Goal: Information Seeking & Learning: Check status

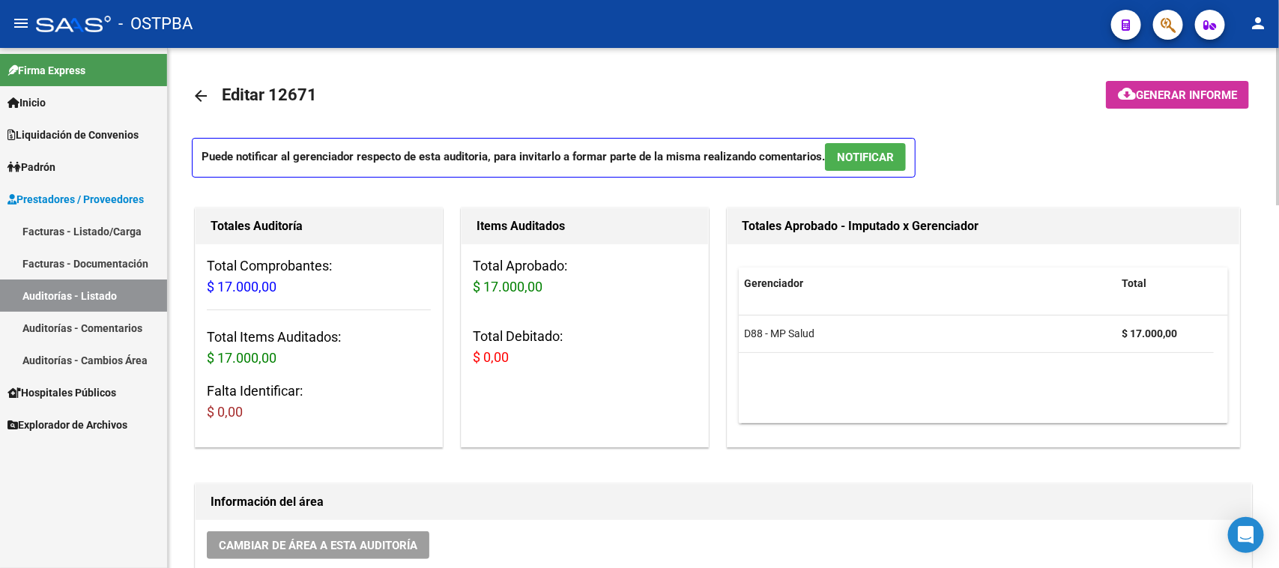
scroll to position [0, 553]
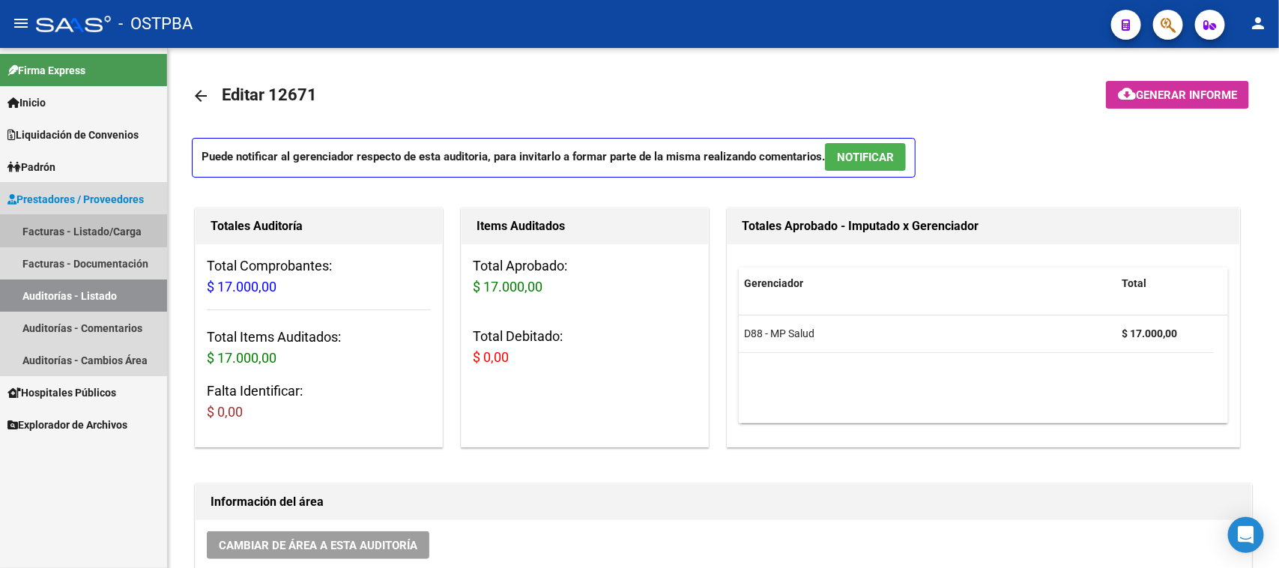
click at [81, 223] on link "Facturas - Listado/Carga" at bounding box center [83, 231] width 167 height 32
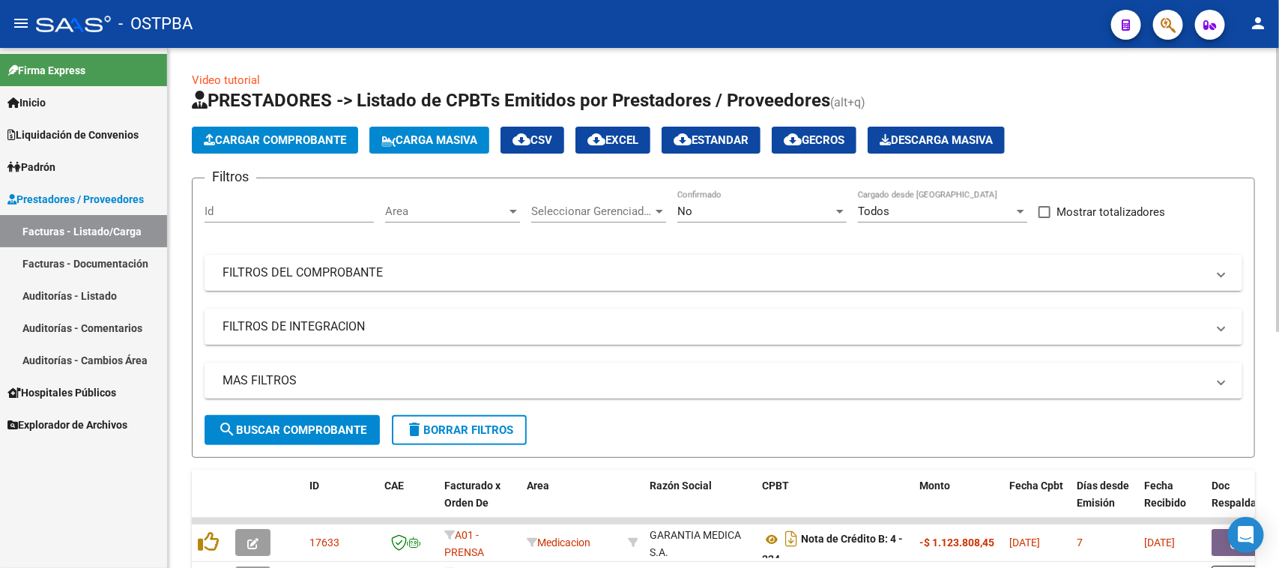
click at [740, 271] on mat-panel-title "FILTROS DEL COMPROBANTE" at bounding box center [714, 272] width 984 height 16
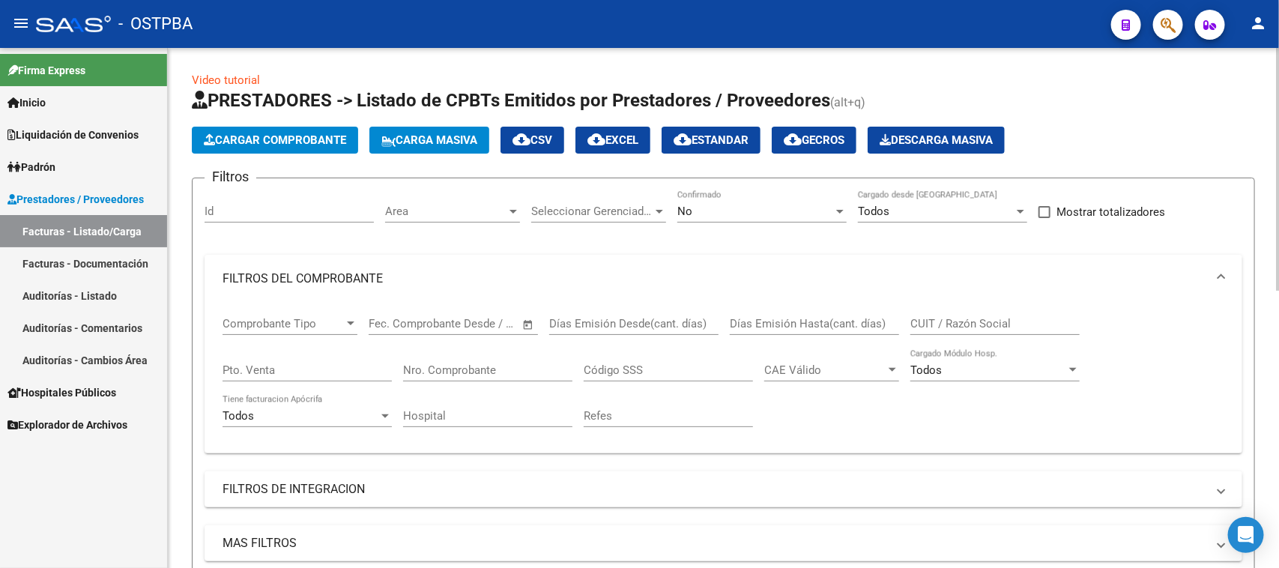
click at [953, 317] on input "CUIT / Razón Social" at bounding box center [994, 323] width 169 height 13
type input "PILAR"
click at [714, 207] on div "No" at bounding box center [755, 211] width 156 height 13
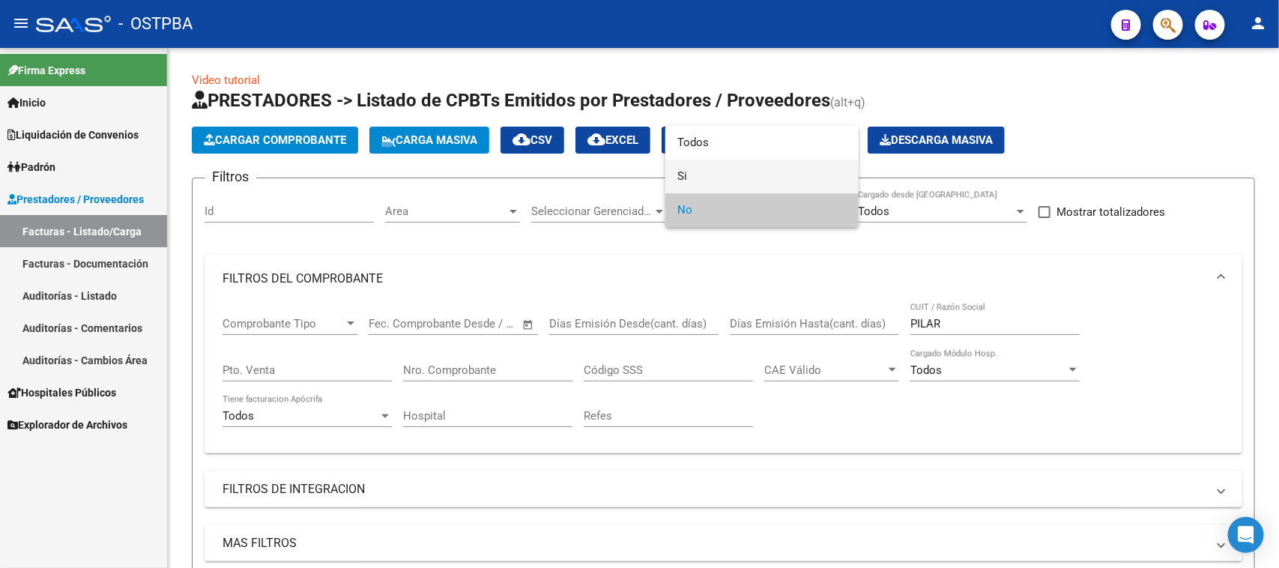
click at [679, 176] on span "Si" at bounding box center [761, 177] width 169 height 34
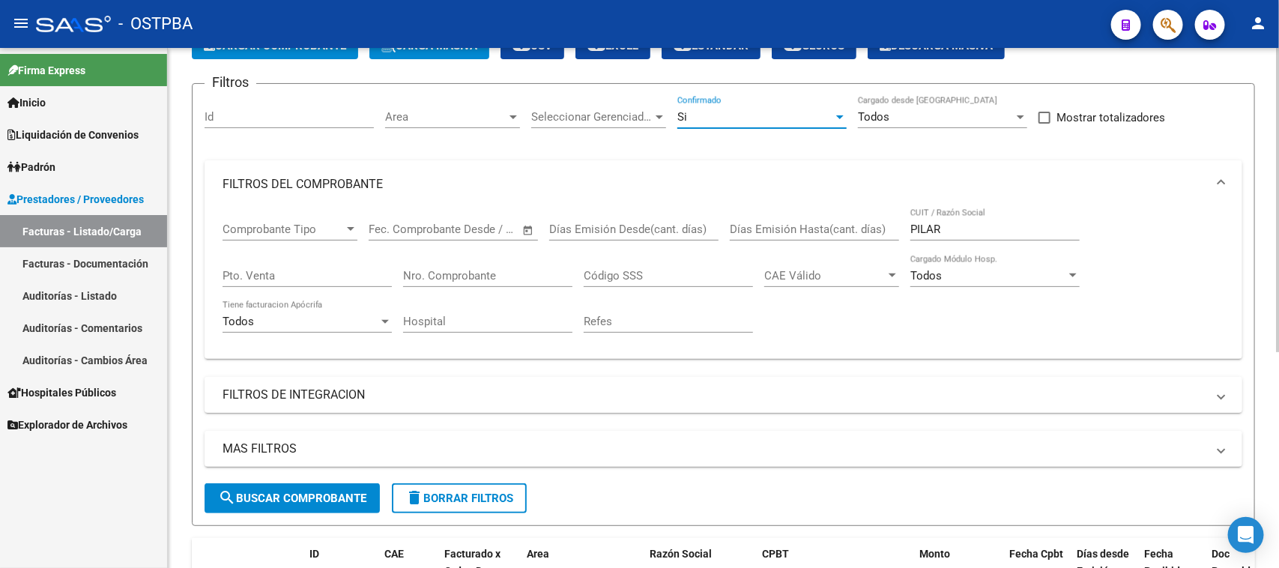
scroll to position [371, 0]
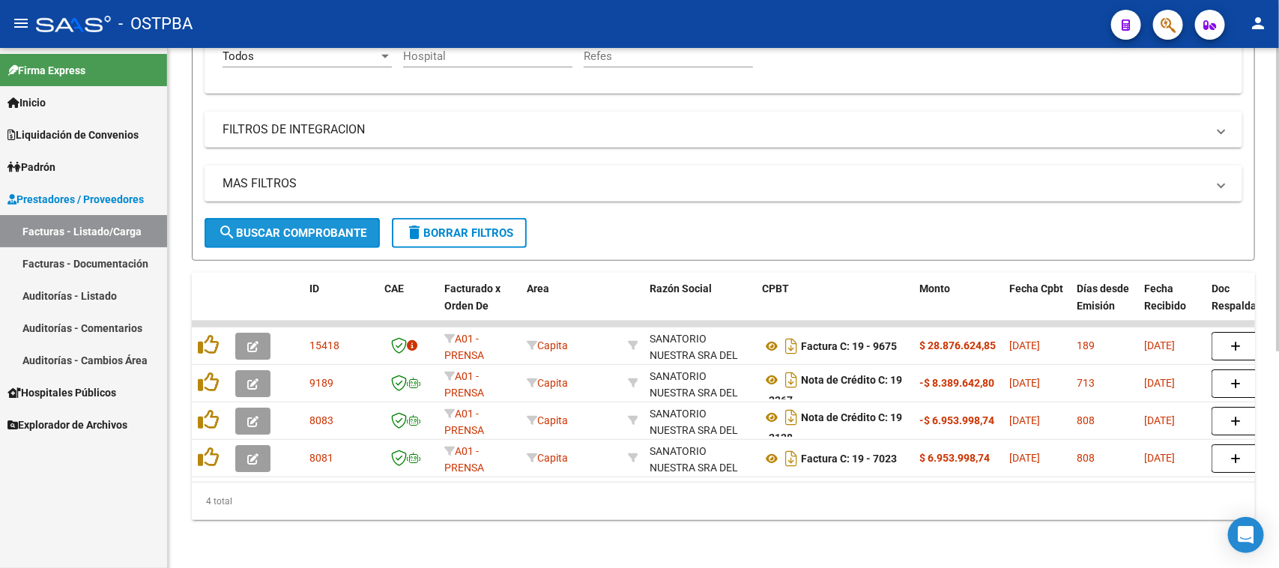
click at [289, 226] on span "search Buscar Comprobante" at bounding box center [292, 232] width 148 height 13
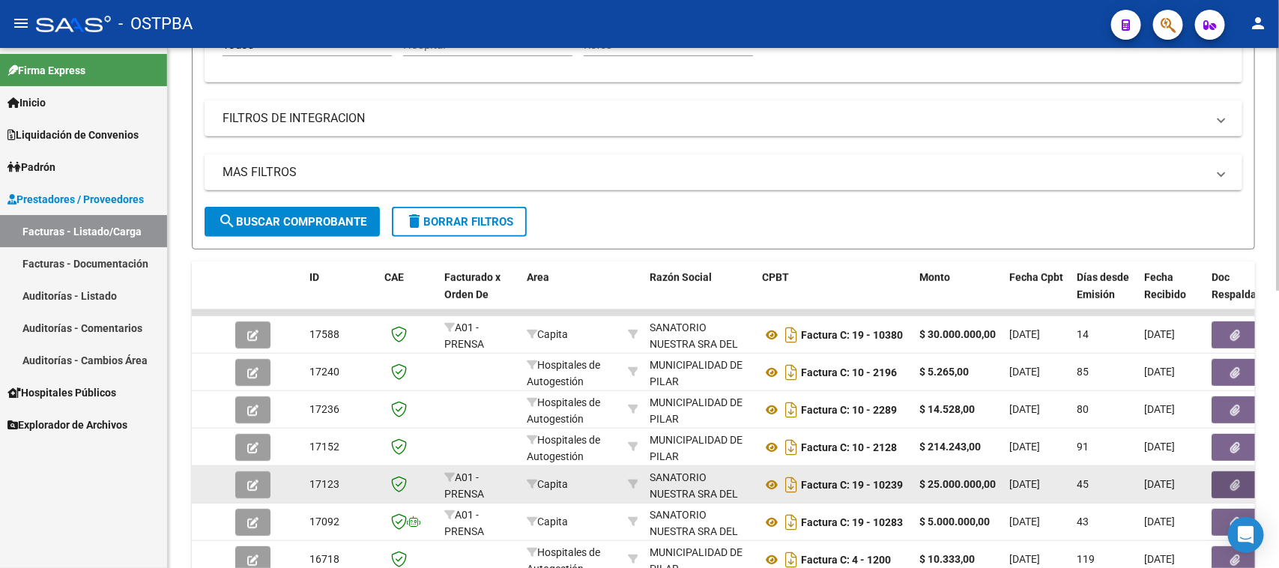
click at [1221, 485] on button "button" at bounding box center [1235, 484] width 48 height 27
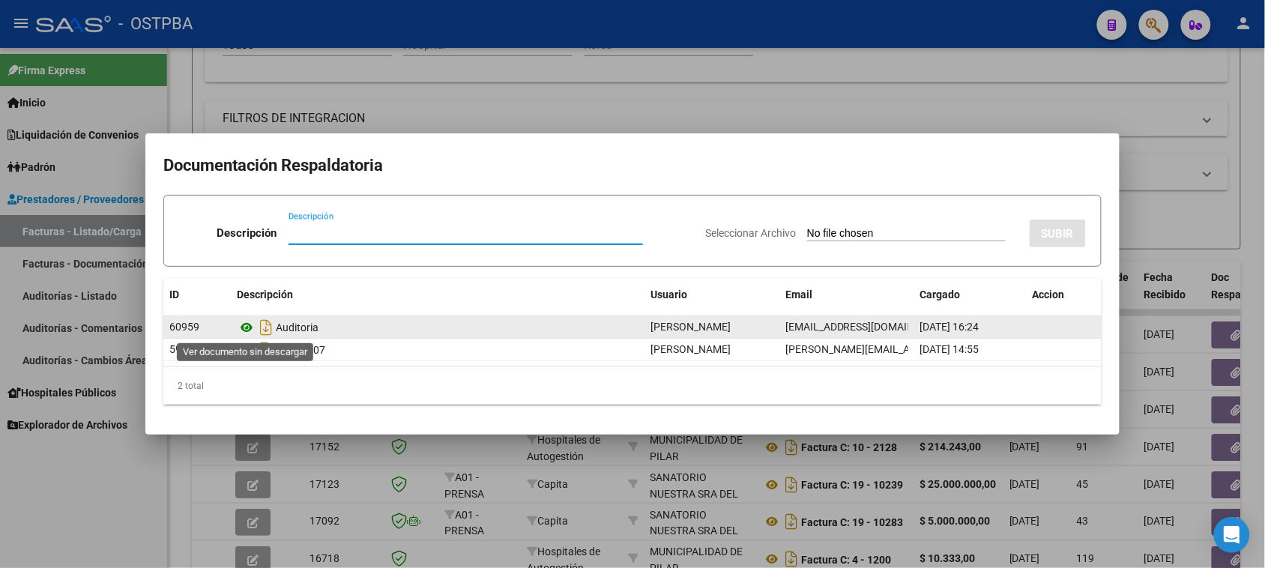
click at [244, 330] on icon at bounding box center [246, 327] width 19 height 18
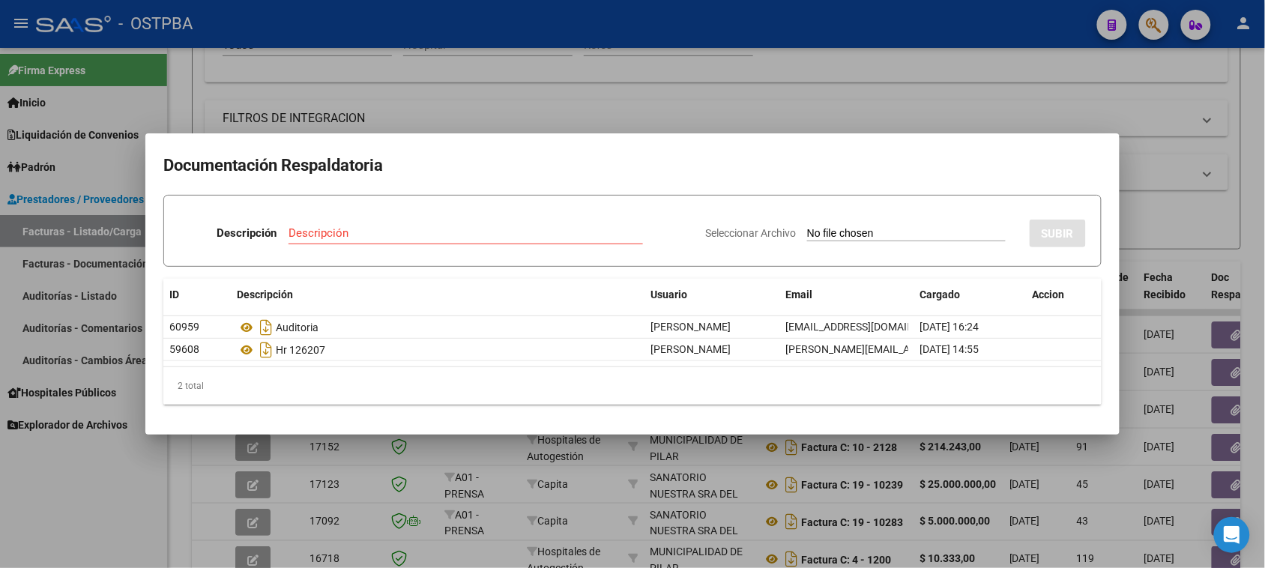
click at [85, 514] on div at bounding box center [632, 284] width 1265 height 568
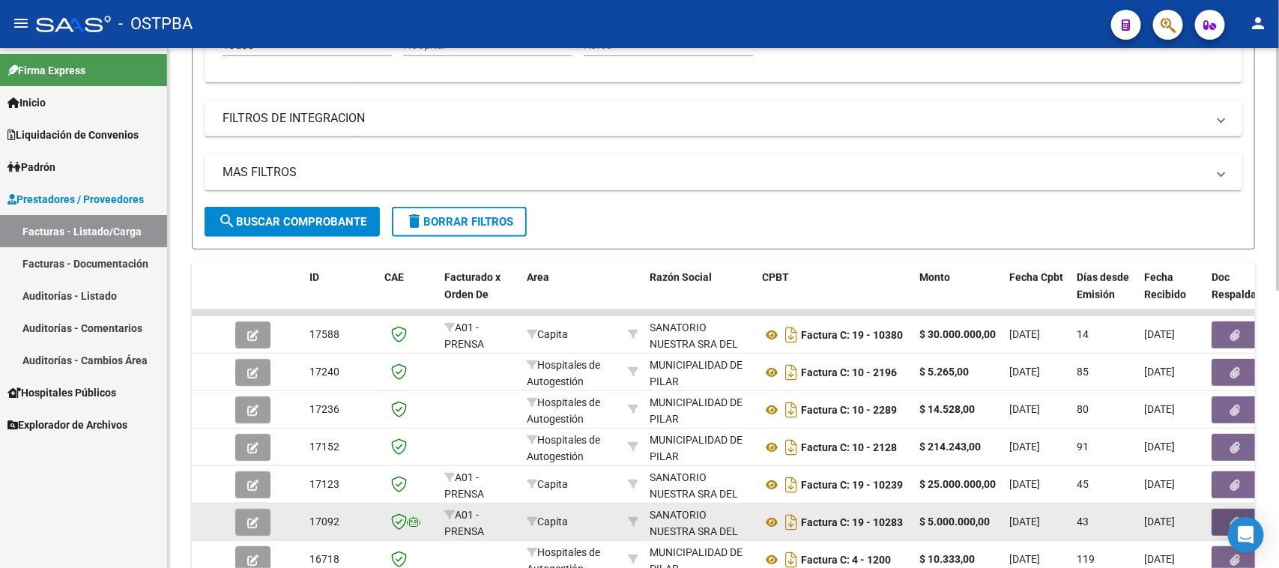
click at [1220, 513] on button "button" at bounding box center [1235, 522] width 48 height 27
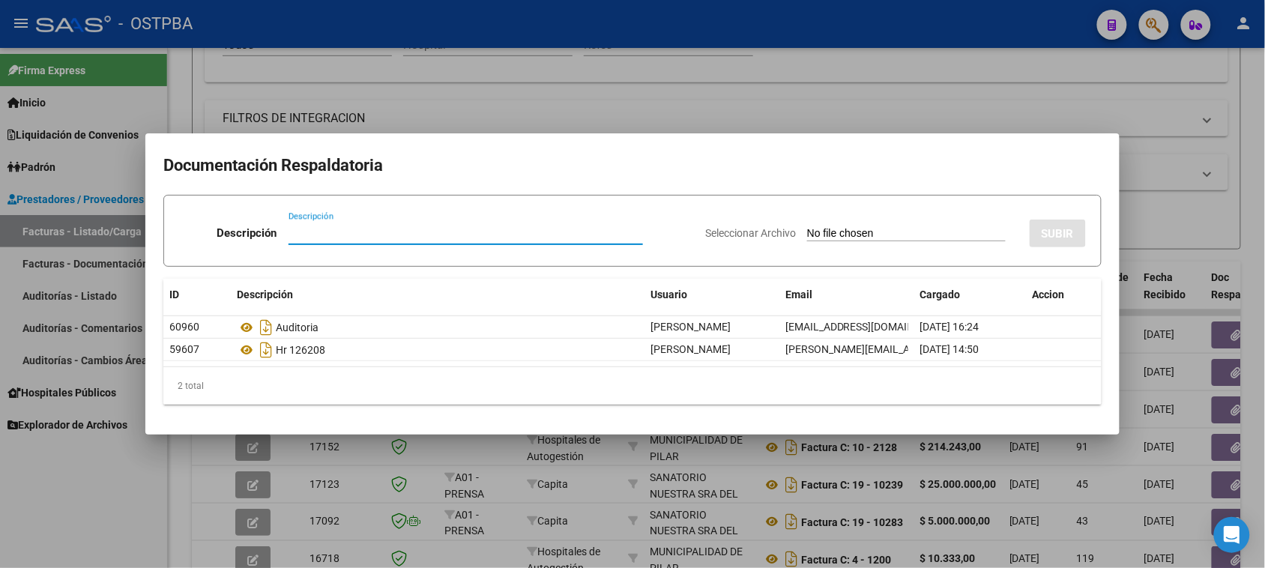
click at [127, 488] on div at bounding box center [632, 284] width 1265 height 568
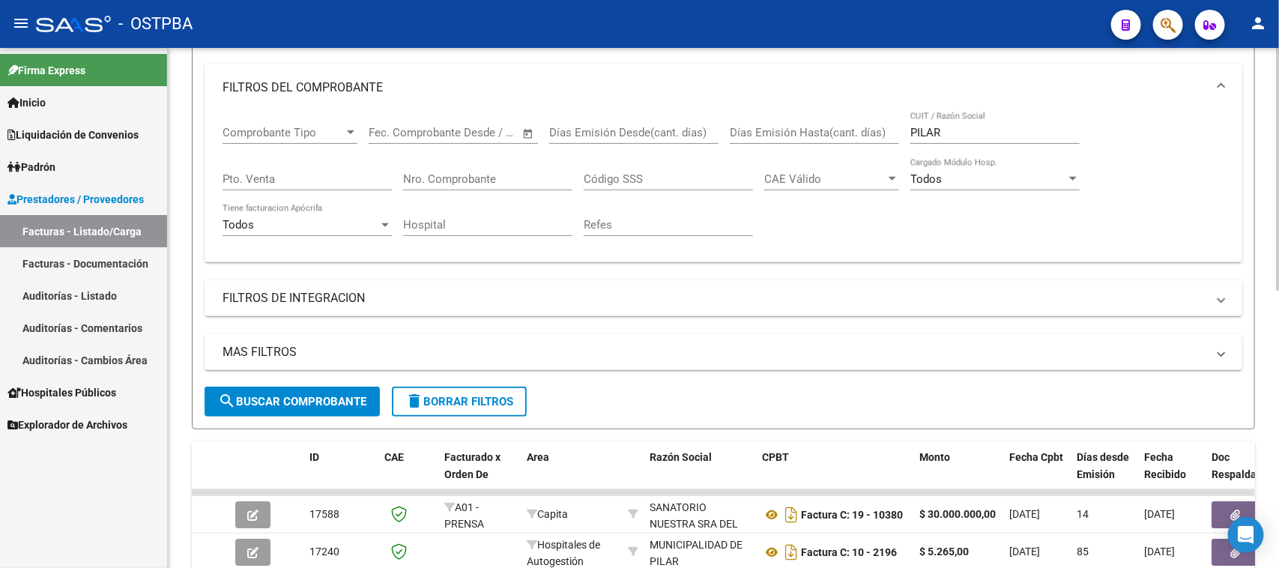
scroll to position [184, 0]
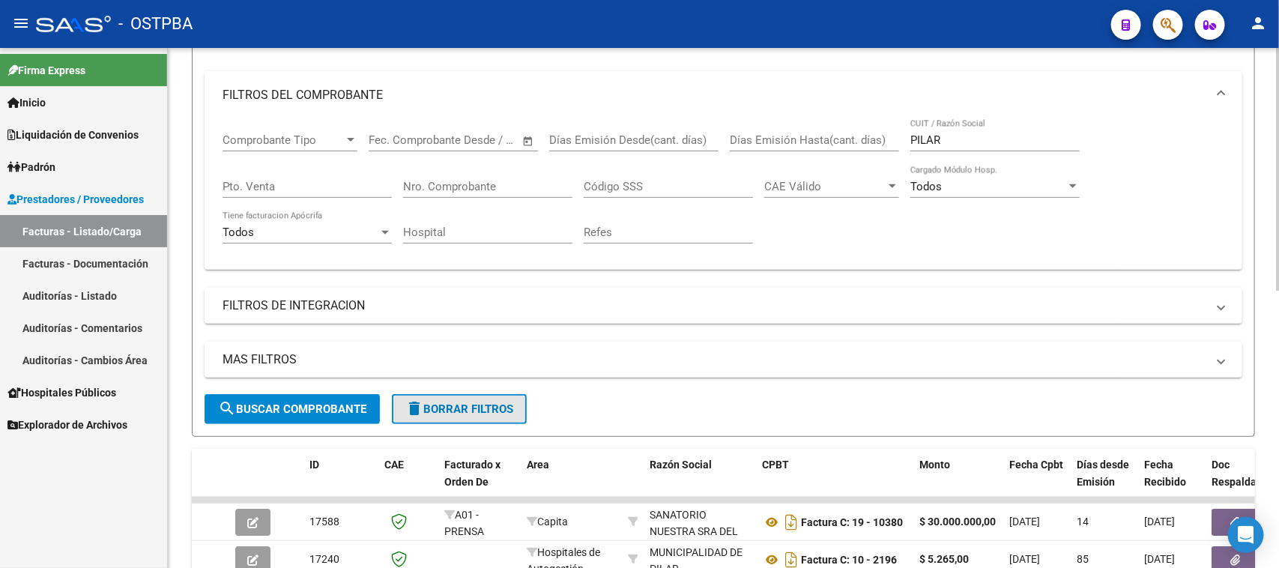
click at [465, 406] on span "delete Borrar Filtros" at bounding box center [459, 408] width 108 height 13
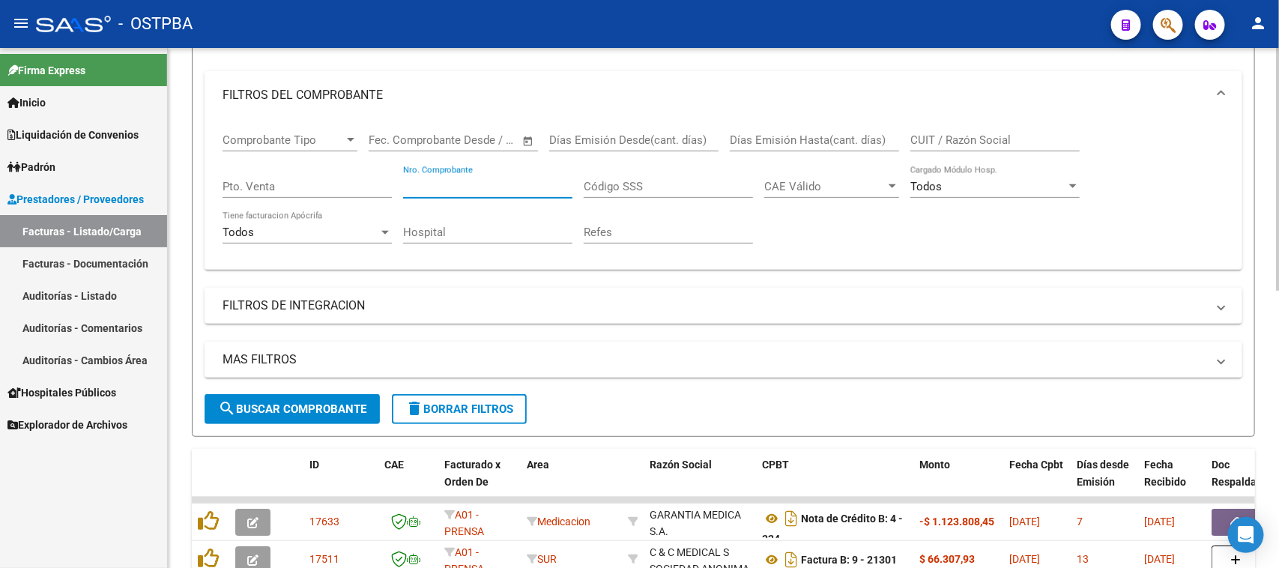
click at [494, 184] on input "Nro. Comprobante" at bounding box center [487, 186] width 169 height 13
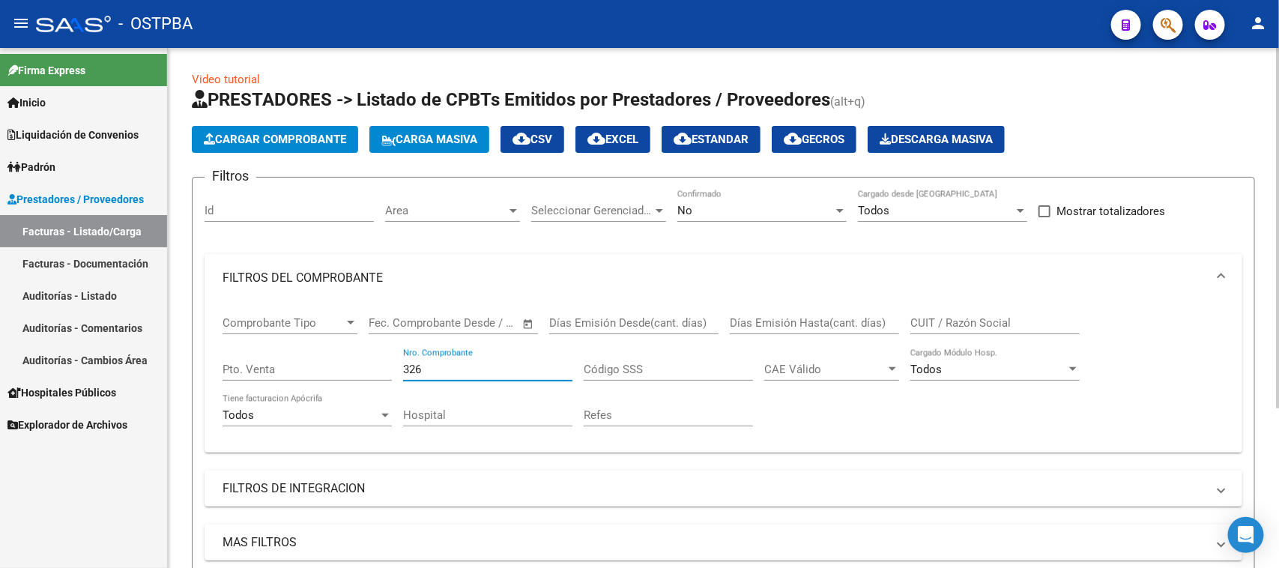
scroll to position [0, 0]
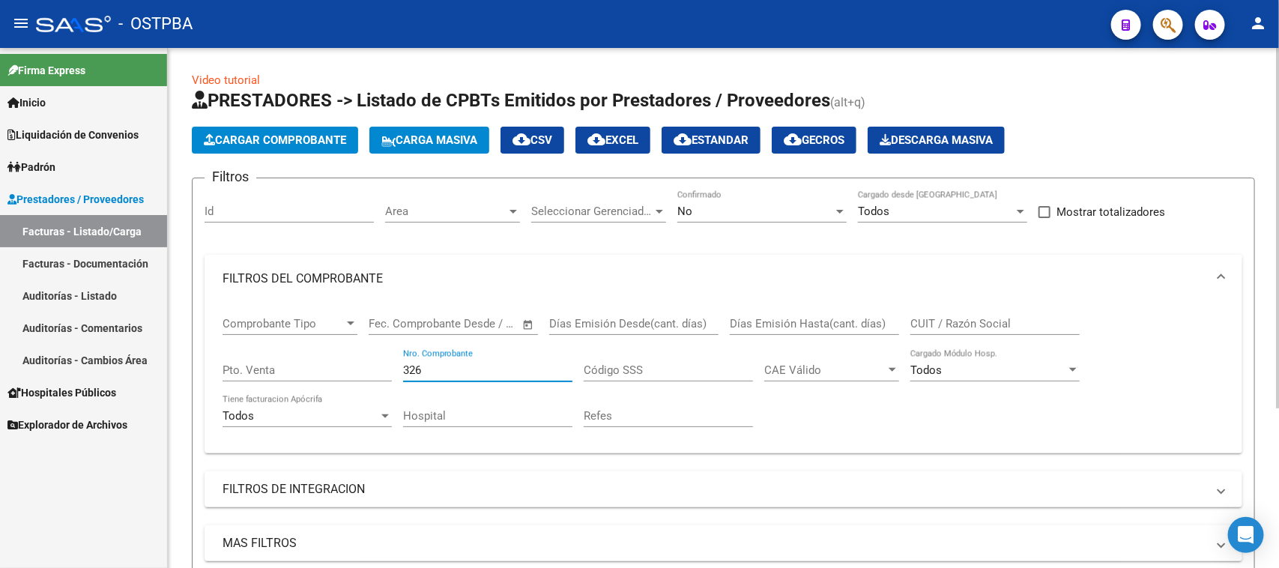
click at [697, 215] on div "No" at bounding box center [755, 211] width 156 height 13
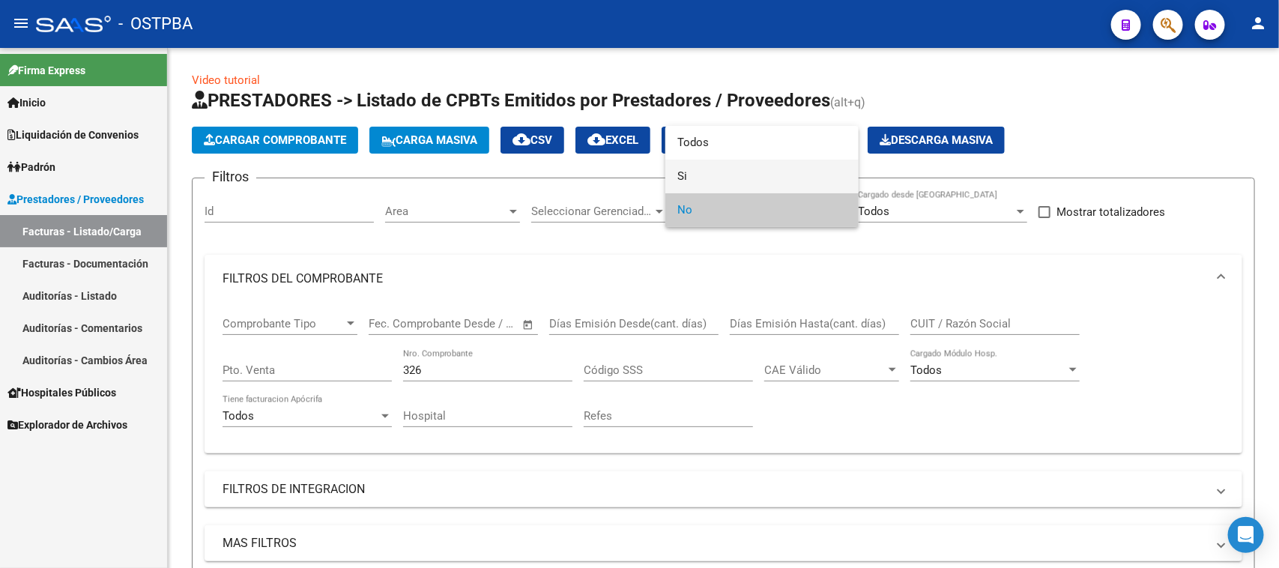
drag, startPoint x: 683, startPoint y: 177, endPoint x: 562, endPoint y: 246, distance: 139.6
click at [682, 177] on span "Si" at bounding box center [761, 177] width 169 height 34
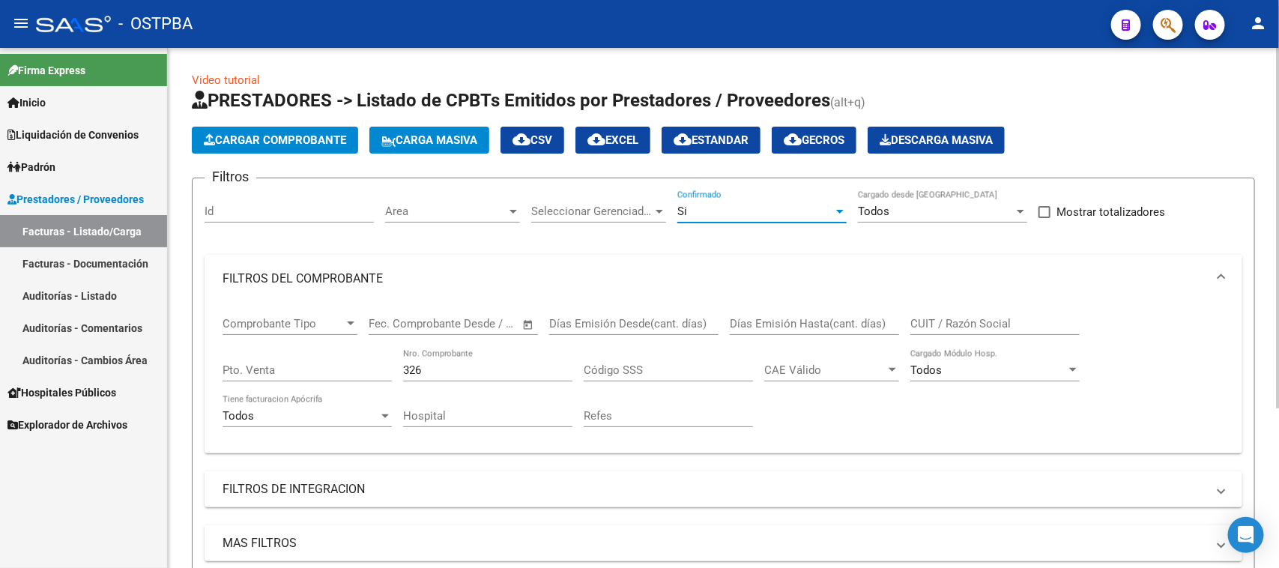
scroll to position [187, 0]
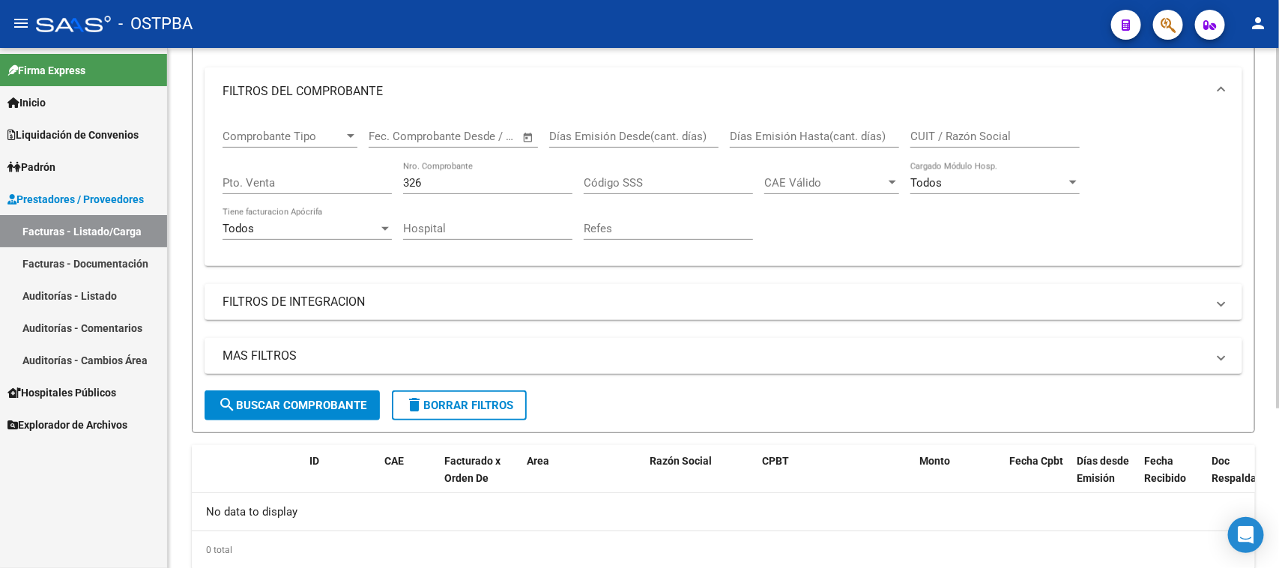
click at [266, 412] on button "search Buscar Comprobante" at bounding box center [292, 405] width 175 height 30
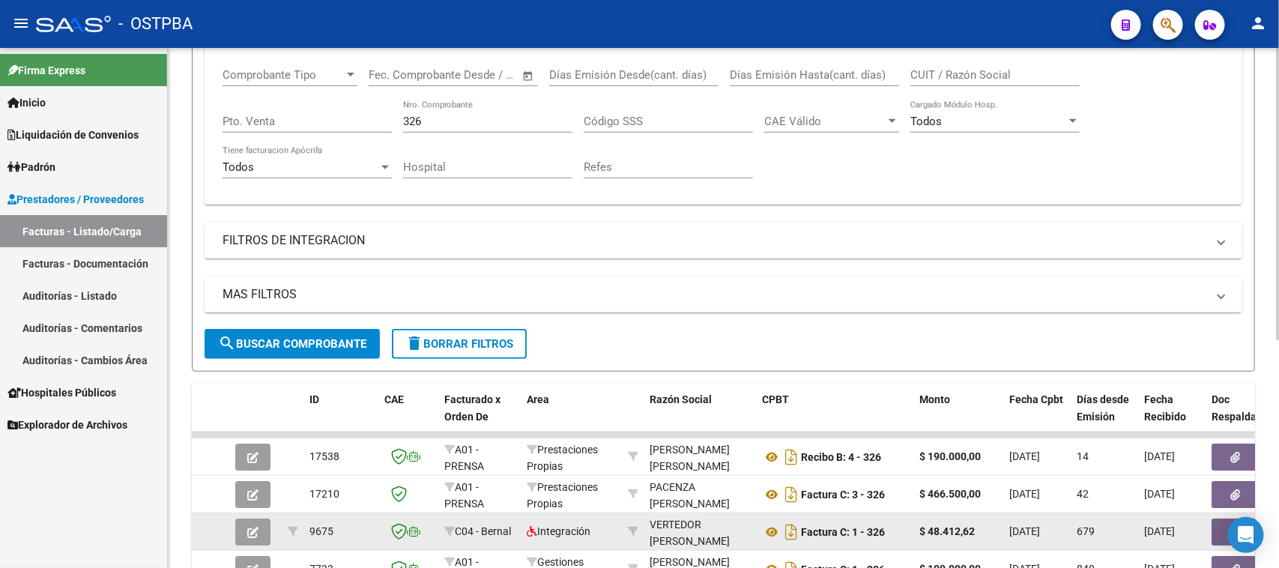
scroll to position [281, 0]
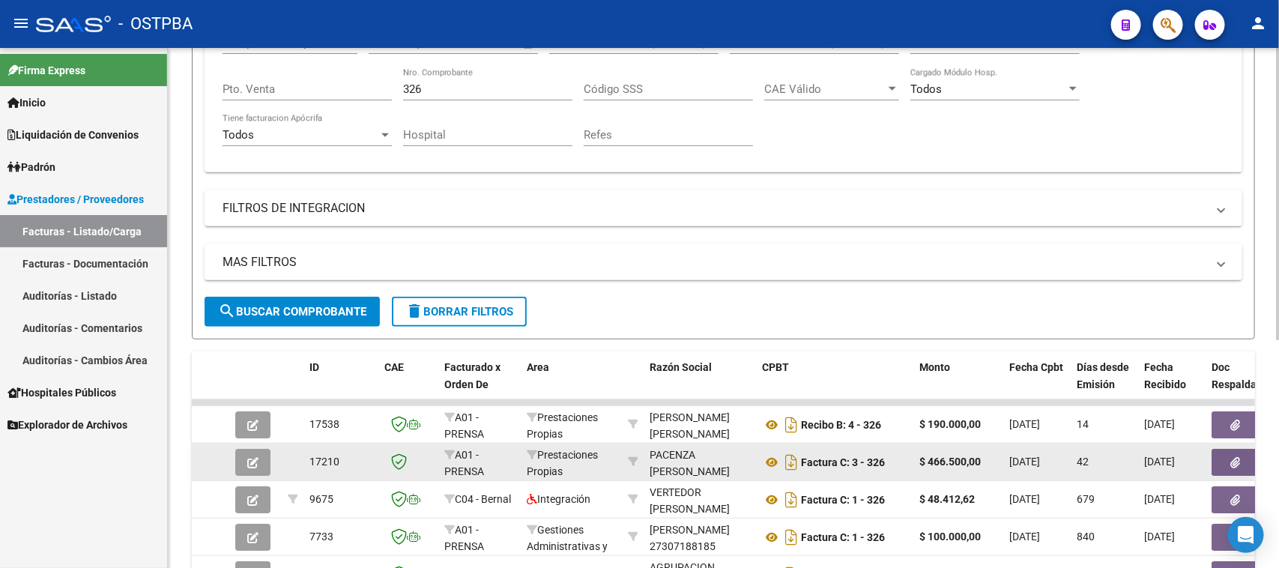
click at [1234, 457] on icon "button" at bounding box center [1236, 462] width 10 height 11
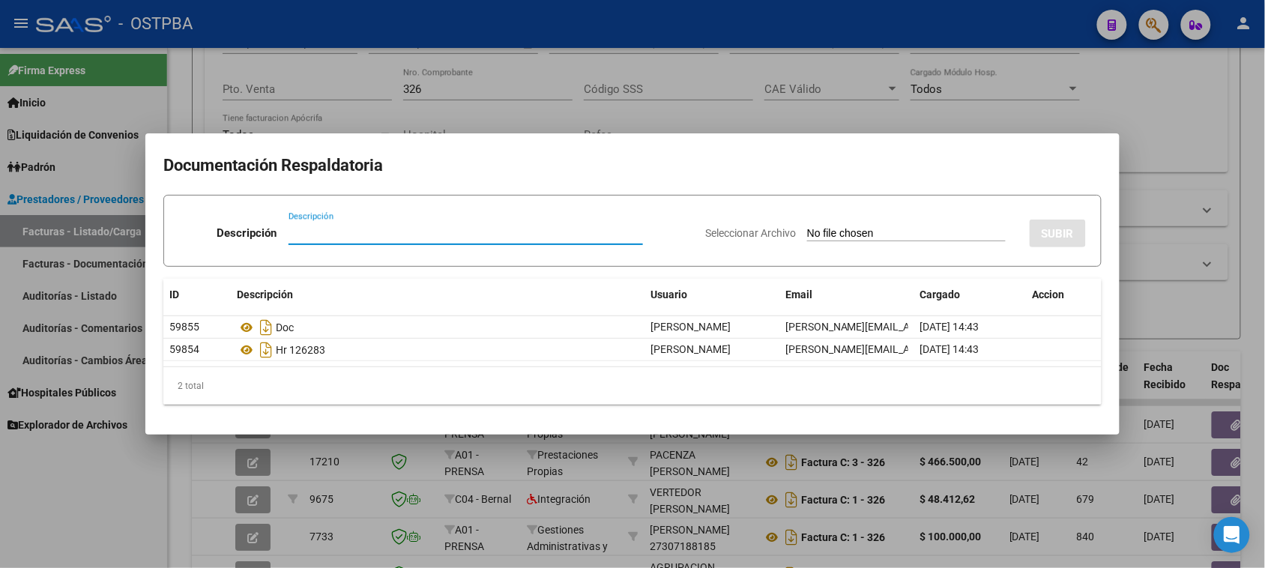
click at [94, 530] on div at bounding box center [632, 284] width 1265 height 568
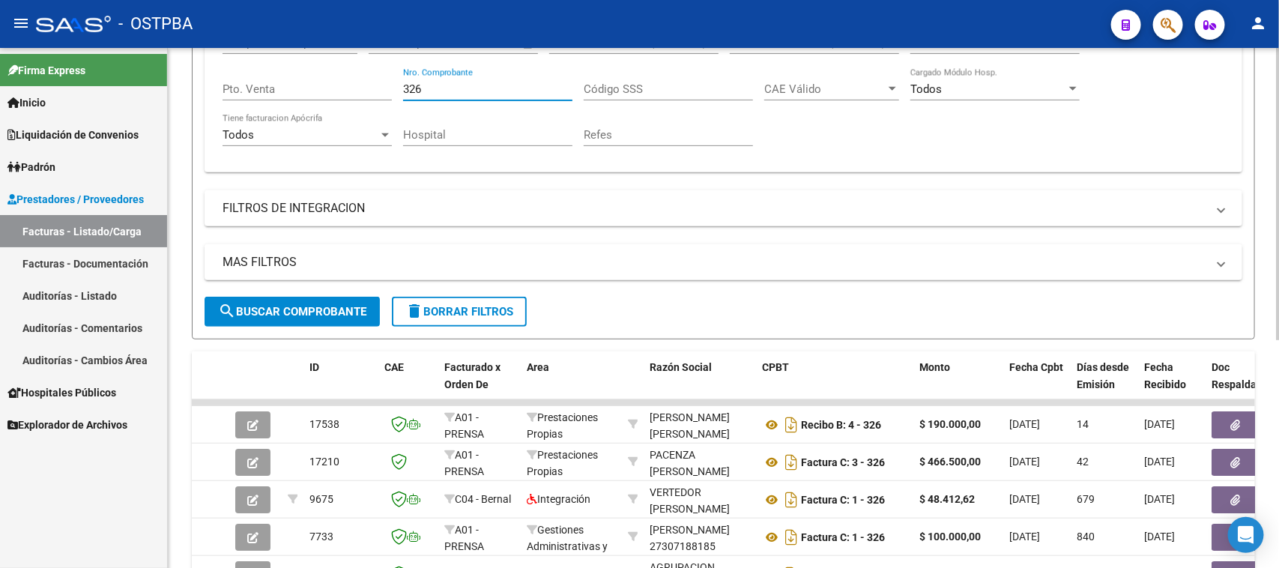
drag, startPoint x: 429, startPoint y: 86, endPoint x: 399, endPoint y: 86, distance: 30.0
click at [399, 86] on div "Comprobante Tipo Comprobante Tipo Fecha inicio – Fecha fin Fec. Comprobante Des…" at bounding box center [723, 91] width 1002 height 139
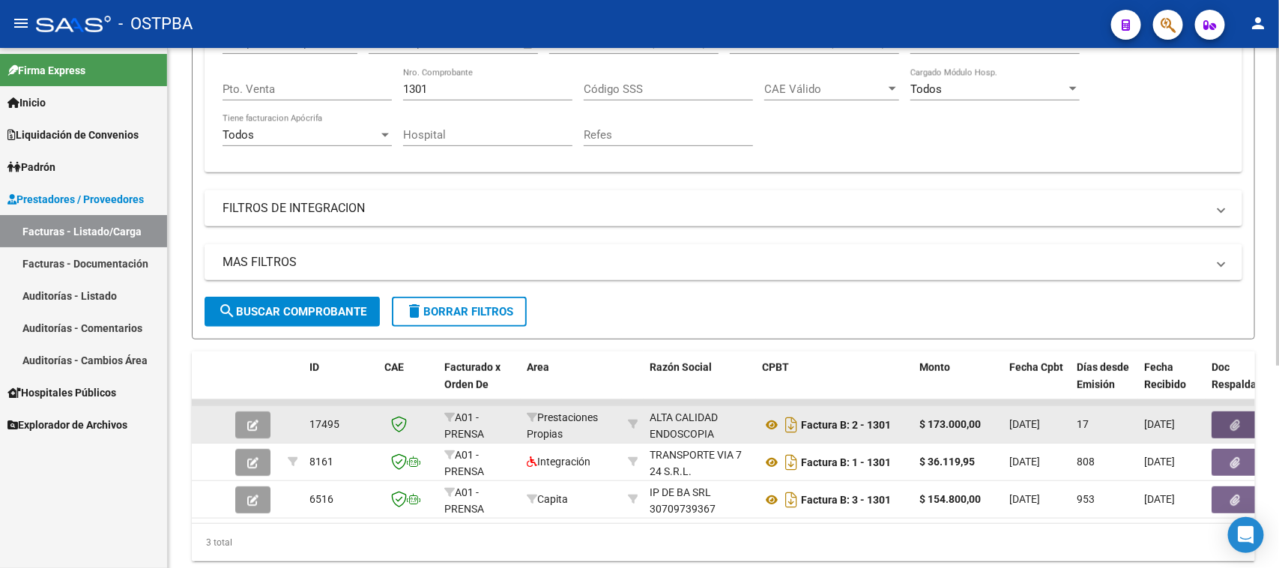
click at [1234, 420] on icon "button" at bounding box center [1236, 425] width 10 height 11
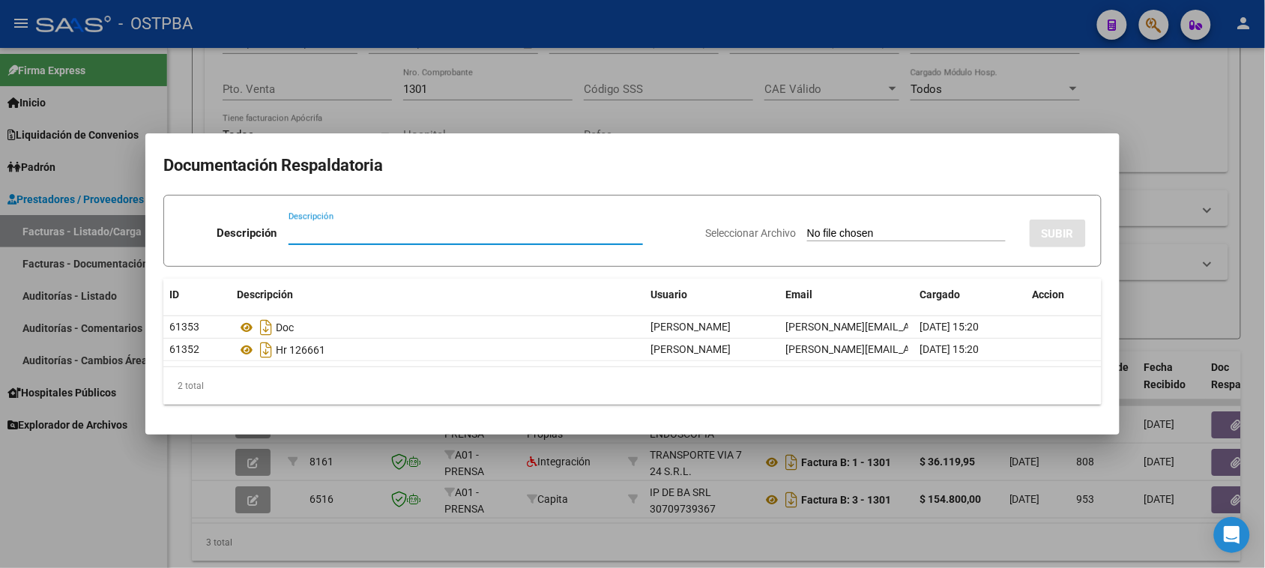
click at [114, 495] on div at bounding box center [632, 284] width 1265 height 568
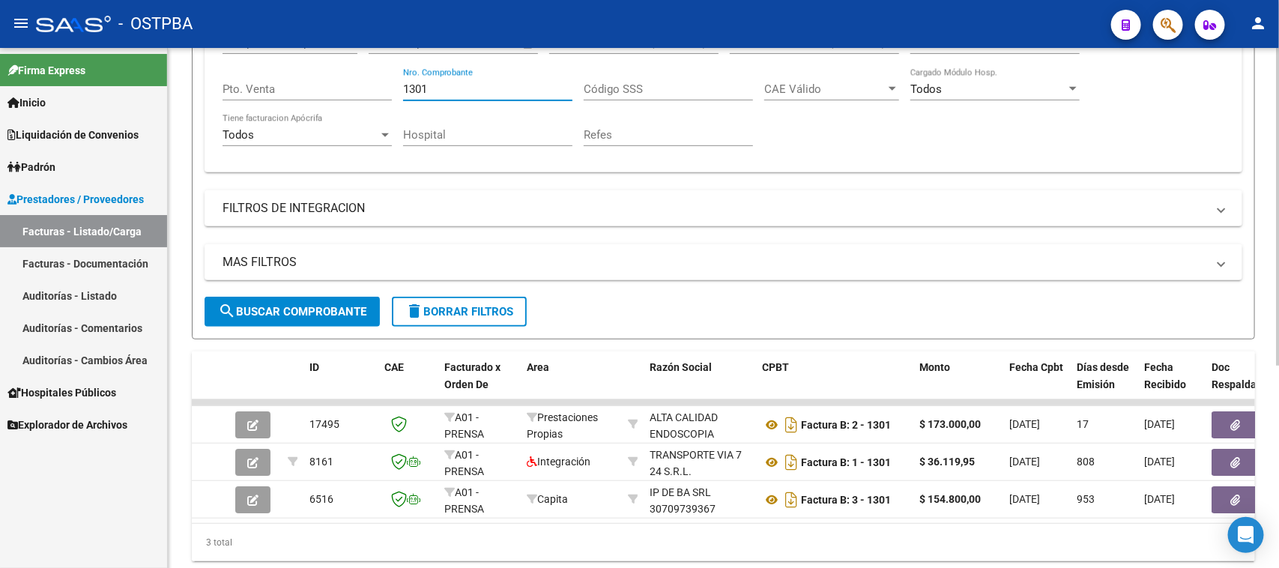
drag, startPoint x: 435, startPoint y: 87, endPoint x: 387, endPoint y: 86, distance: 48.0
click at [387, 86] on div "Comprobante Tipo Comprobante Tipo Fecha inicio – Fecha fin Fec. Comprobante Des…" at bounding box center [723, 91] width 1002 height 139
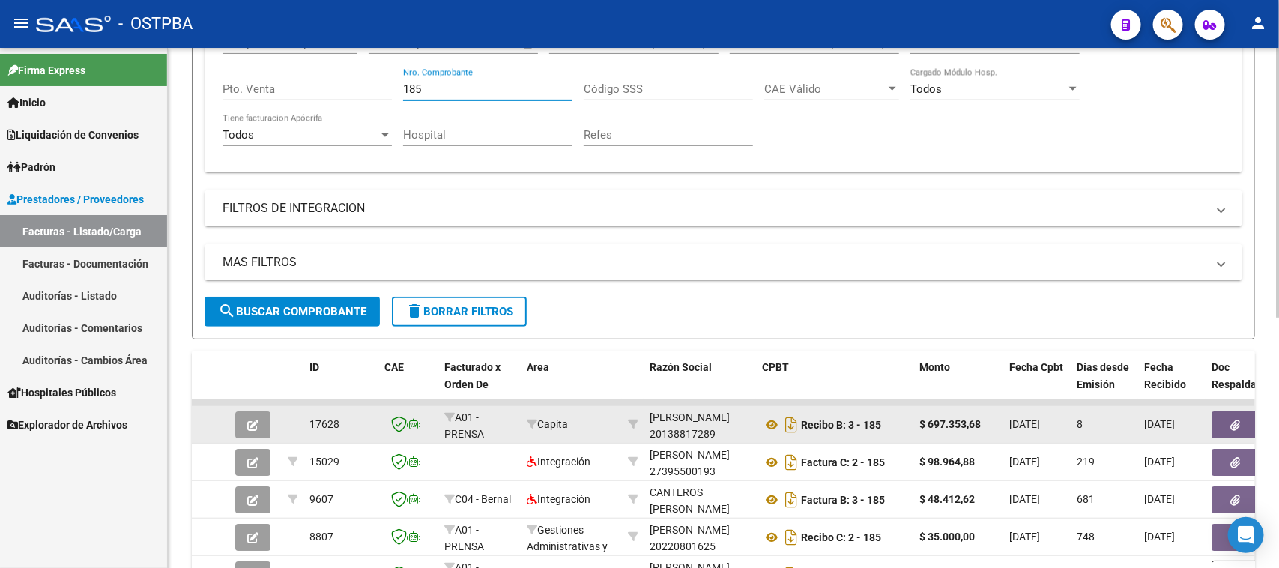
type input "185"
click at [1222, 417] on button "button" at bounding box center [1235, 424] width 48 height 27
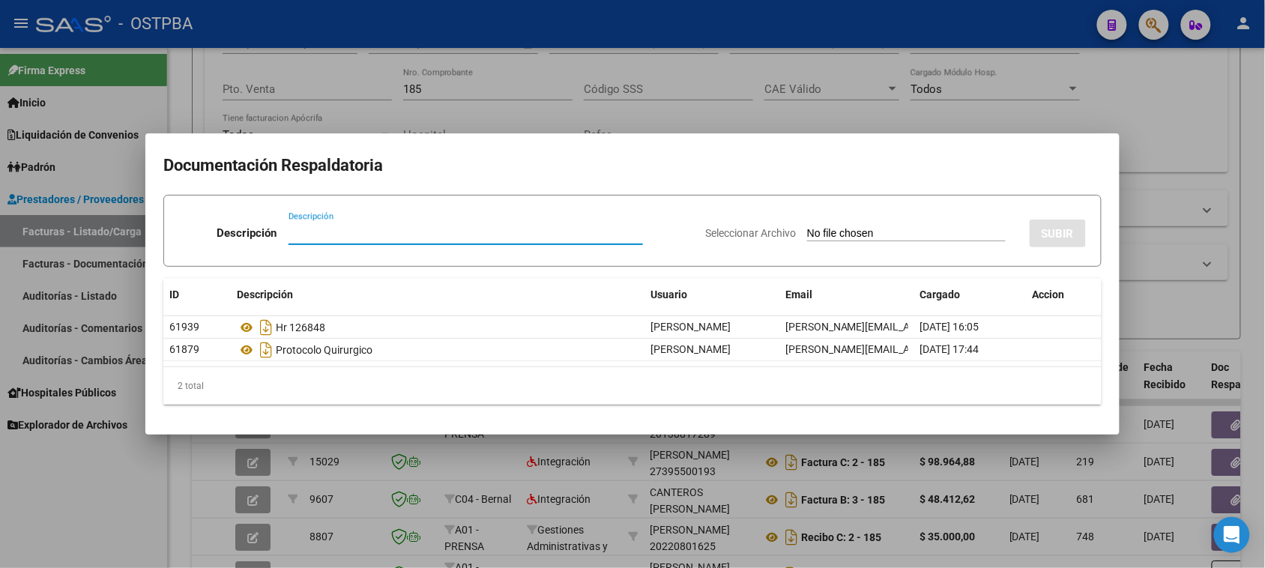
drag, startPoint x: 77, startPoint y: 548, endPoint x: 91, endPoint y: 539, distance: 15.8
click at [77, 547] on div at bounding box center [632, 284] width 1265 height 568
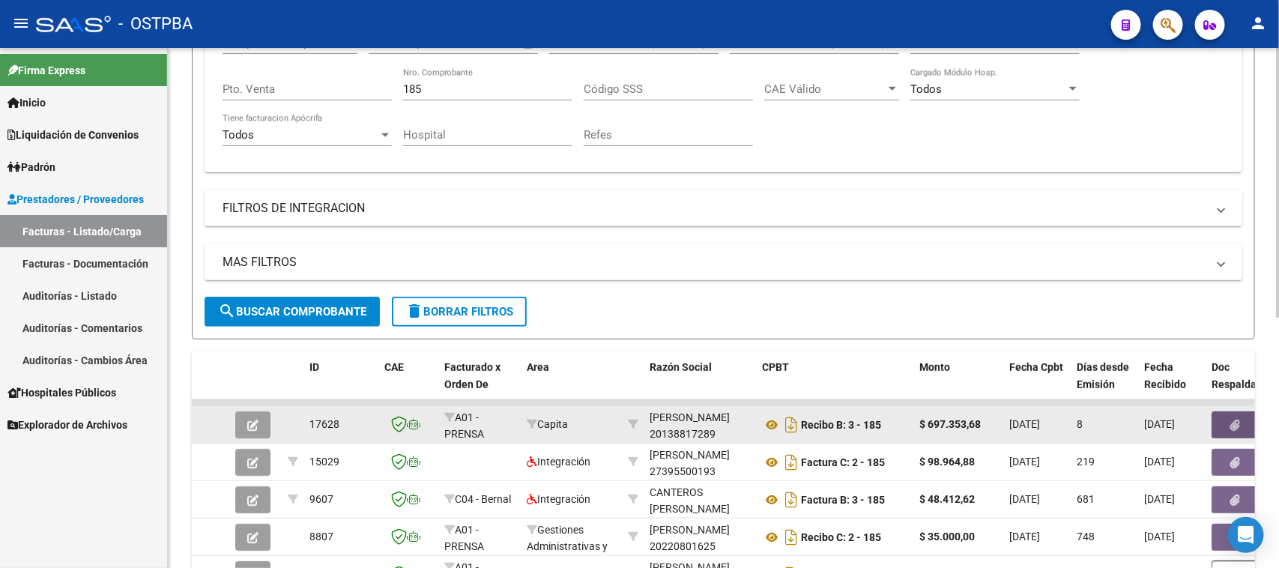
click at [1219, 417] on button "button" at bounding box center [1235, 424] width 48 height 27
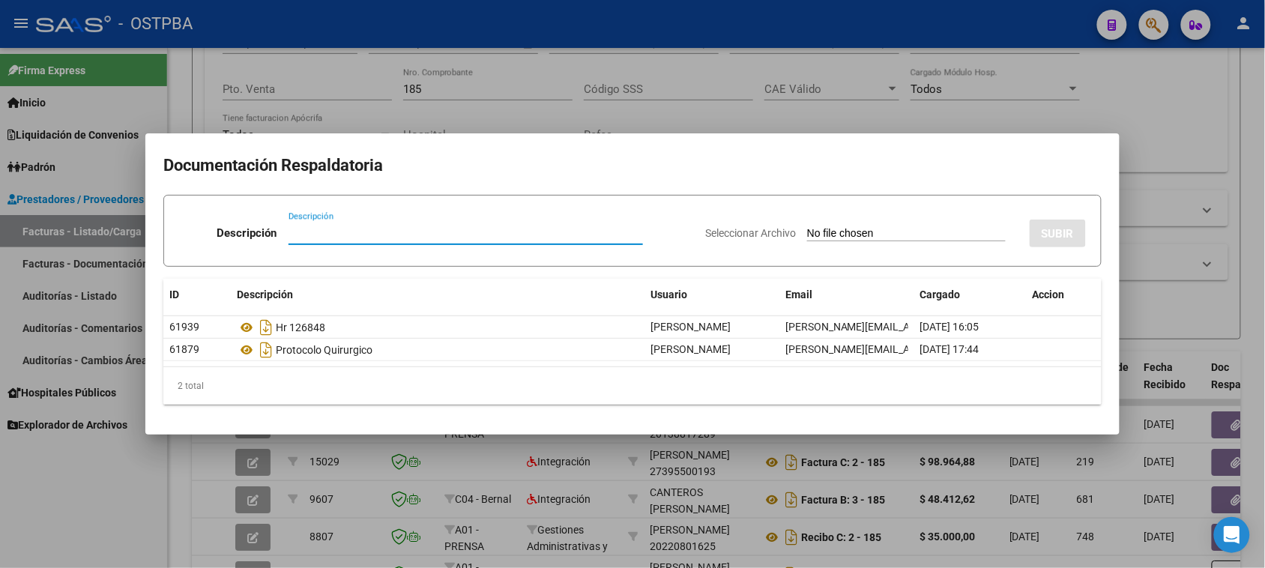
click at [73, 482] on div at bounding box center [632, 284] width 1265 height 568
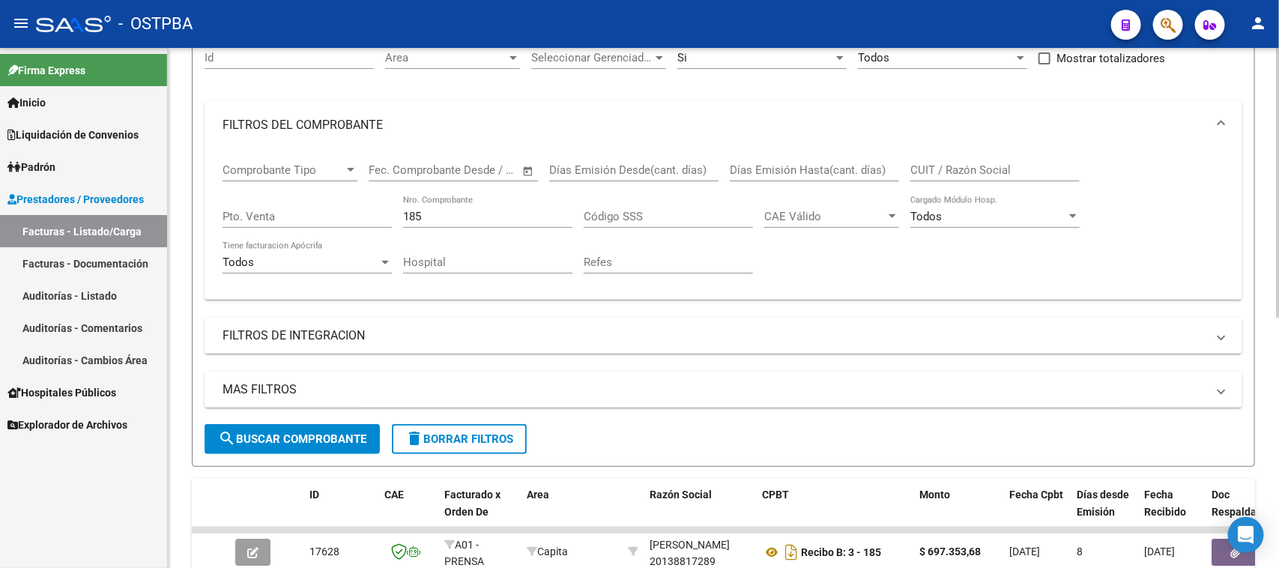
scroll to position [0, 0]
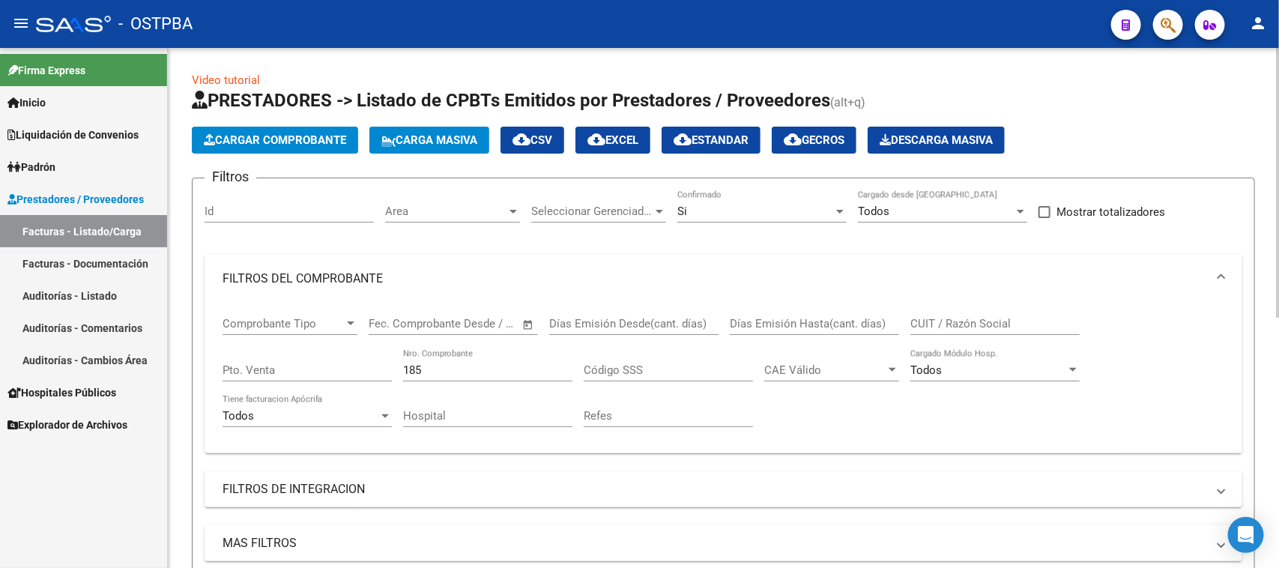
click at [936, 321] on input "CUIT / Razón Social" at bounding box center [994, 323] width 169 height 13
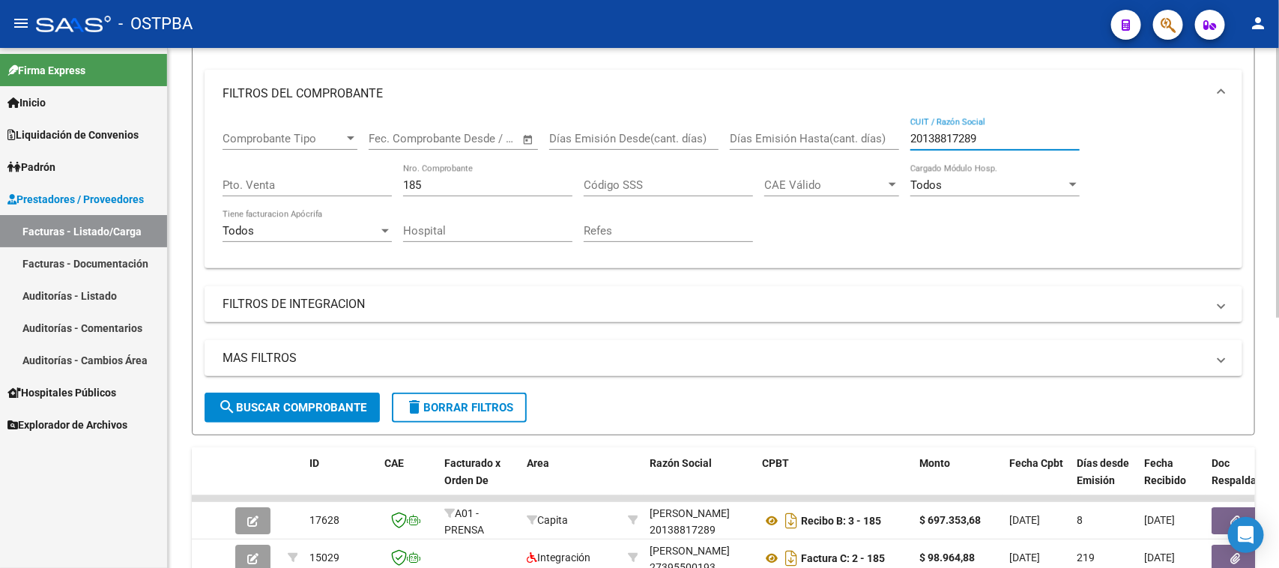
scroll to position [187, 0]
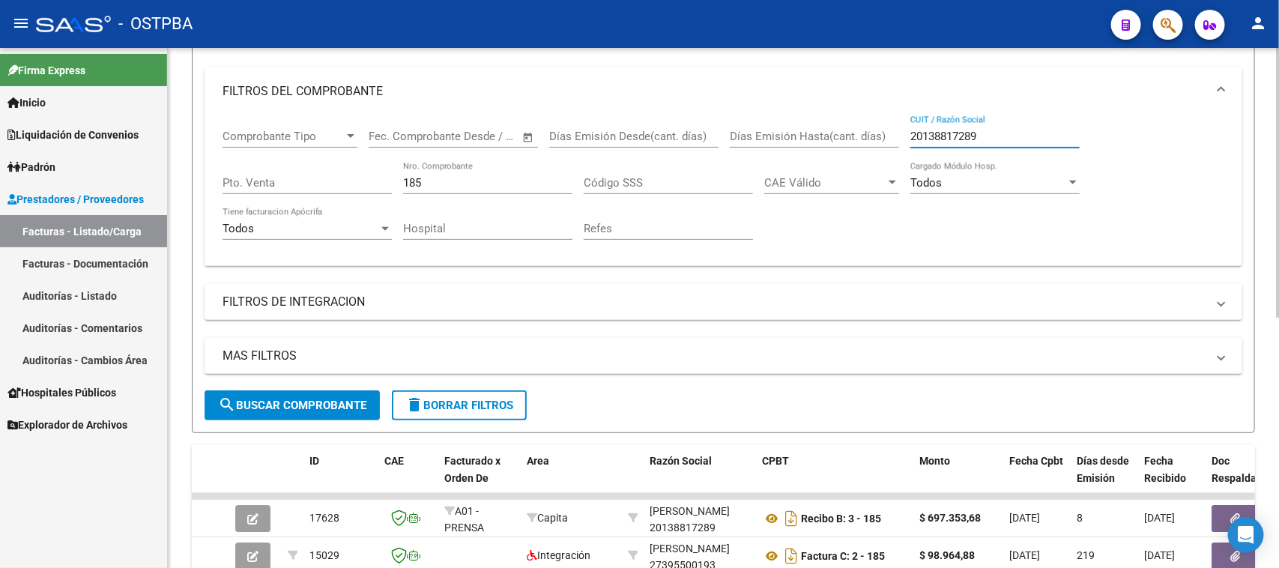
type input "20138817289"
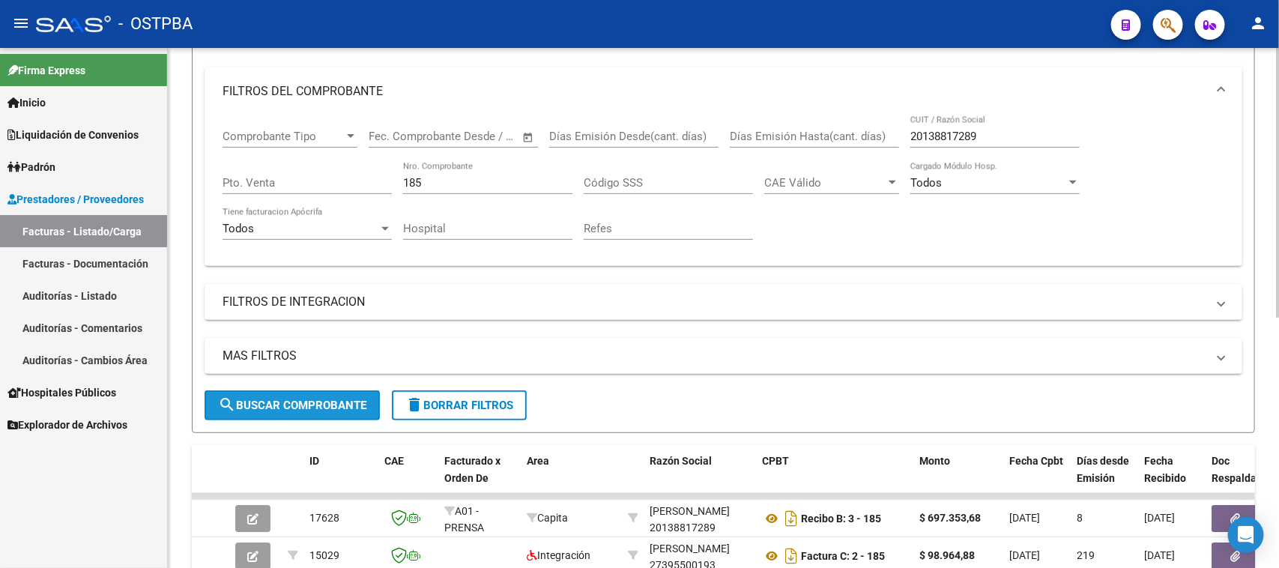
click at [323, 399] on span "search Buscar Comprobante" at bounding box center [292, 405] width 148 height 13
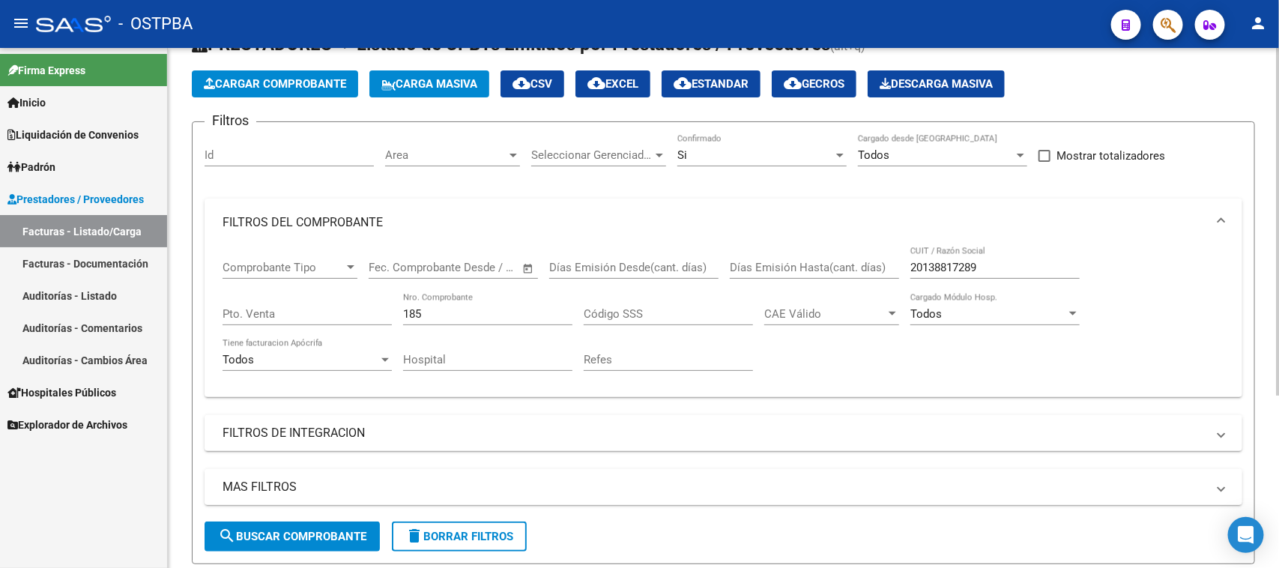
scroll to position [0, 0]
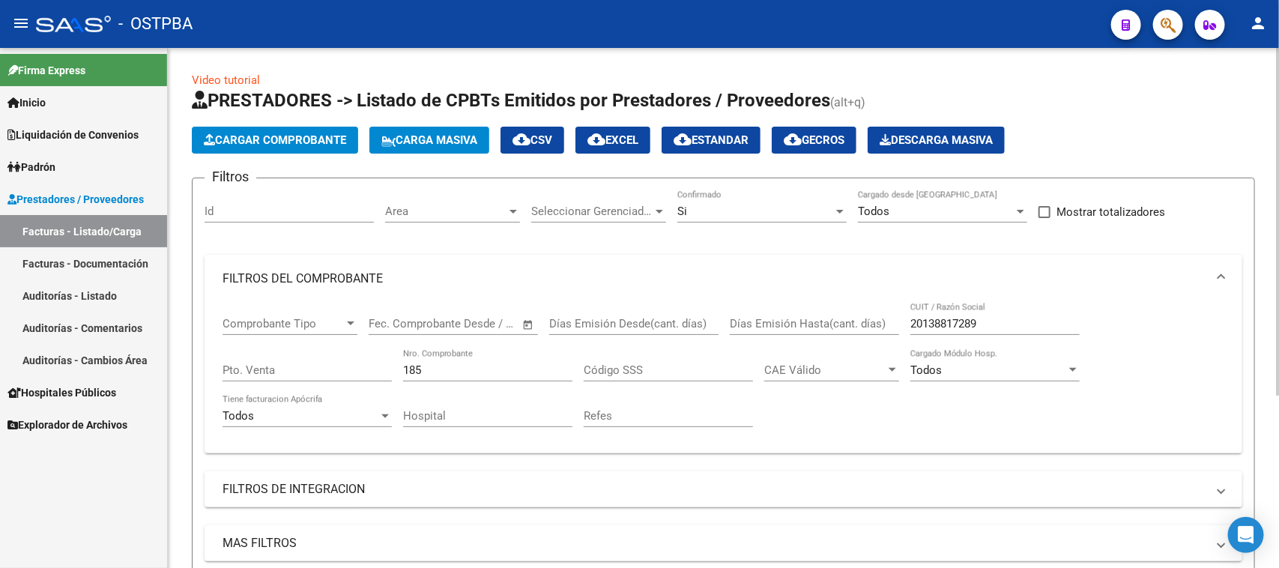
drag, startPoint x: 431, startPoint y: 360, endPoint x: 391, endPoint y: 360, distance: 39.7
click at [390, 360] on div "Comprobante Tipo Comprobante Tipo Fecha inicio – Fecha fin Fec. Comprobante Des…" at bounding box center [723, 372] width 1002 height 139
drag, startPoint x: 399, startPoint y: 366, endPoint x: 384, endPoint y: 363, distance: 15.2
click at [383, 365] on div "Comprobante Tipo Comprobante Tipo Fecha inicio – Fecha fin Fec. Comprobante Des…" at bounding box center [723, 372] width 1002 height 139
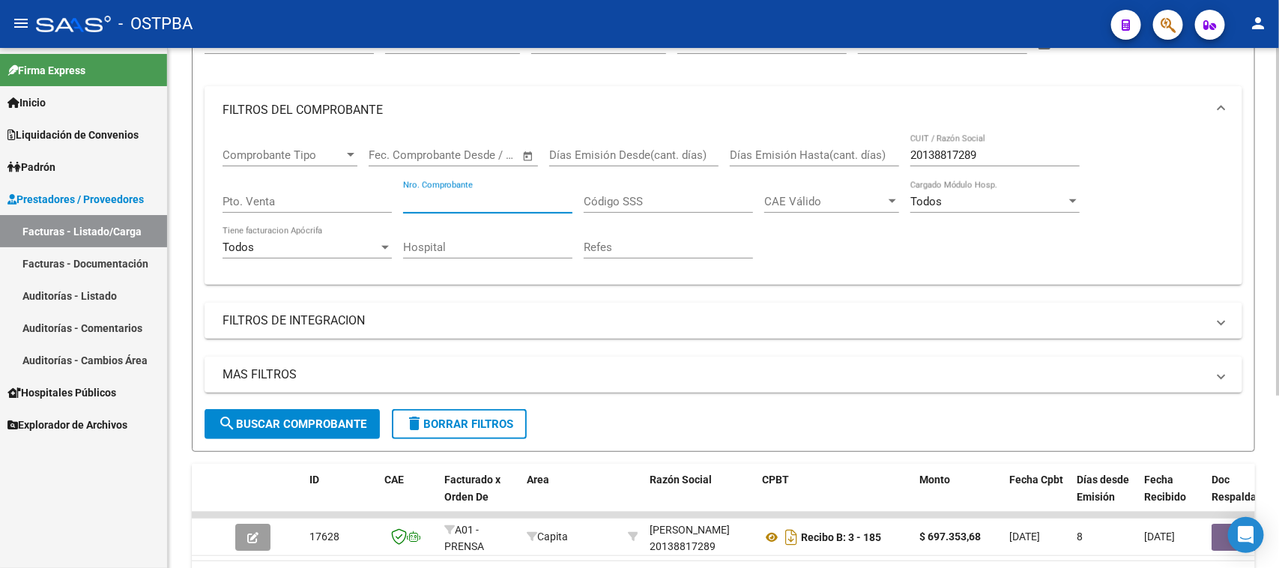
scroll to position [187, 0]
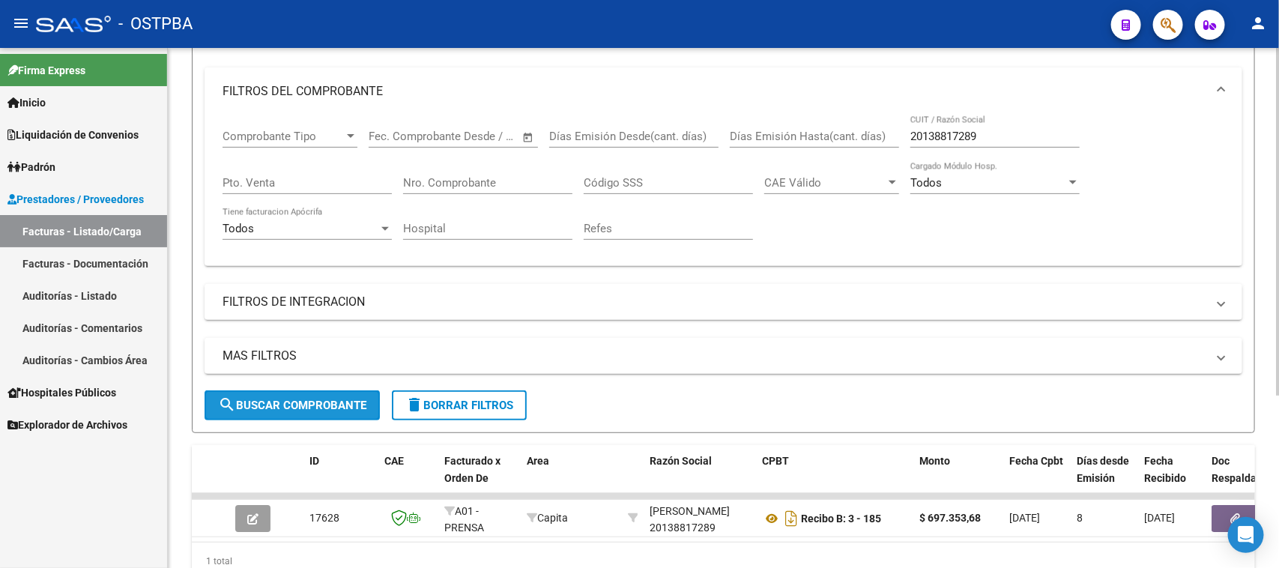
click at [357, 403] on span "search Buscar Comprobante" at bounding box center [292, 405] width 148 height 13
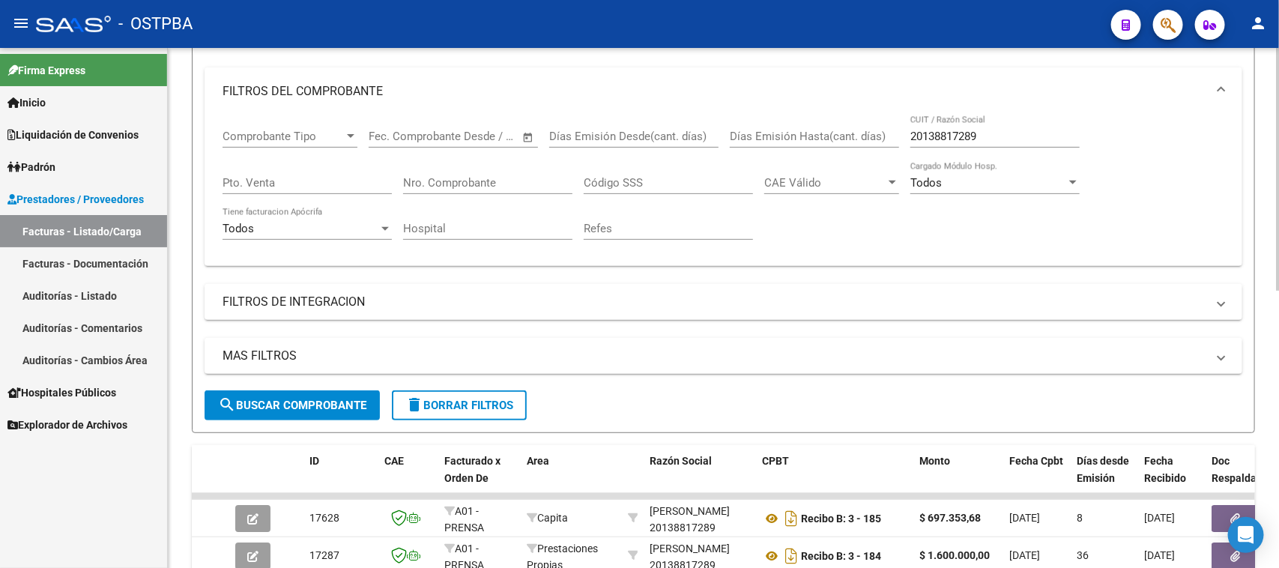
scroll to position [281, 0]
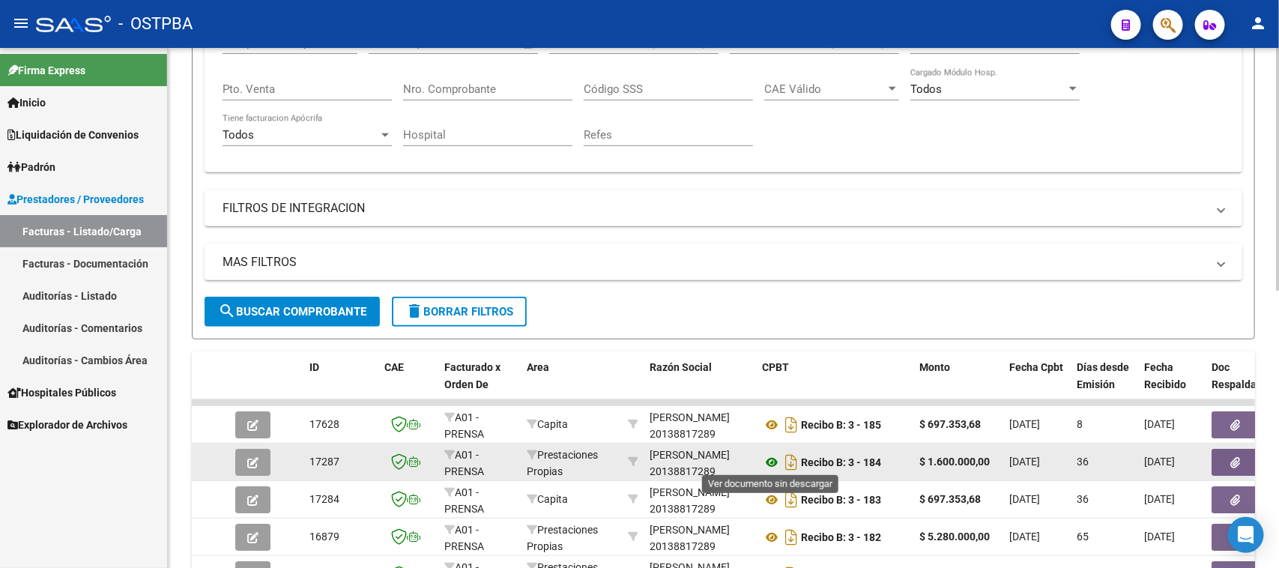
click at [769, 461] on icon at bounding box center [771, 462] width 19 height 18
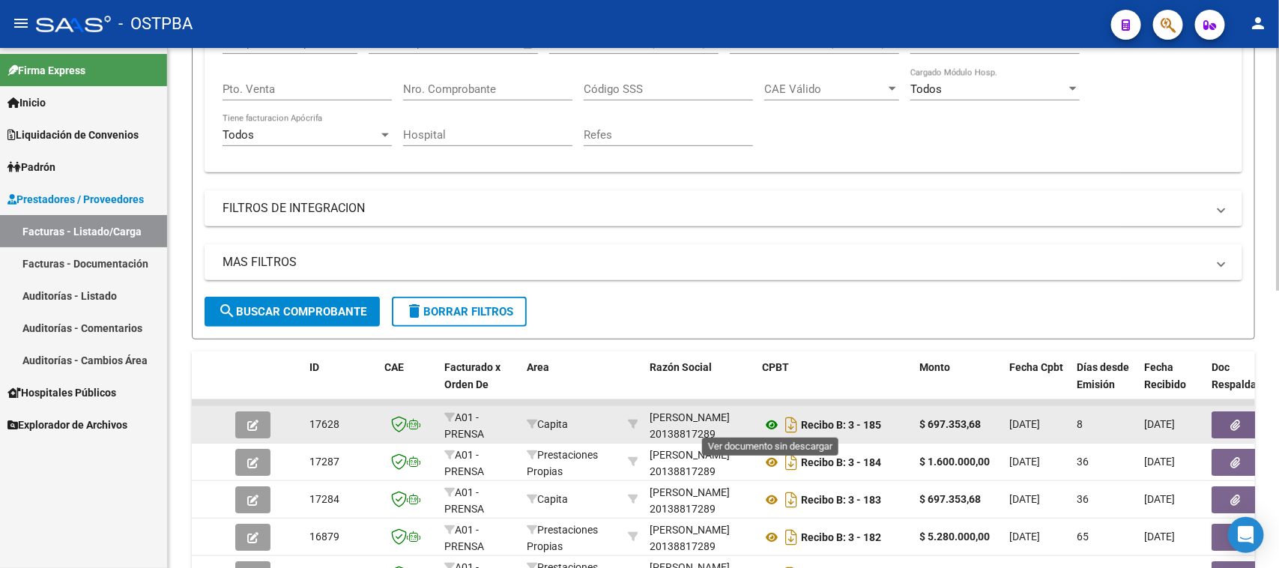
click at [770, 420] on icon at bounding box center [771, 425] width 19 height 18
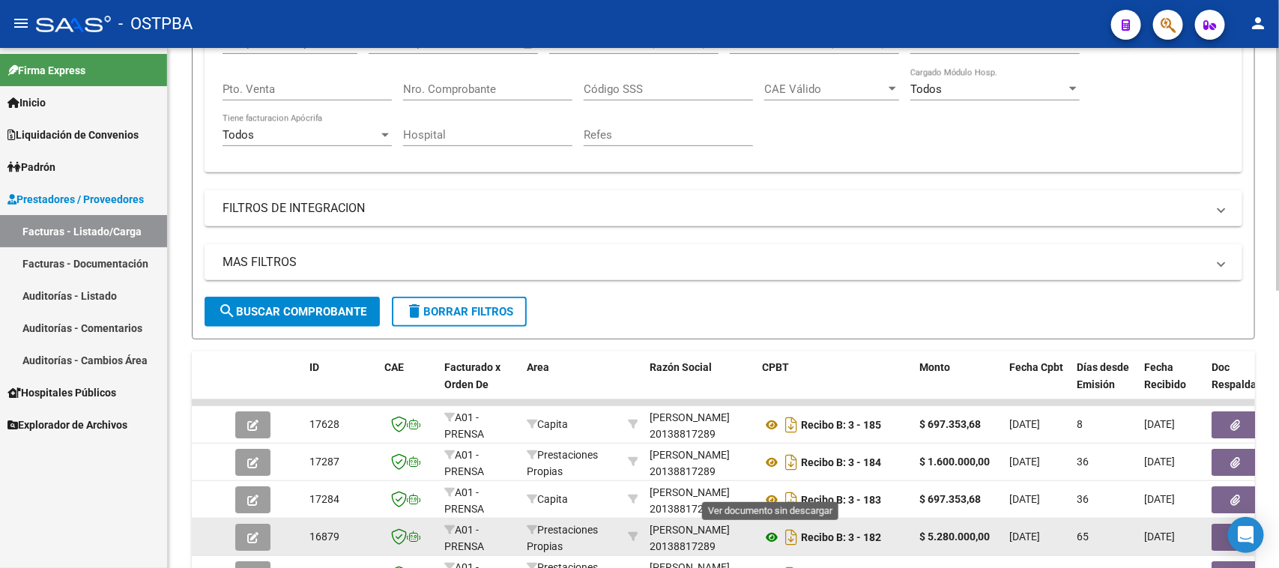
click at [772, 533] on icon at bounding box center [771, 537] width 19 height 18
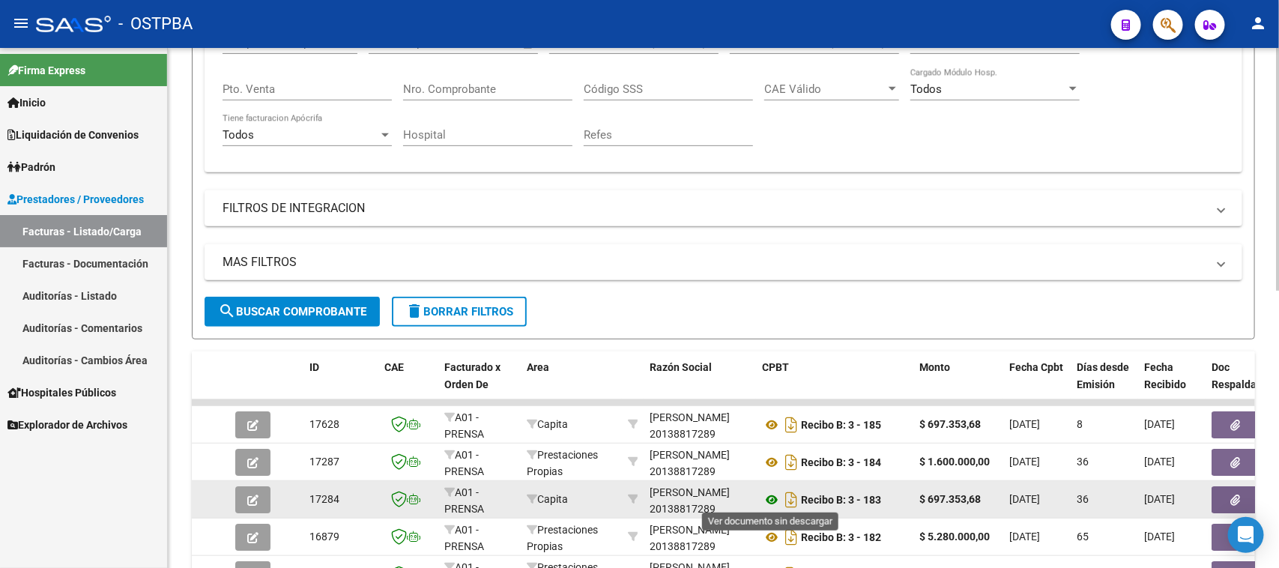
click at [769, 494] on icon at bounding box center [771, 500] width 19 height 18
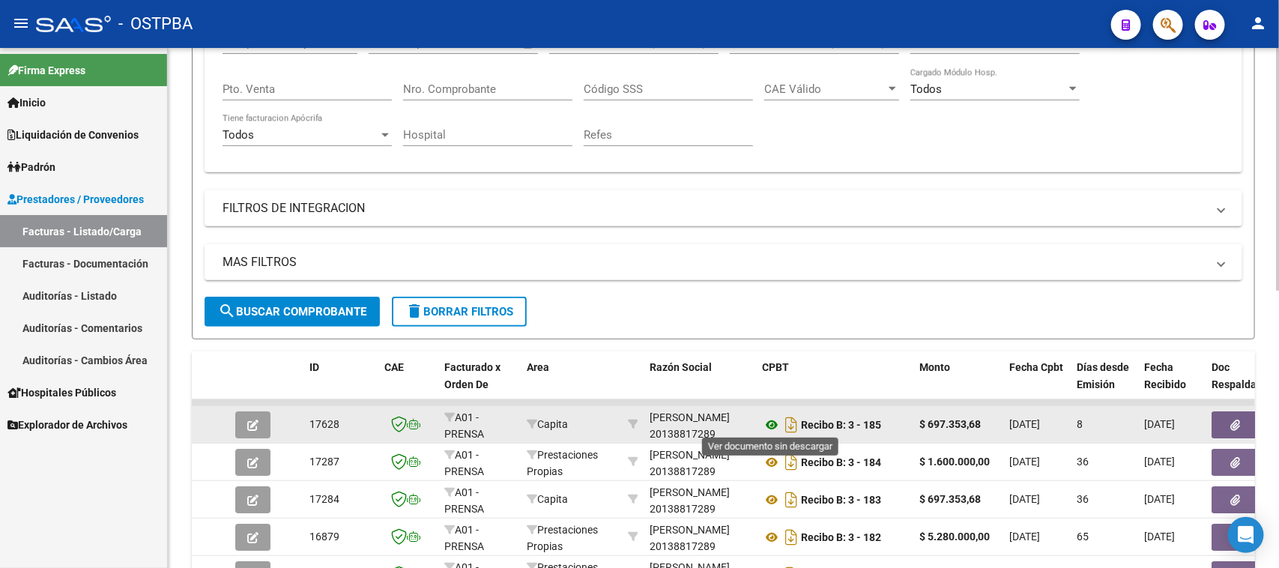
click at [773, 417] on icon at bounding box center [771, 425] width 19 height 18
click at [1226, 411] on button "button" at bounding box center [1235, 424] width 48 height 27
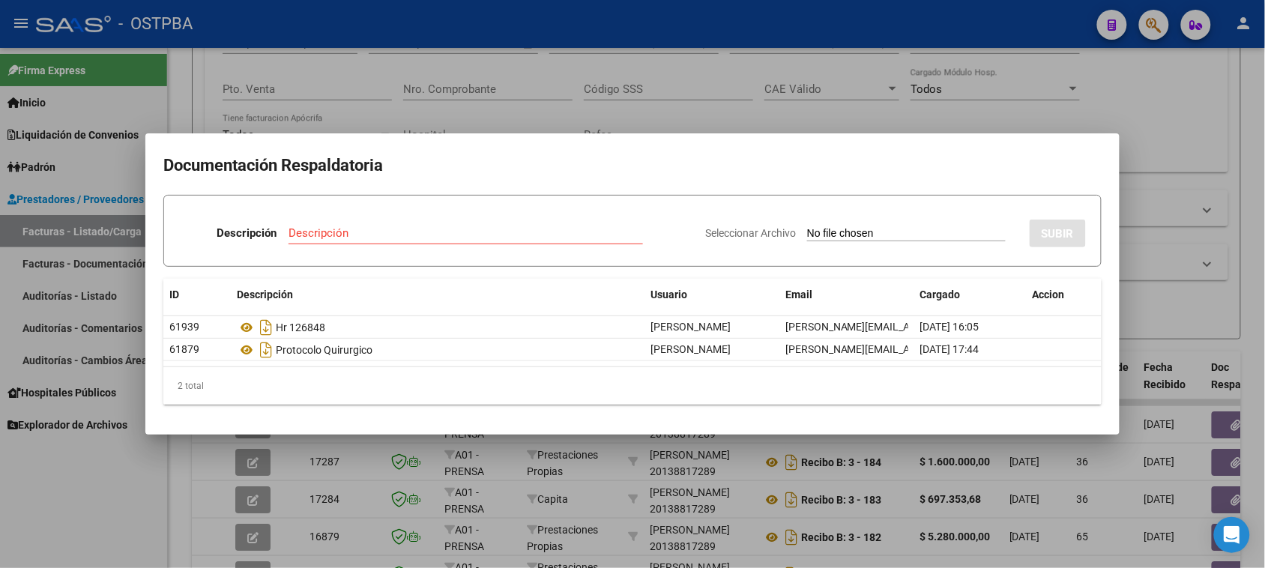
drag, startPoint x: 98, startPoint y: 517, endPoint x: 103, endPoint y: 498, distance: 19.4
click at [98, 515] on div at bounding box center [632, 284] width 1265 height 568
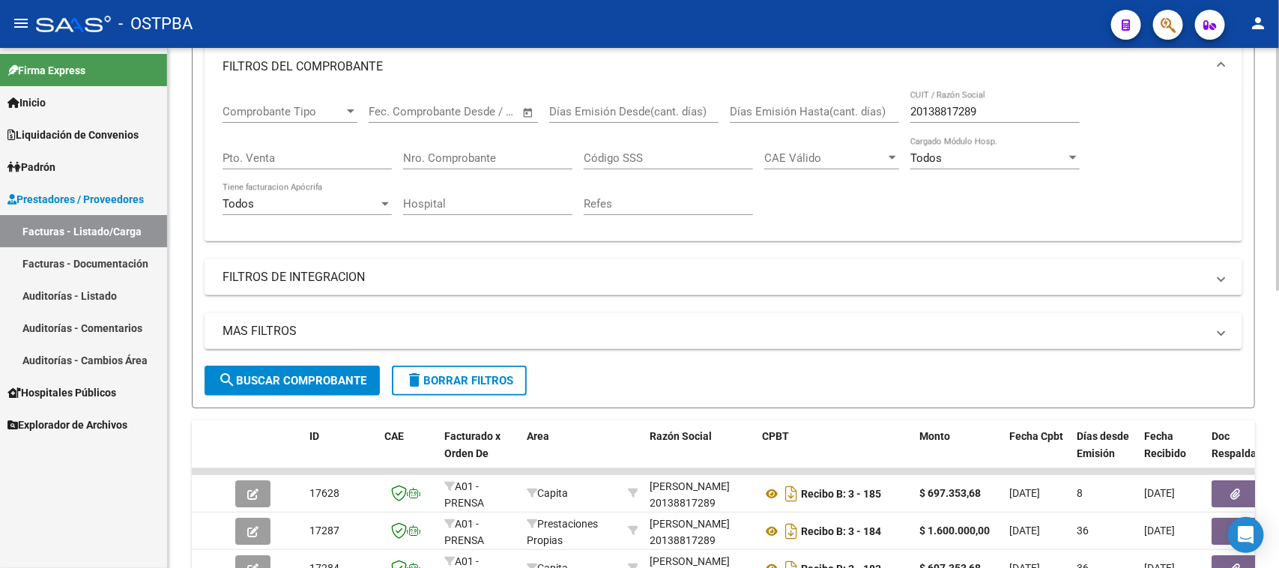
scroll to position [187, 0]
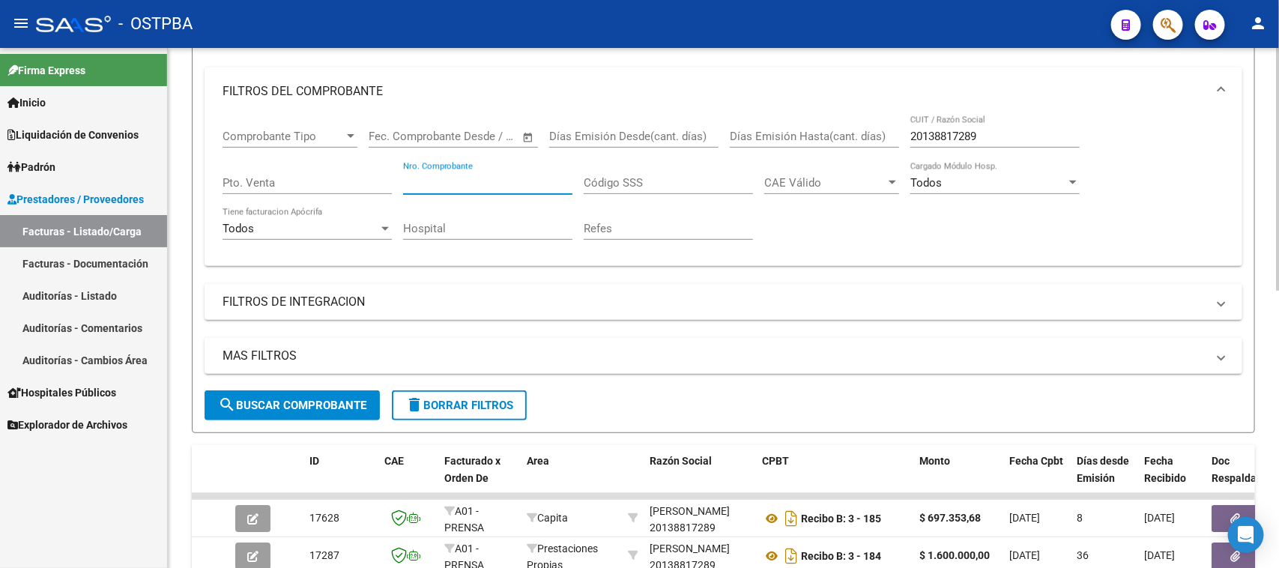
click at [491, 176] on input "Nro. Comprobante" at bounding box center [487, 182] width 169 height 13
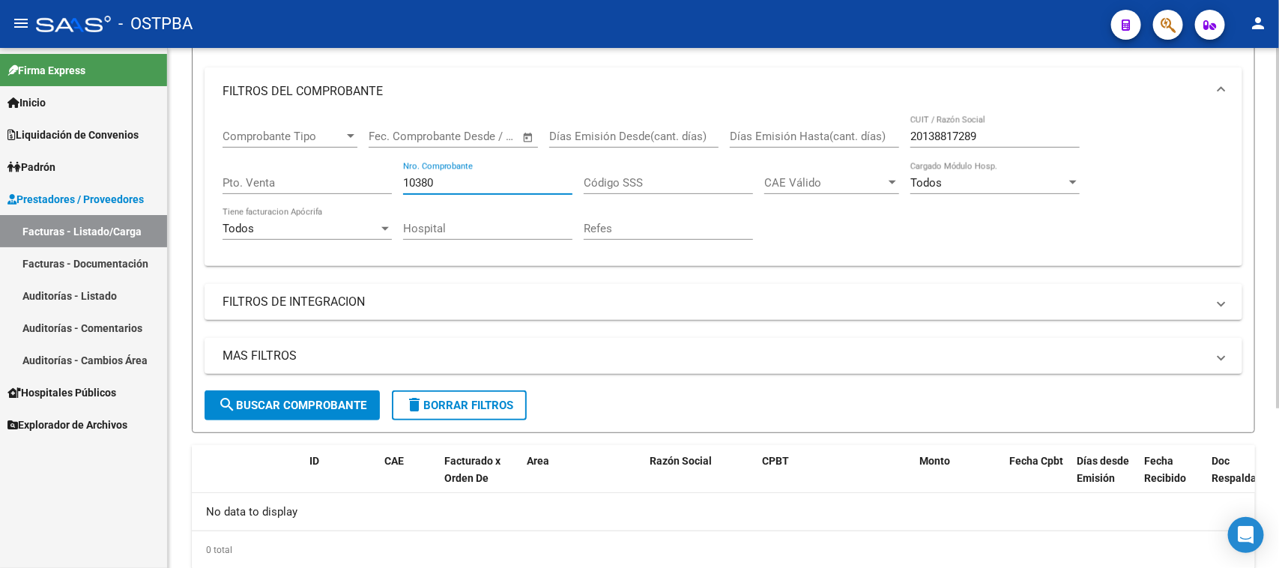
type input "10380"
drag, startPoint x: 990, startPoint y: 135, endPoint x: 870, endPoint y: 136, distance: 119.9
click at [870, 136] on div "Comprobante Tipo Comprobante Tipo Fecha inicio – Fecha fin Fec. Comprobante Des…" at bounding box center [723, 184] width 1002 height 139
click at [243, 409] on button "search Buscar Comprobante" at bounding box center [292, 405] width 175 height 30
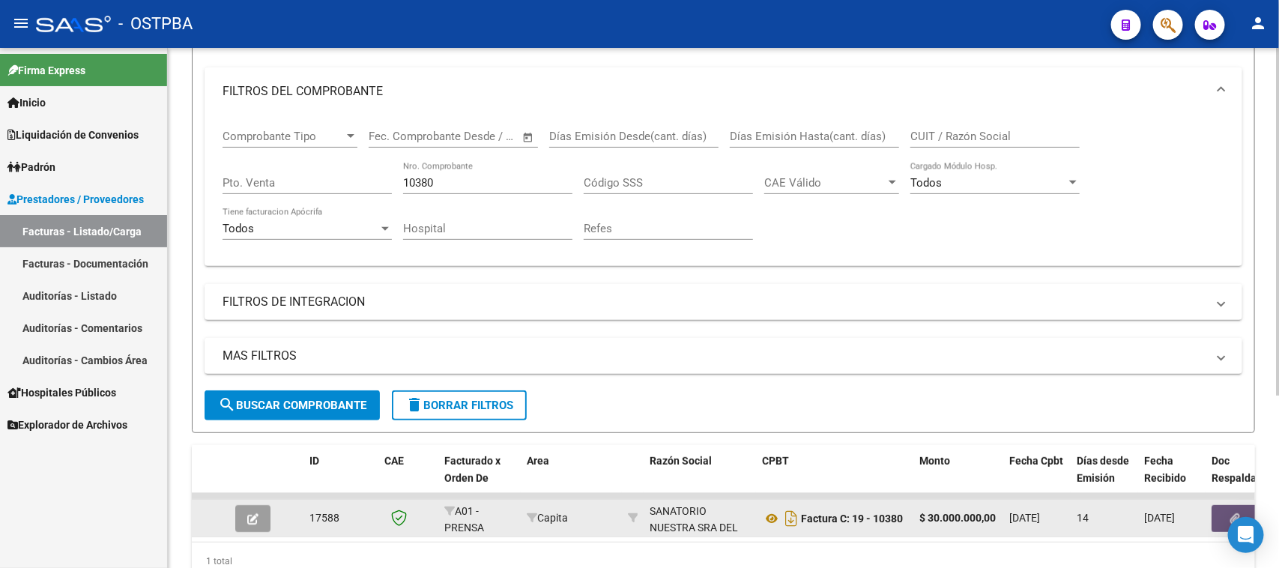
click at [1218, 514] on button "button" at bounding box center [1235, 518] width 48 height 27
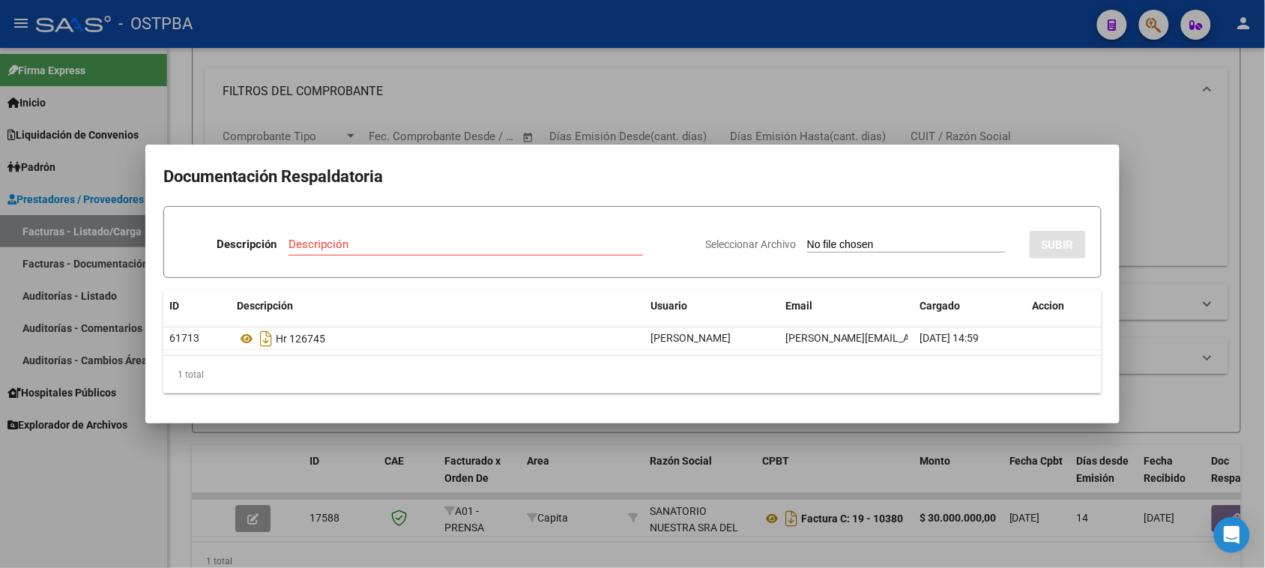
click at [96, 530] on div at bounding box center [632, 284] width 1265 height 568
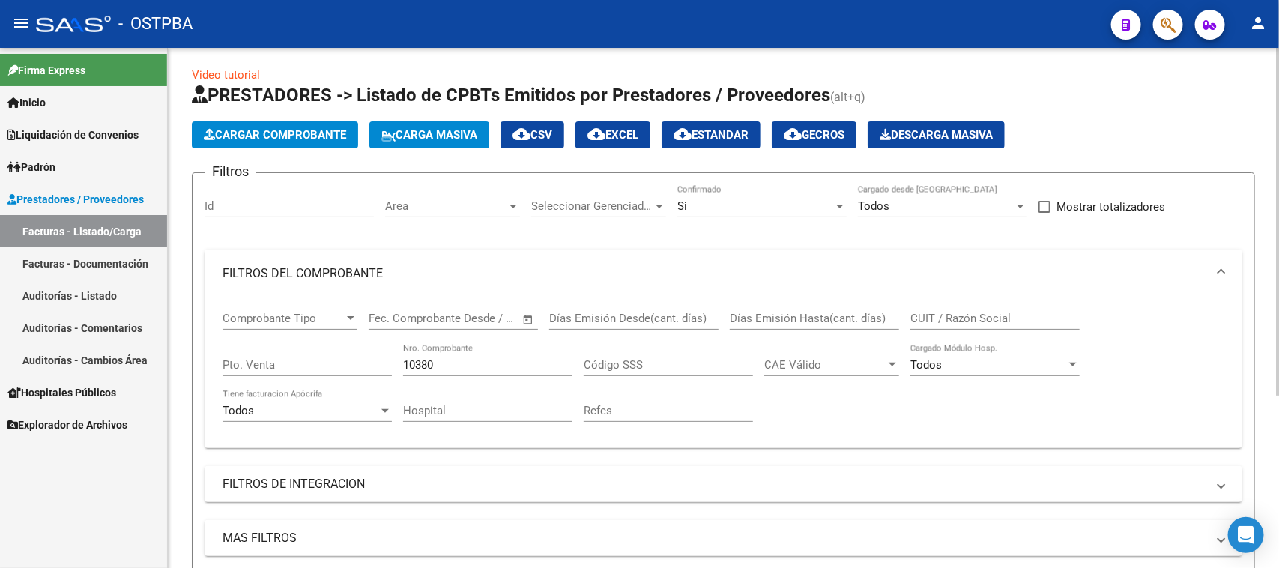
scroll to position [0, 0]
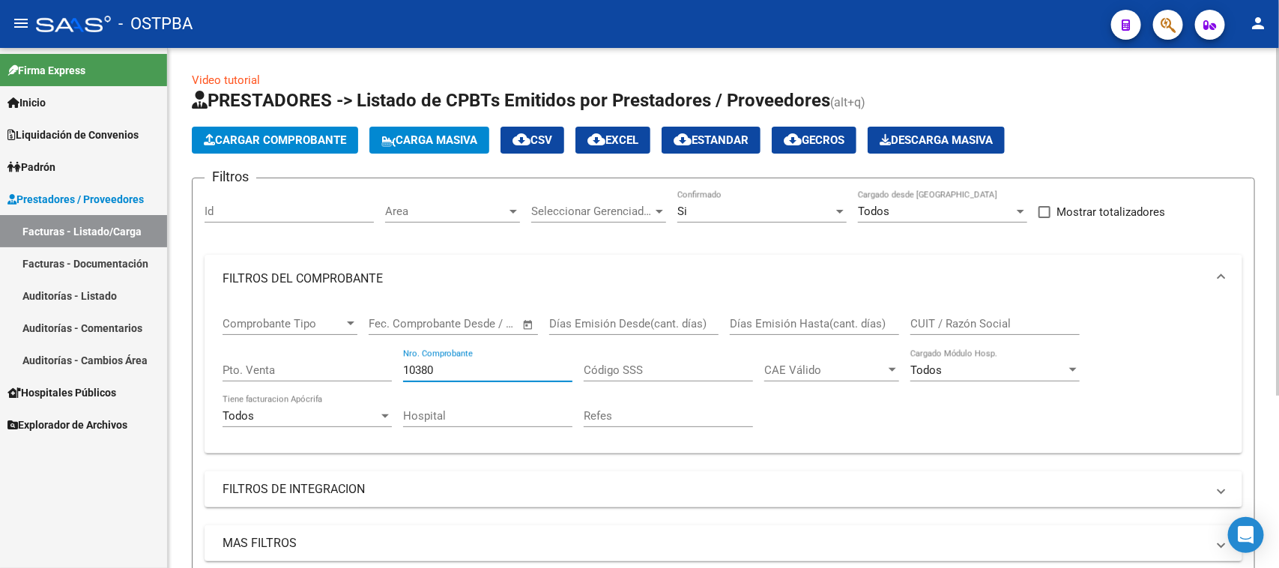
drag, startPoint x: 448, startPoint y: 372, endPoint x: 380, endPoint y: 368, distance: 68.3
click at [382, 369] on div "Comprobante Tipo Comprobante Tipo Fecha inicio – Fecha fin Fec. Comprobante Des…" at bounding box center [723, 372] width 1002 height 139
click at [963, 317] on input "CUIT / Razón Social" at bounding box center [994, 323] width 169 height 13
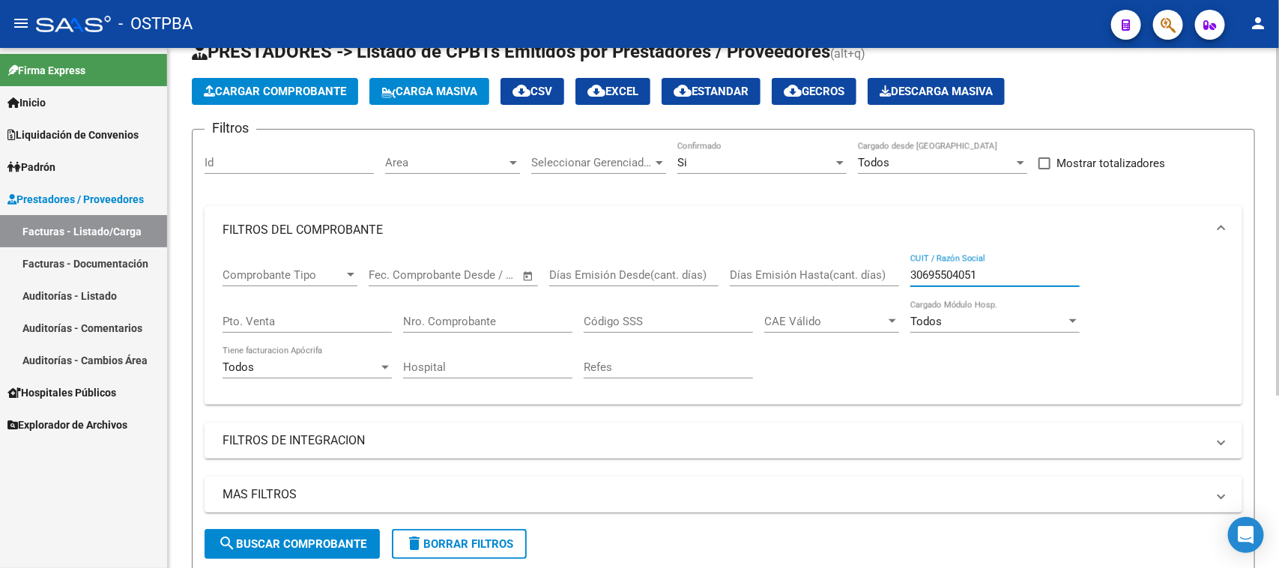
scroll to position [94, 0]
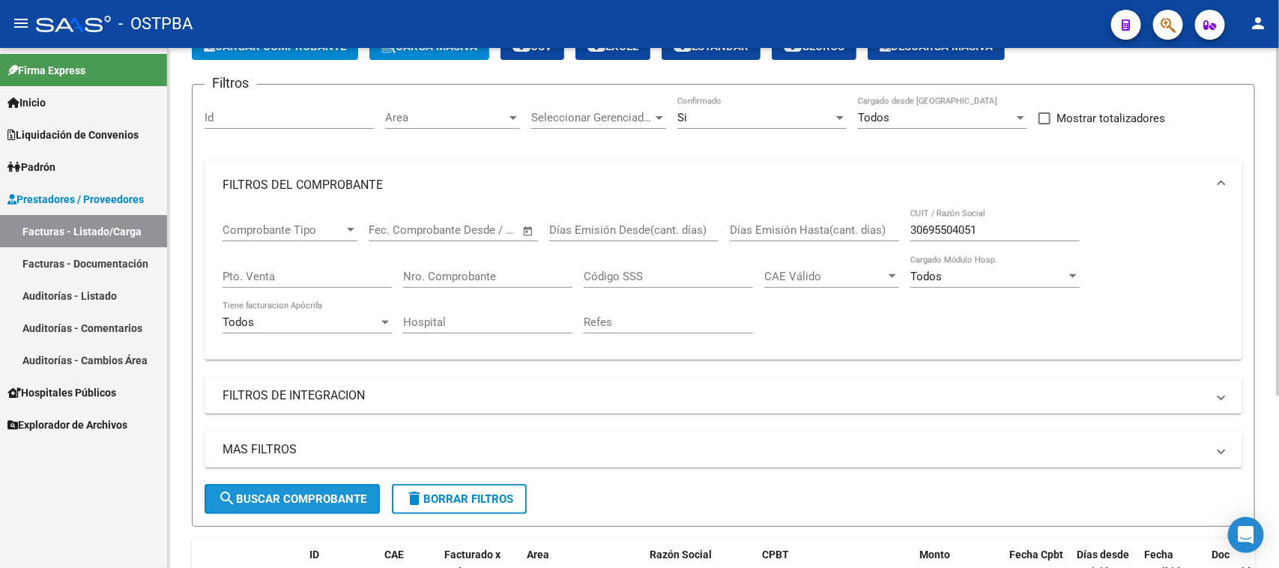
click at [312, 495] on span "search Buscar Comprobante" at bounding box center [292, 498] width 148 height 13
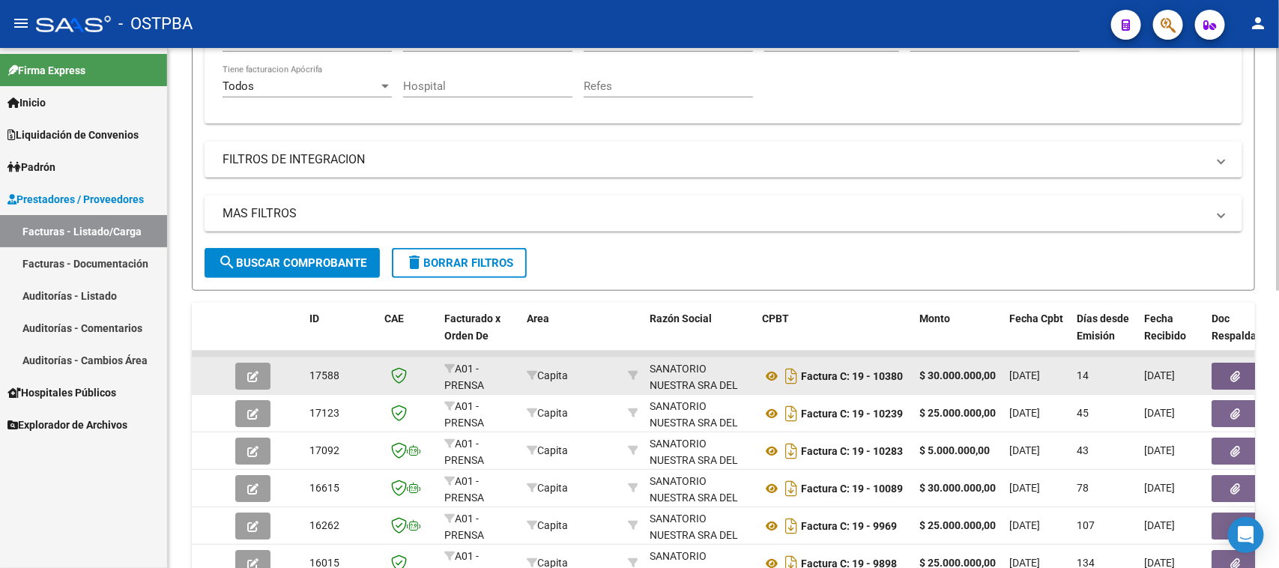
scroll to position [375, 0]
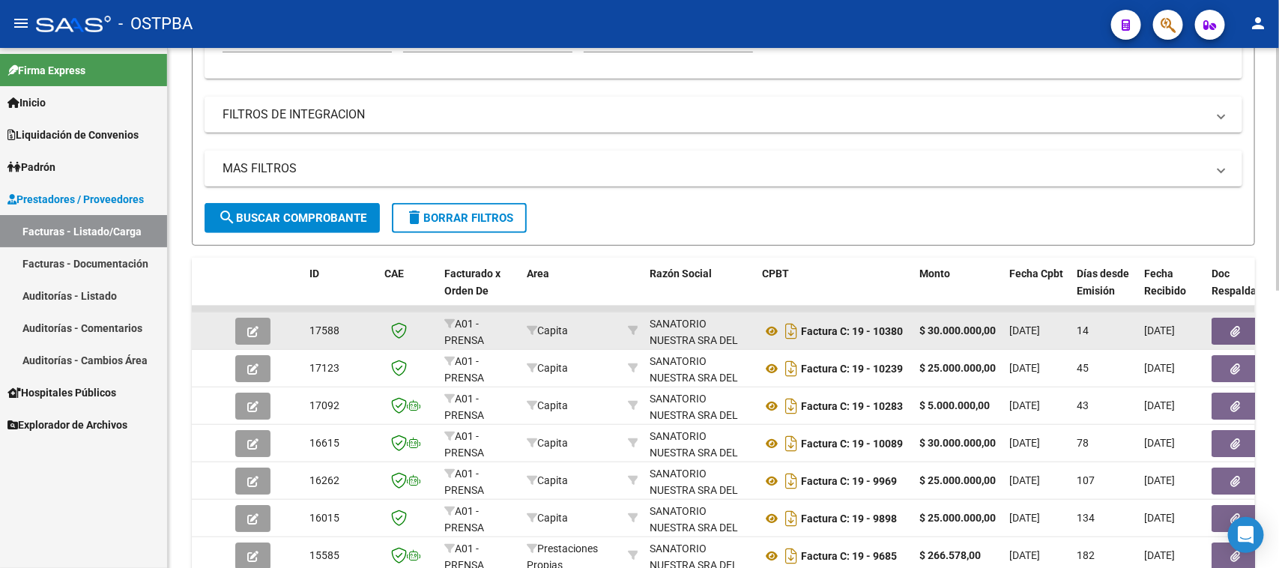
click at [1231, 330] on icon "button" at bounding box center [1236, 331] width 10 height 11
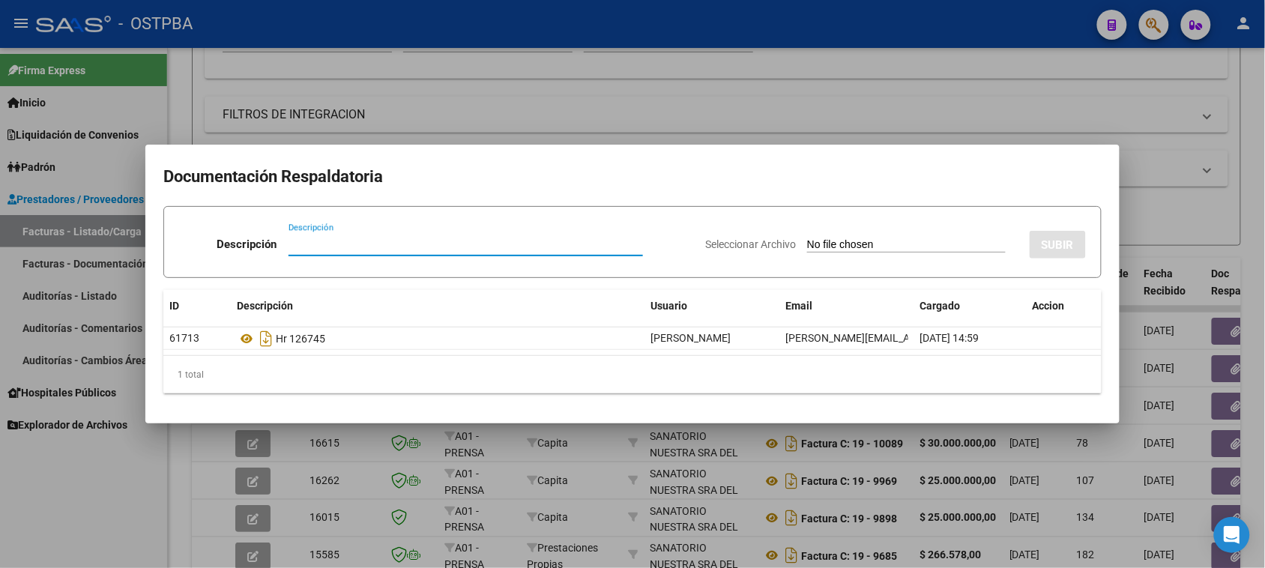
click at [1225, 369] on div at bounding box center [632, 284] width 1265 height 568
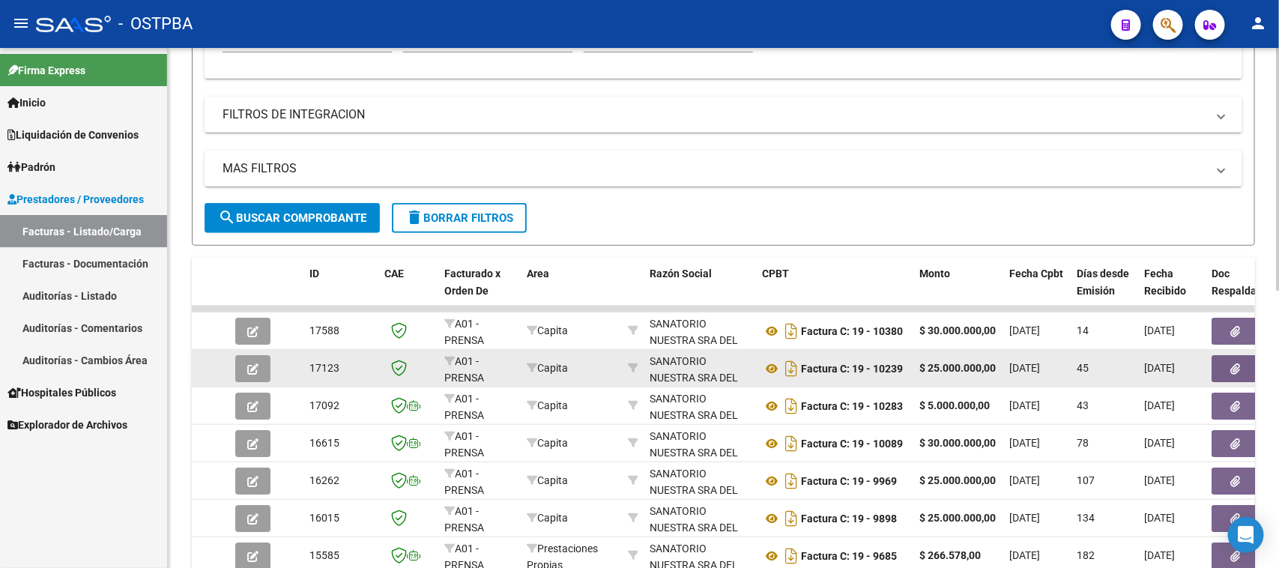
click at [1225, 369] on button "button" at bounding box center [1235, 368] width 48 height 27
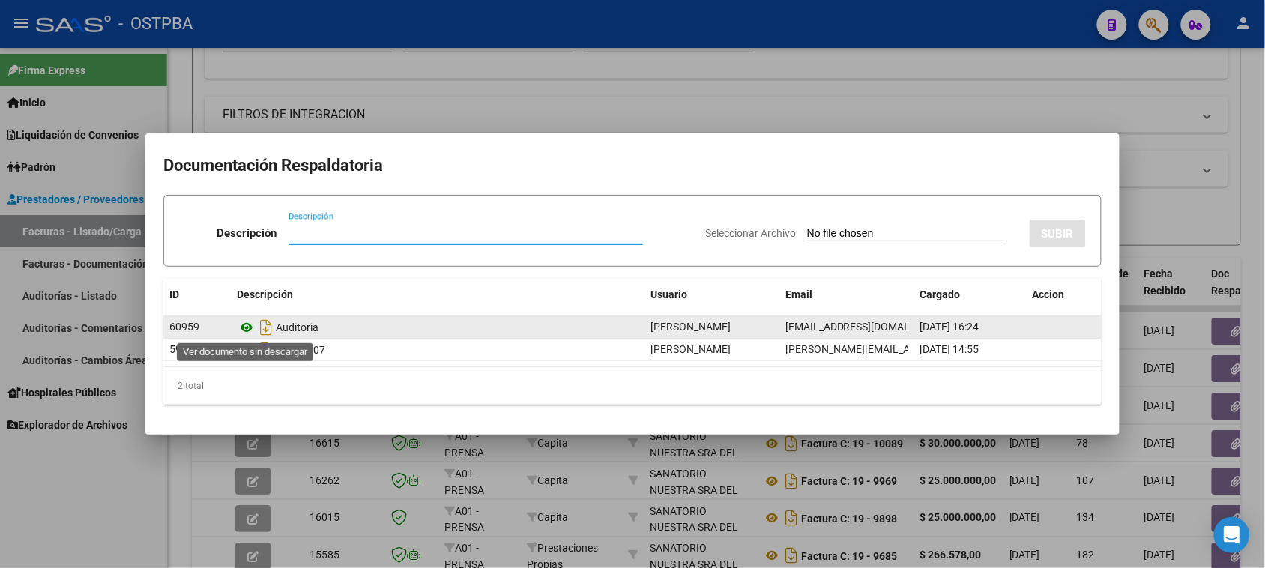
click at [242, 327] on icon at bounding box center [246, 327] width 19 height 18
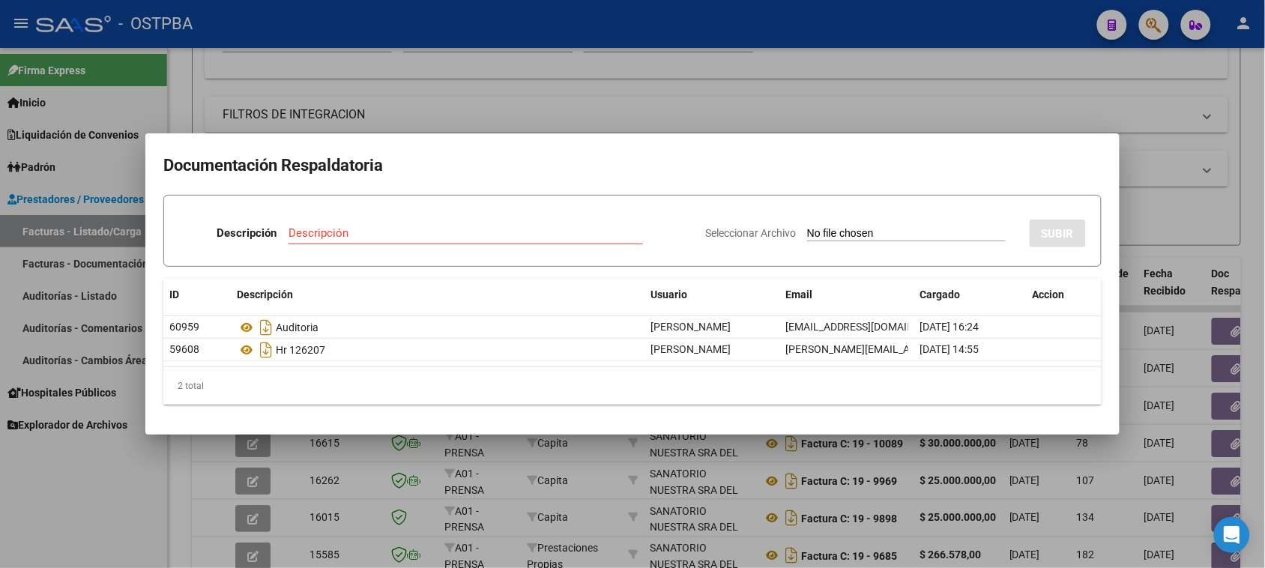
click at [1226, 393] on div at bounding box center [632, 284] width 1265 height 568
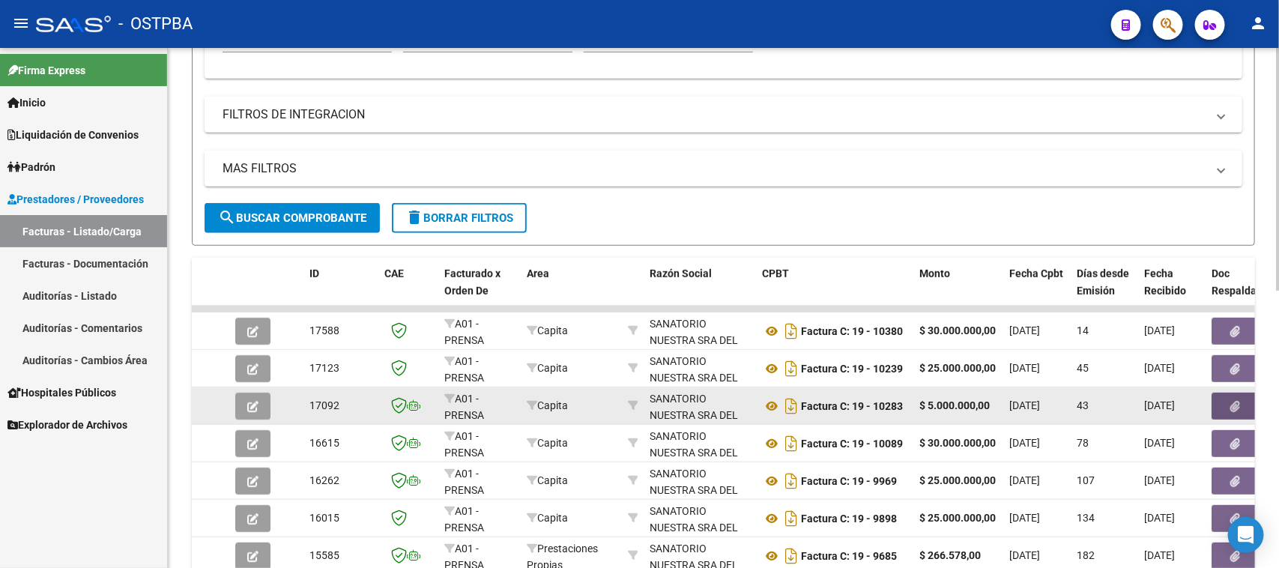
click at [1226, 397] on button "button" at bounding box center [1235, 406] width 48 height 27
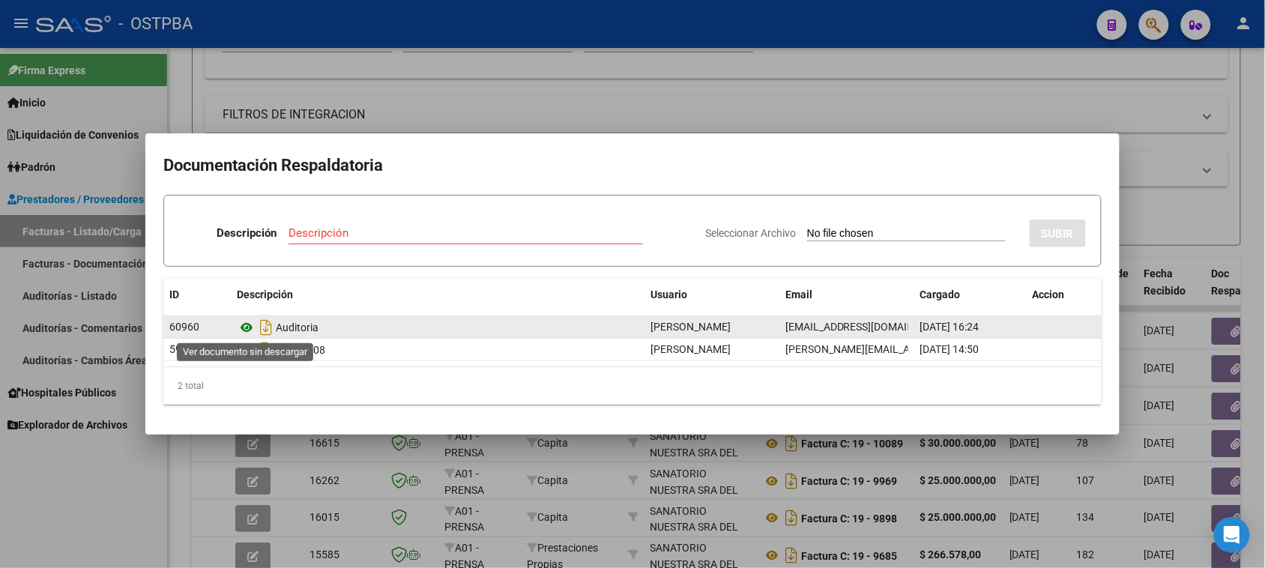
click at [248, 324] on icon at bounding box center [246, 327] width 19 height 18
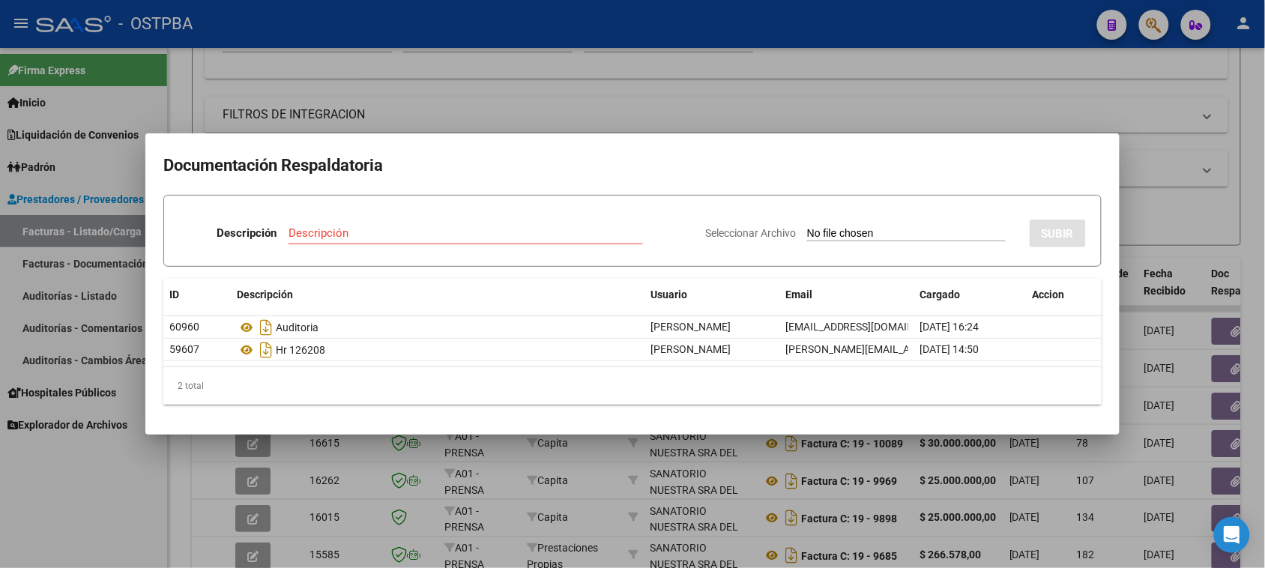
click at [1229, 440] on div at bounding box center [632, 284] width 1265 height 568
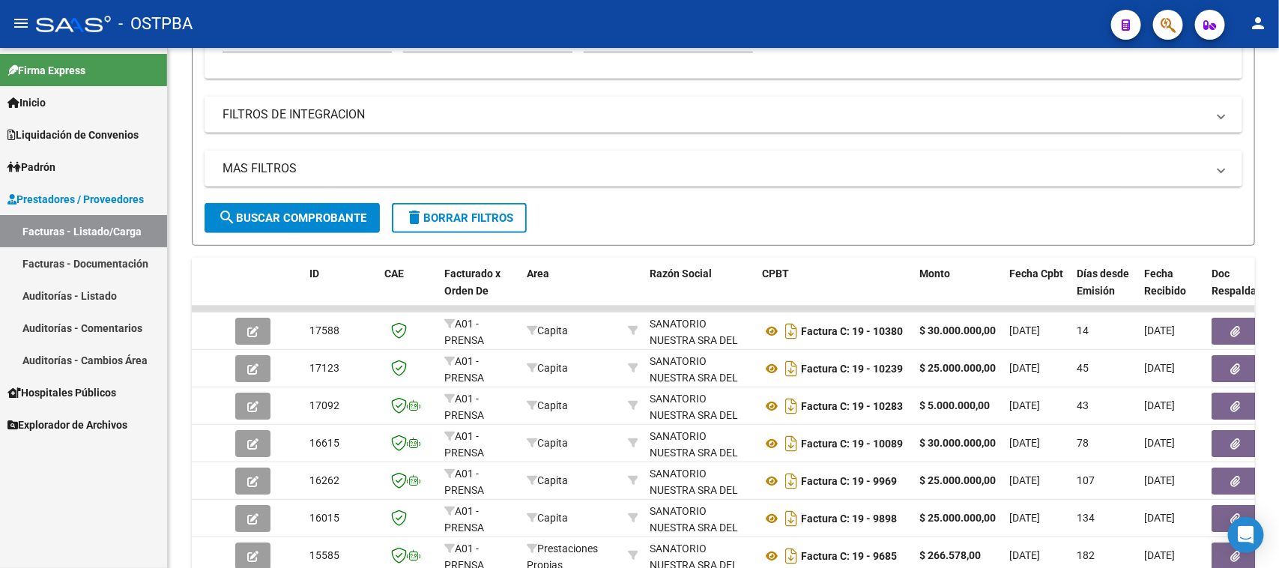
click at [1231, 440] on icon "button" at bounding box center [1236, 443] width 10 height 11
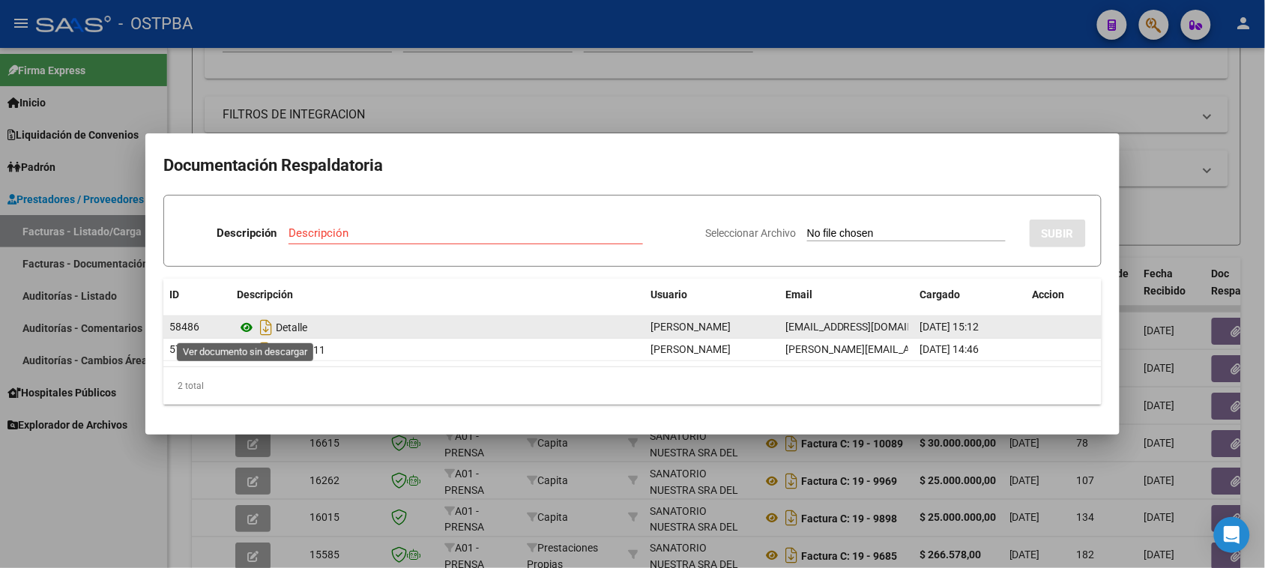
click at [244, 328] on icon at bounding box center [246, 327] width 19 height 18
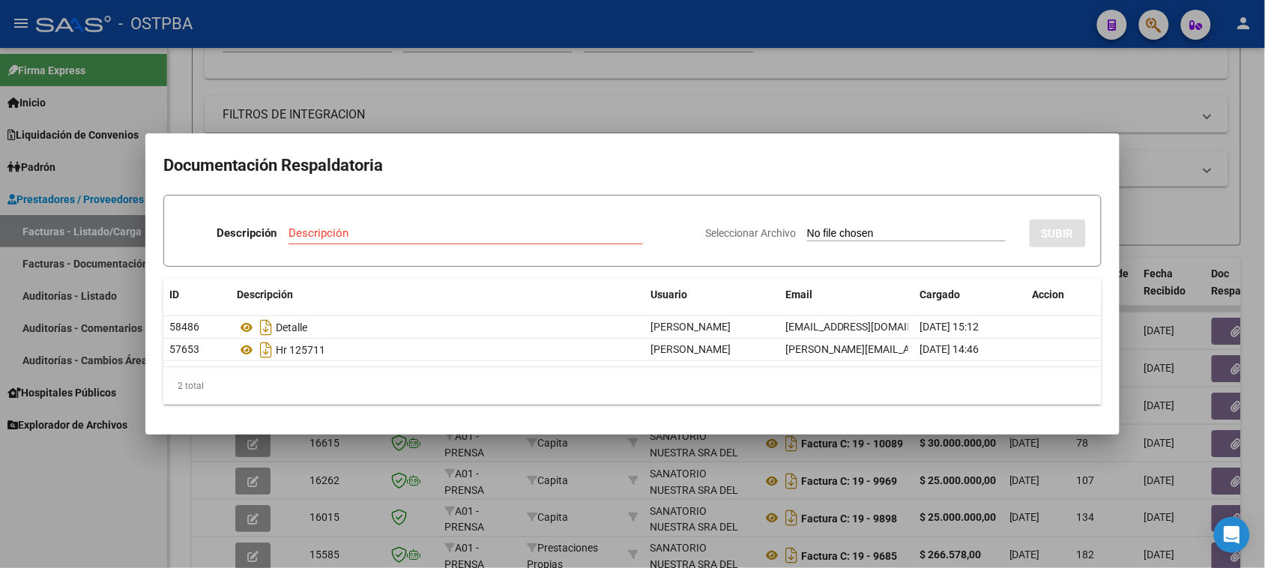
click at [55, 530] on div at bounding box center [632, 284] width 1265 height 568
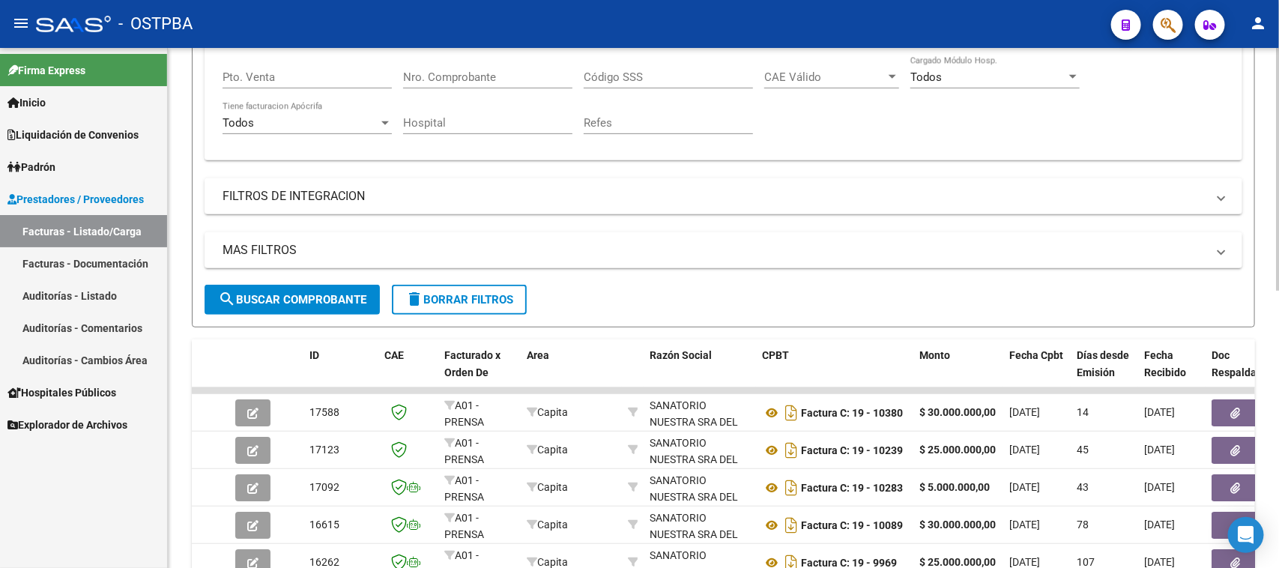
scroll to position [187, 0]
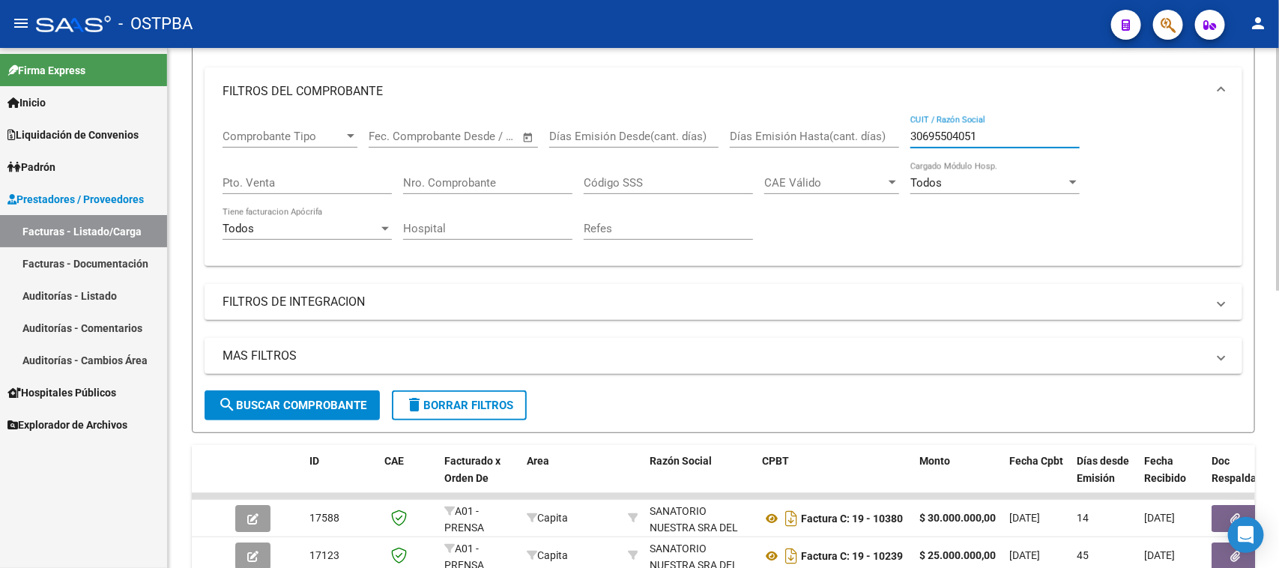
drag, startPoint x: 991, startPoint y: 133, endPoint x: 886, endPoint y: 132, distance: 104.9
click at [886, 132] on div "Comprobante Tipo Comprobante Tipo Fecha inicio – Fecha fin Fec. Comprobante Des…" at bounding box center [723, 184] width 1002 height 139
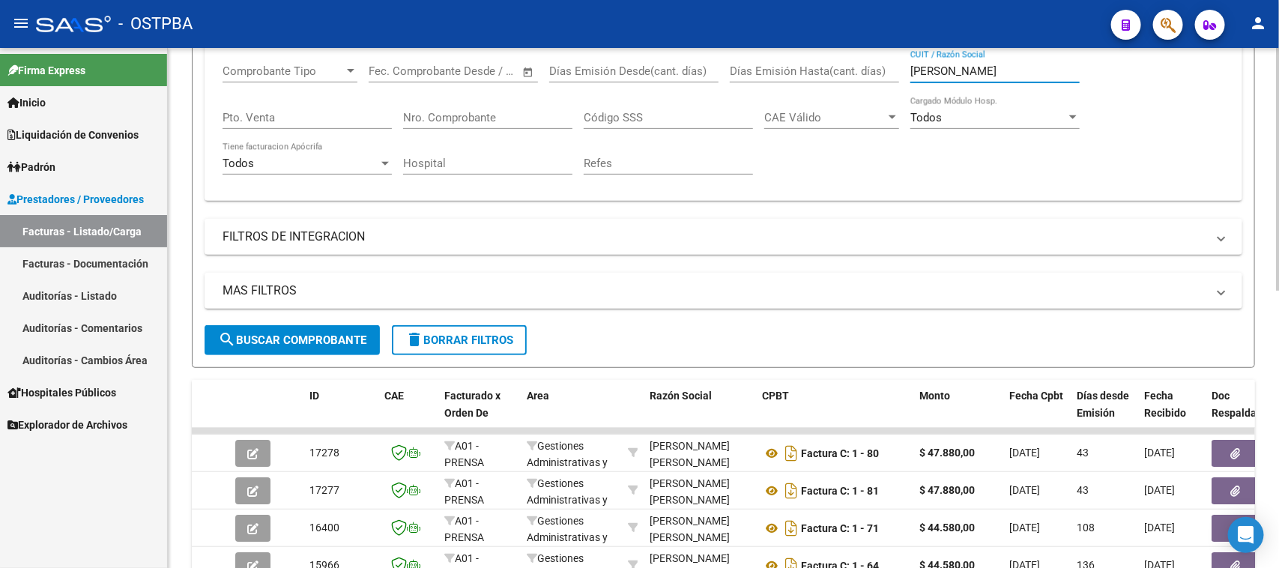
scroll to position [281, 0]
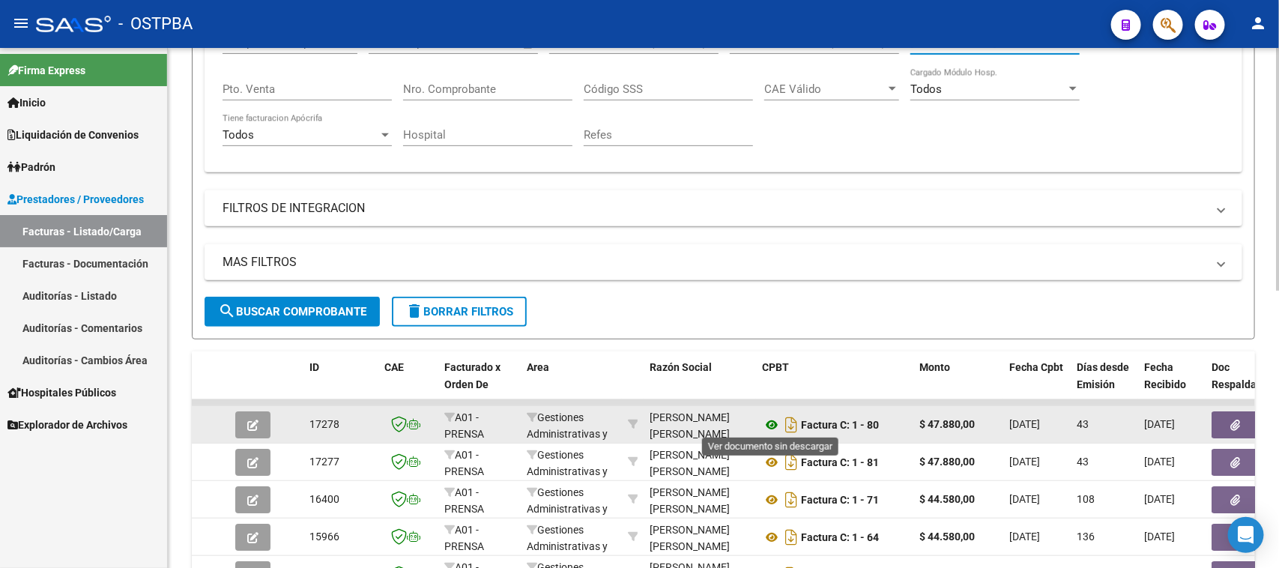
type input "[PERSON_NAME]"
click at [769, 422] on icon at bounding box center [771, 425] width 19 height 18
click at [773, 422] on icon at bounding box center [771, 425] width 19 height 18
click at [1240, 420] on icon "button" at bounding box center [1236, 425] width 10 height 11
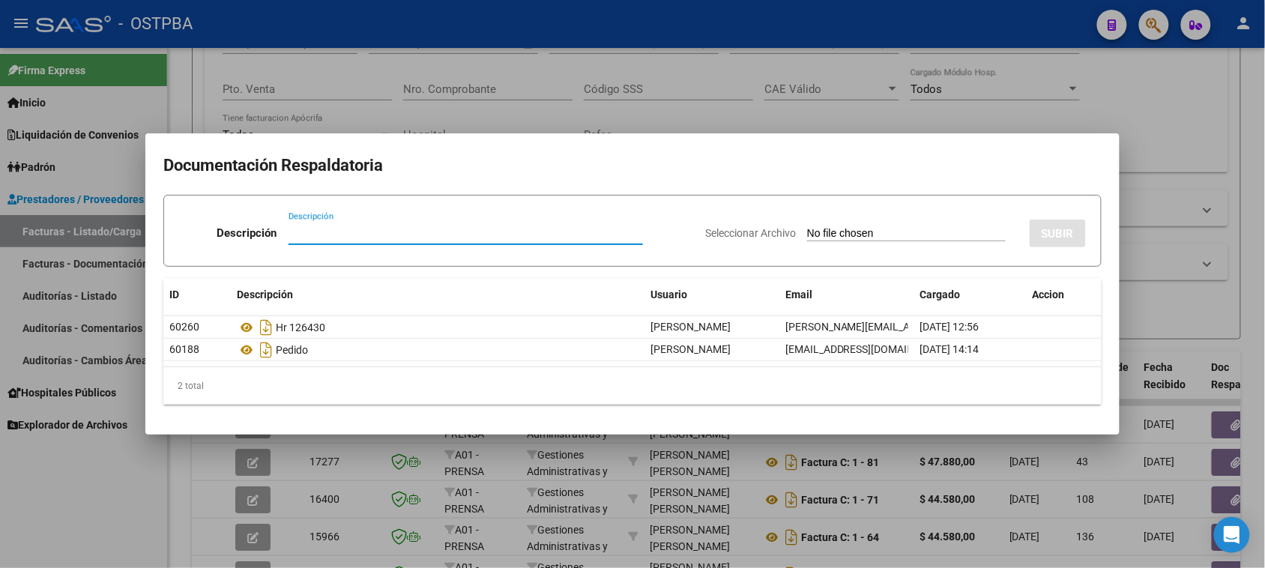
click at [90, 503] on div at bounding box center [632, 284] width 1265 height 568
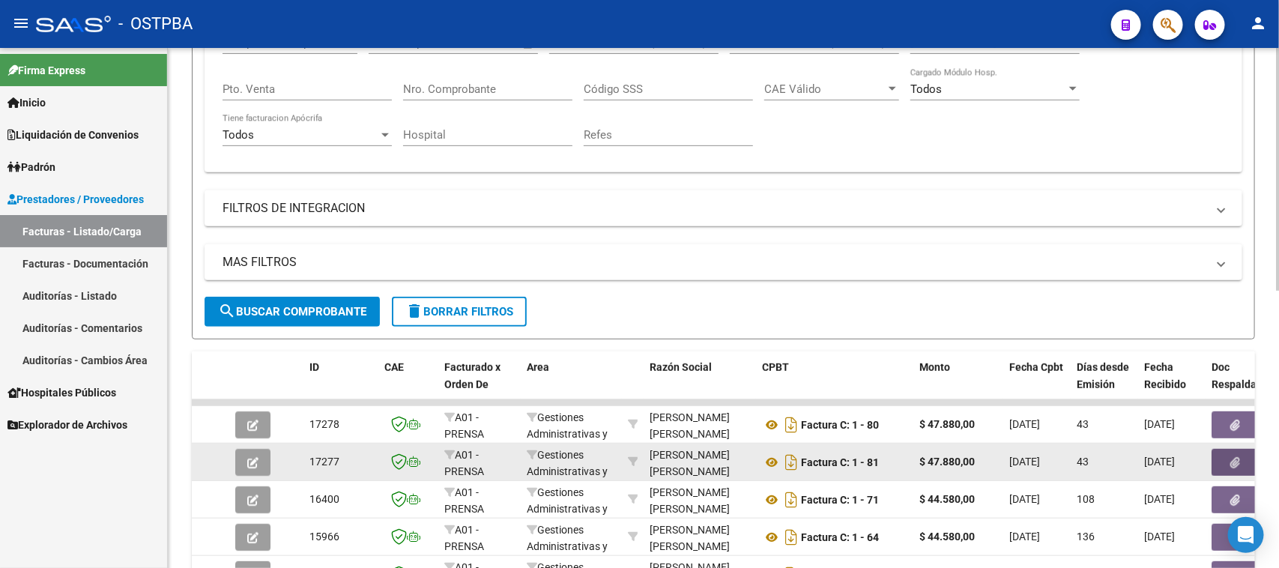
click at [1217, 458] on button "button" at bounding box center [1235, 462] width 48 height 27
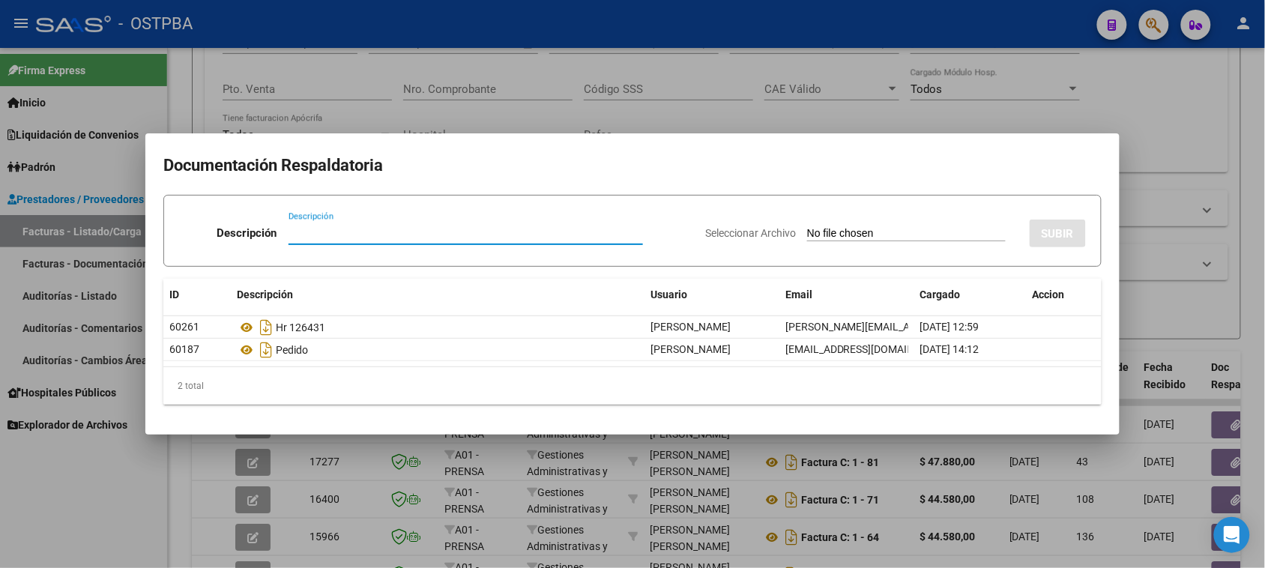
click at [106, 523] on div at bounding box center [632, 284] width 1265 height 568
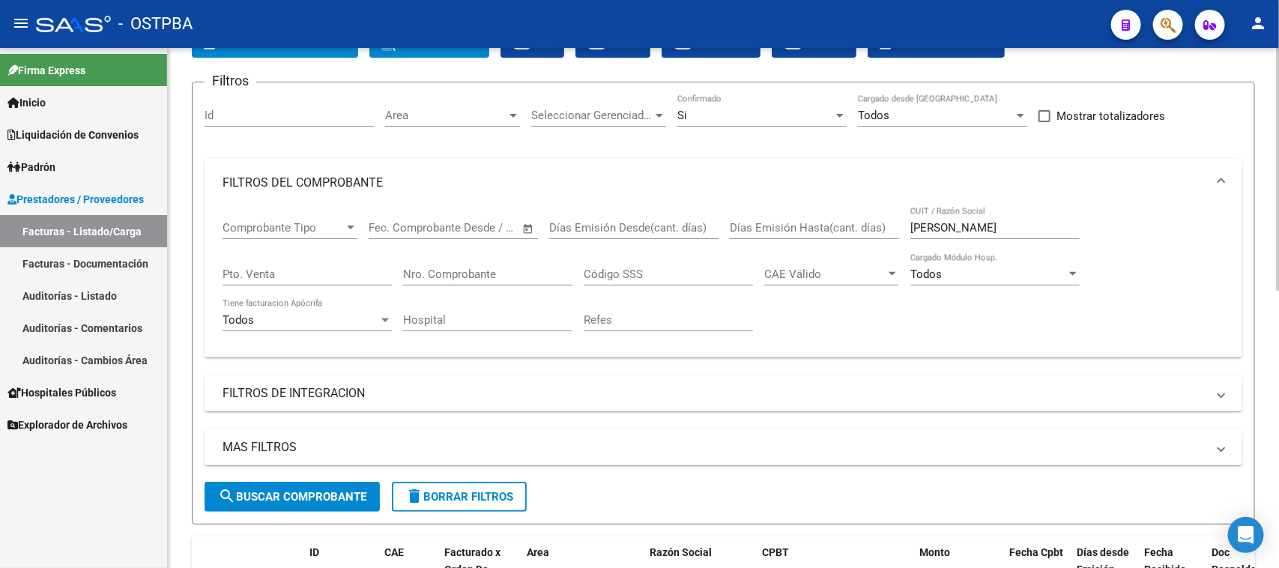
scroll to position [94, 0]
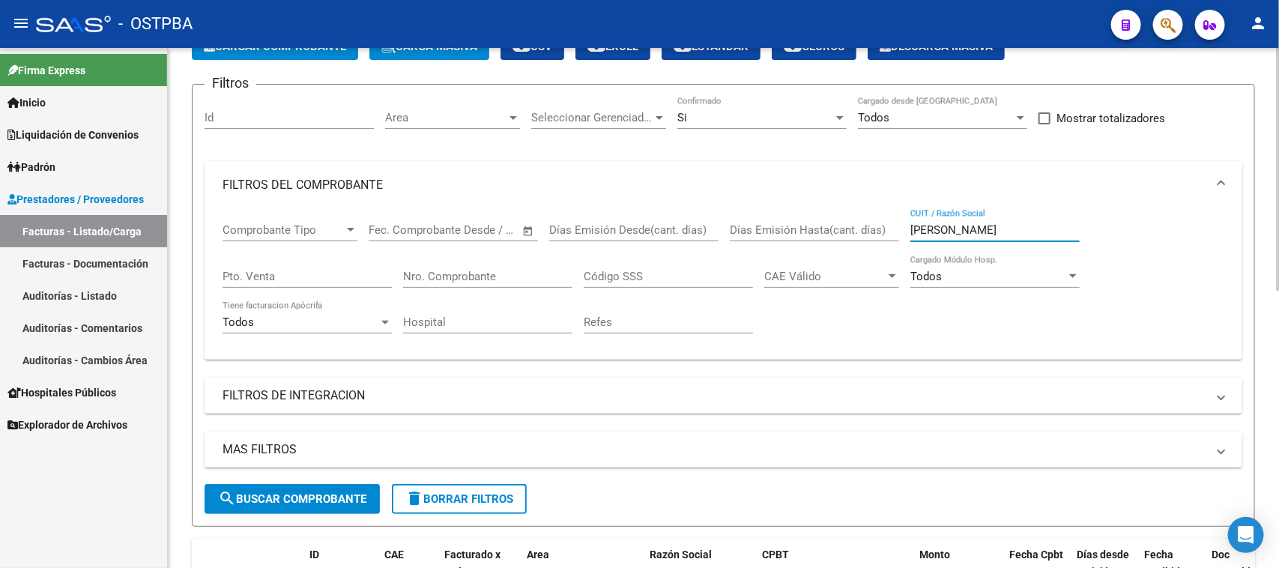
click at [844, 225] on div "Comprobante Tipo Comprobante Tipo Fecha inicio – Fecha fin Fec. Comprobante Des…" at bounding box center [723, 278] width 1002 height 139
click at [469, 270] on input "Nro. Comprobante" at bounding box center [487, 276] width 169 height 13
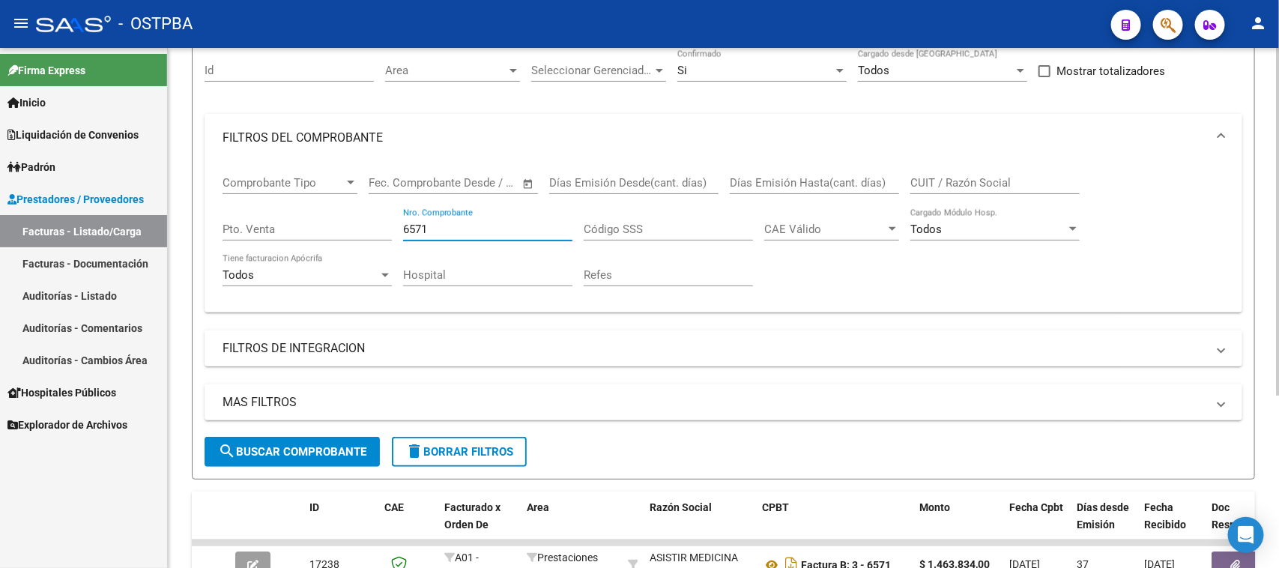
scroll to position [258, 0]
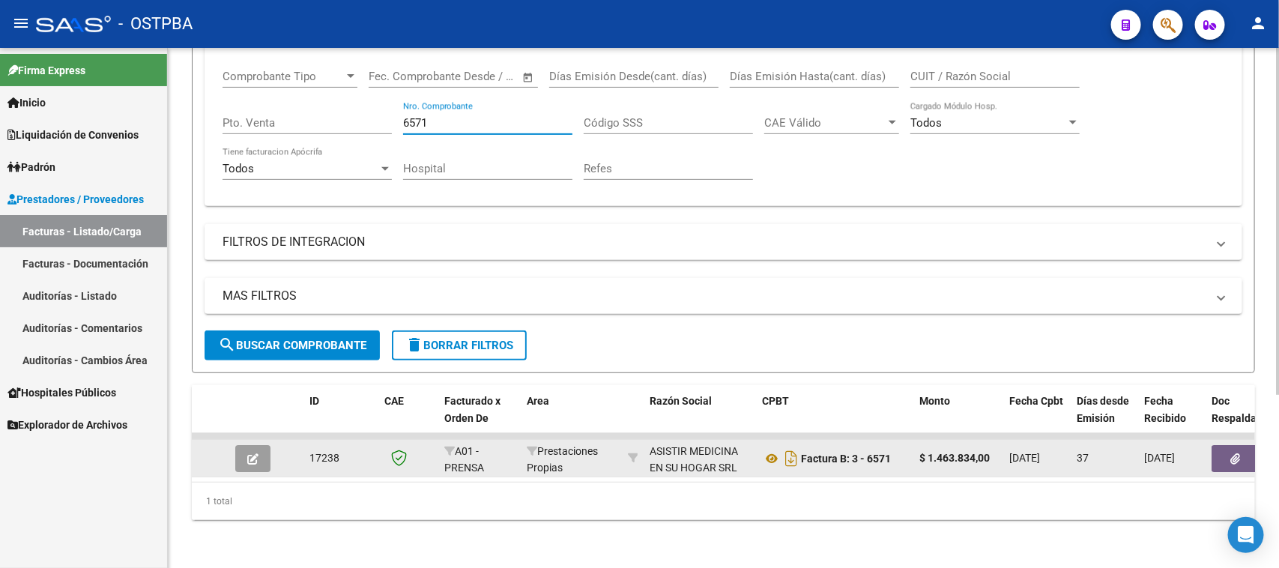
type input "6571"
click at [1234, 453] on icon "button" at bounding box center [1236, 458] width 10 height 11
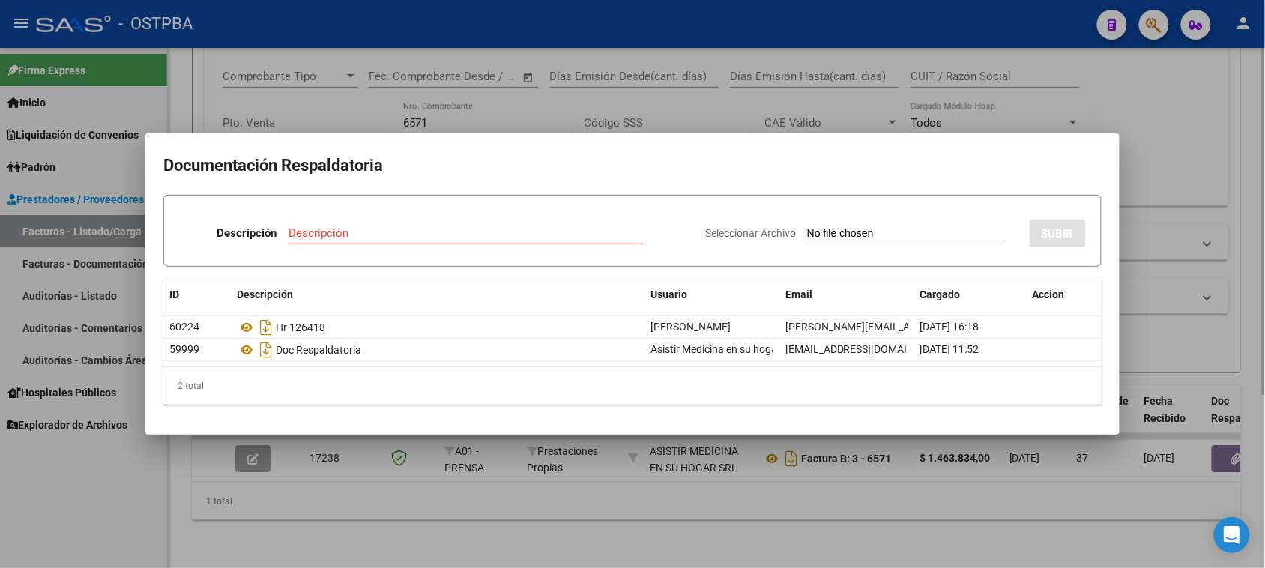
click at [699, 525] on div at bounding box center [632, 284] width 1265 height 568
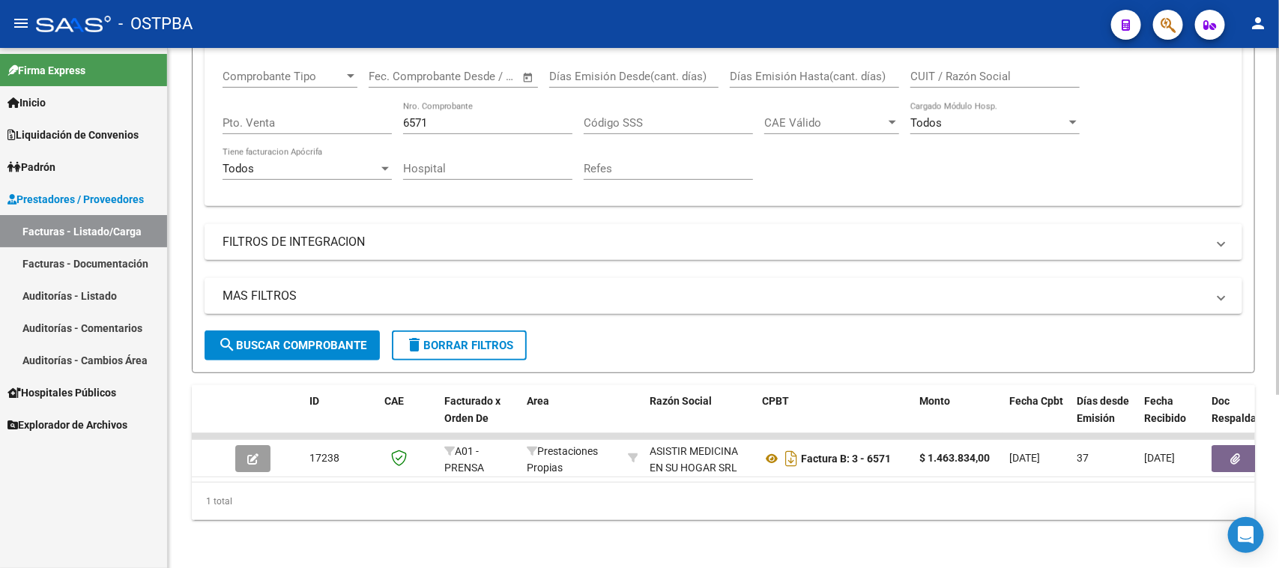
click at [437, 339] on span "delete Borrar Filtros" at bounding box center [459, 345] width 108 height 13
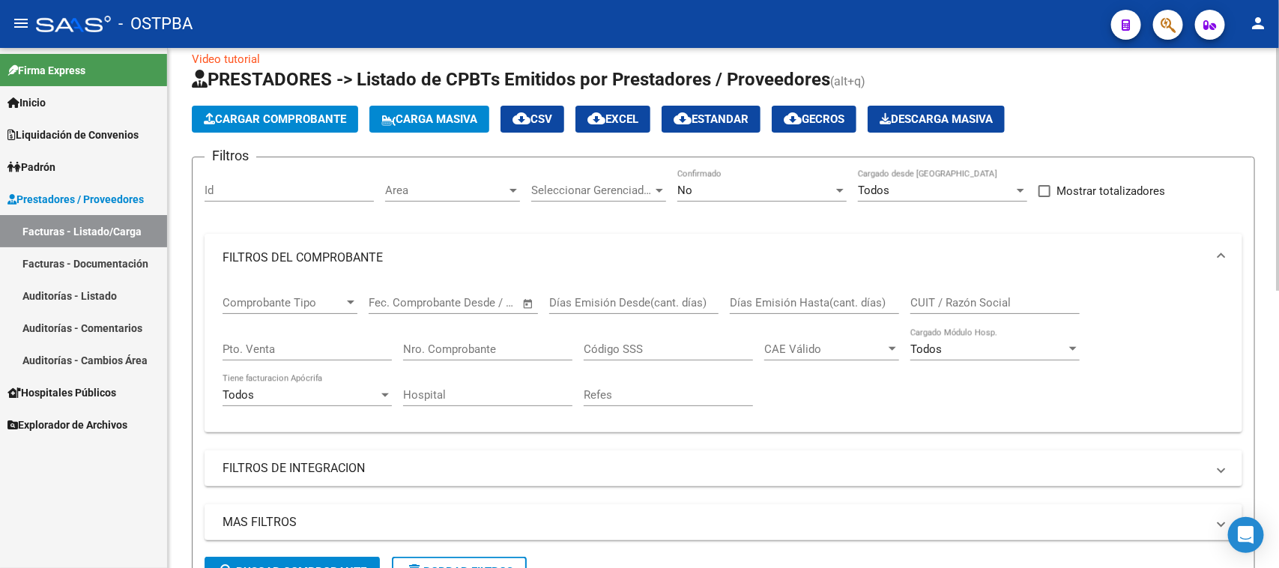
scroll to position [0, 0]
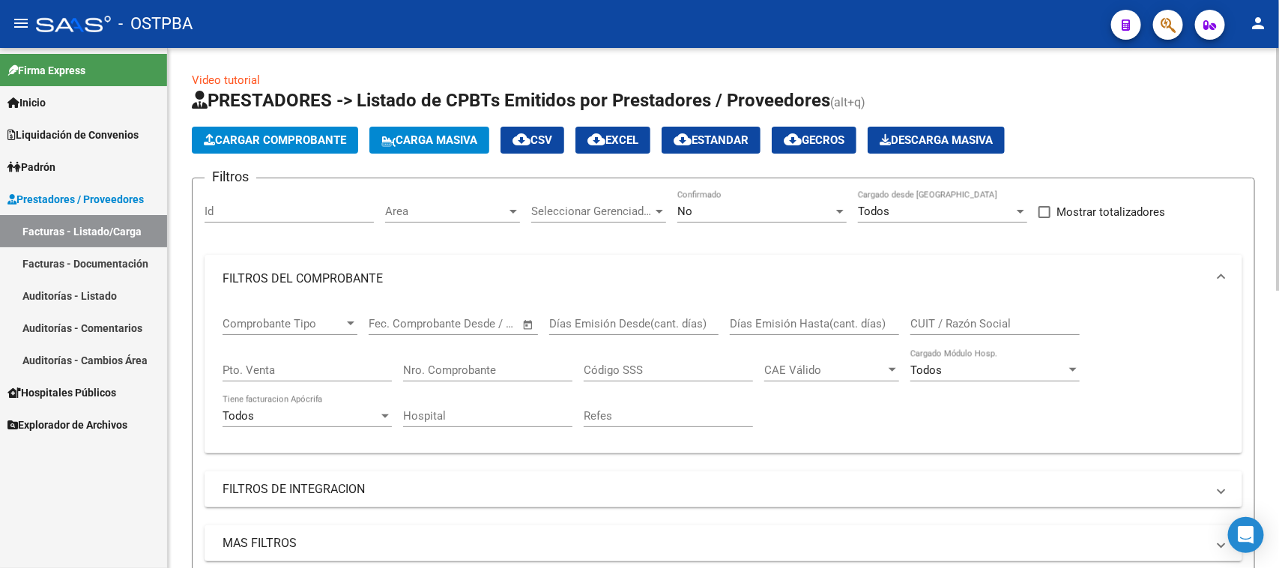
click at [937, 320] on input "CUIT / Razón Social" at bounding box center [994, 323] width 169 height 13
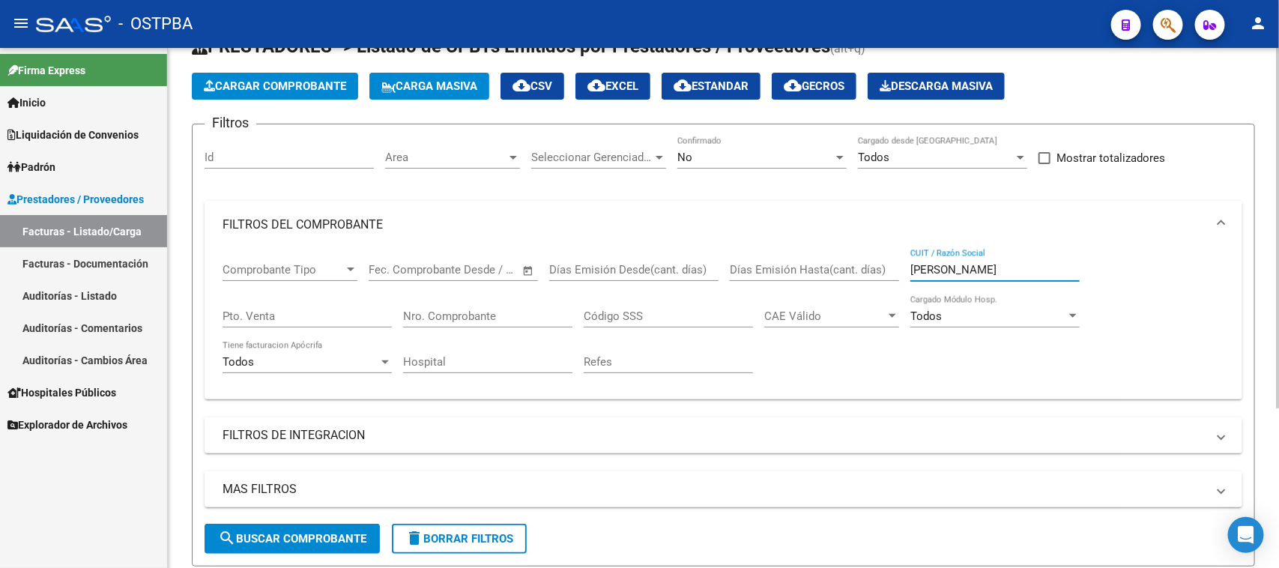
scroll to position [94, 0]
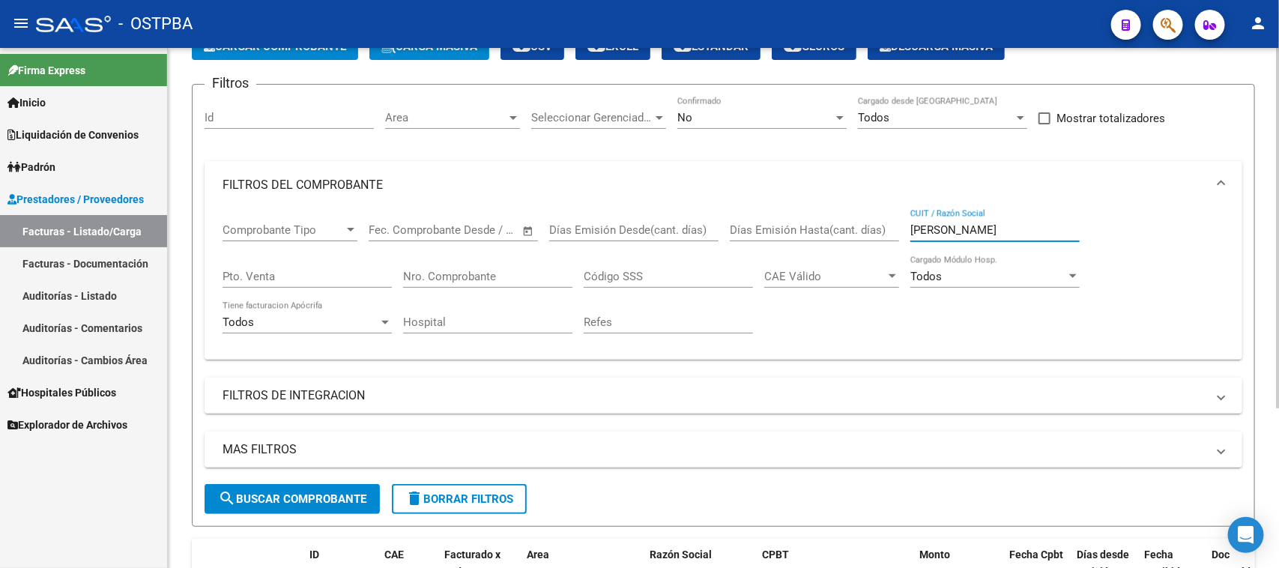
type input "[PERSON_NAME]"
click at [731, 121] on div "No" at bounding box center [755, 117] width 156 height 13
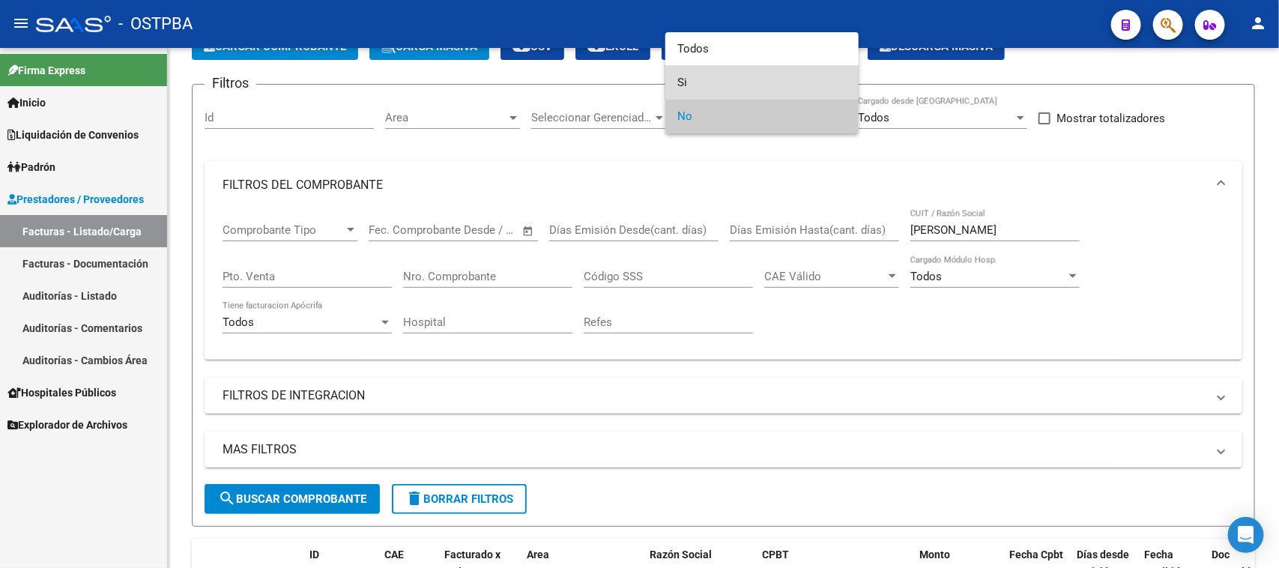
click at [684, 85] on span "Si" at bounding box center [761, 83] width 169 height 34
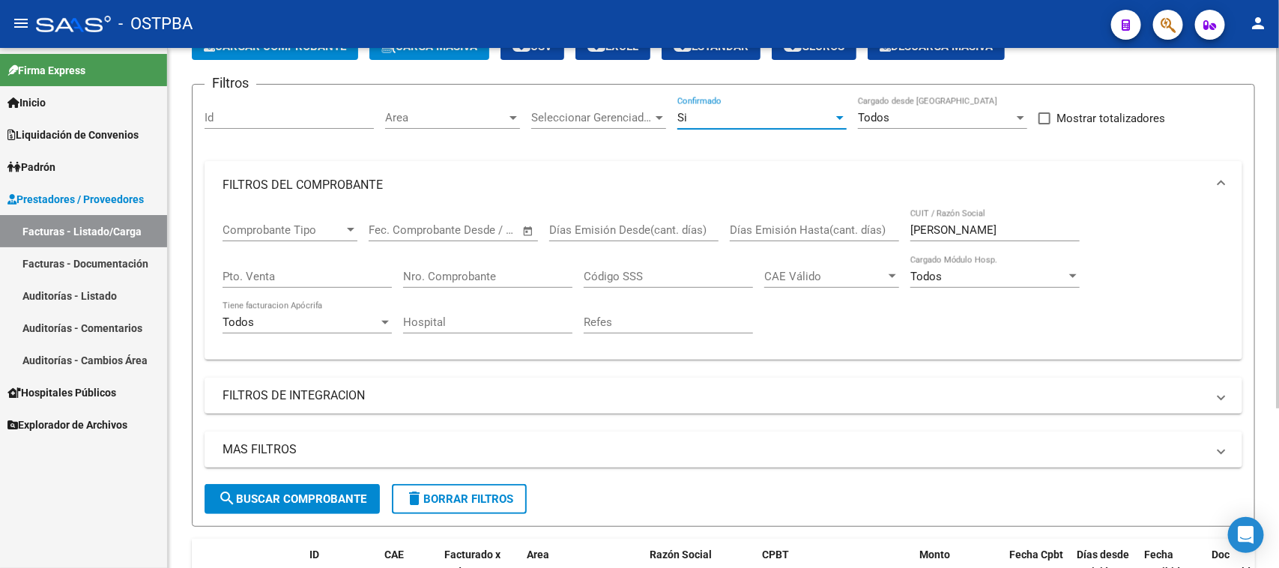
click at [339, 507] on button "search Buscar Comprobante" at bounding box center [292, 499] width 175 height 30
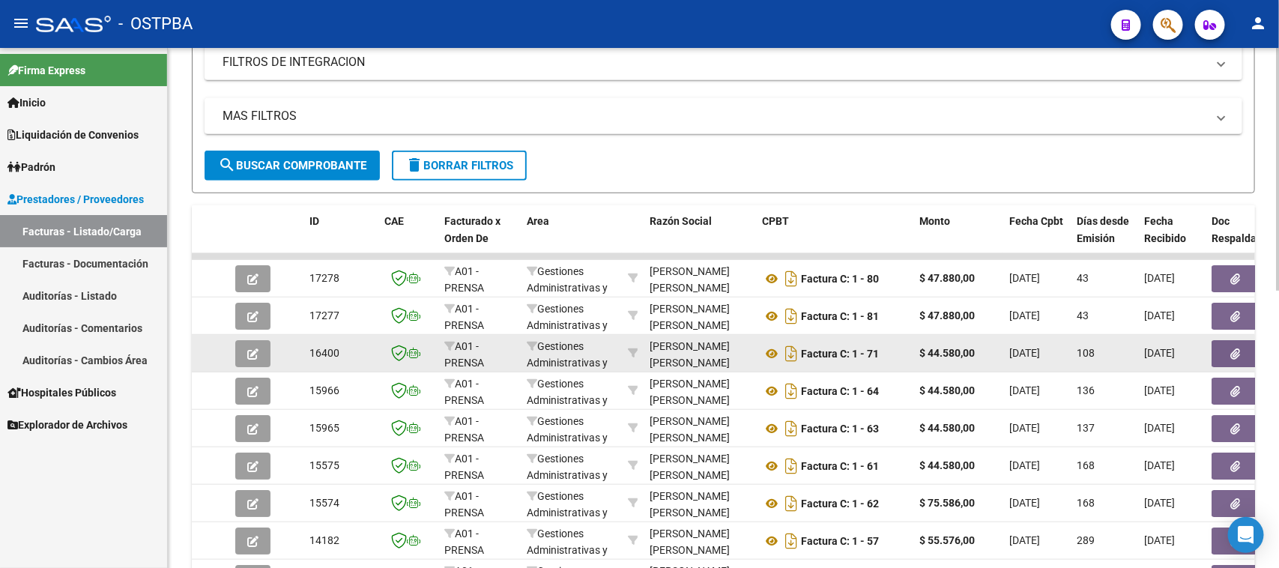
scroll to position [468, 0]
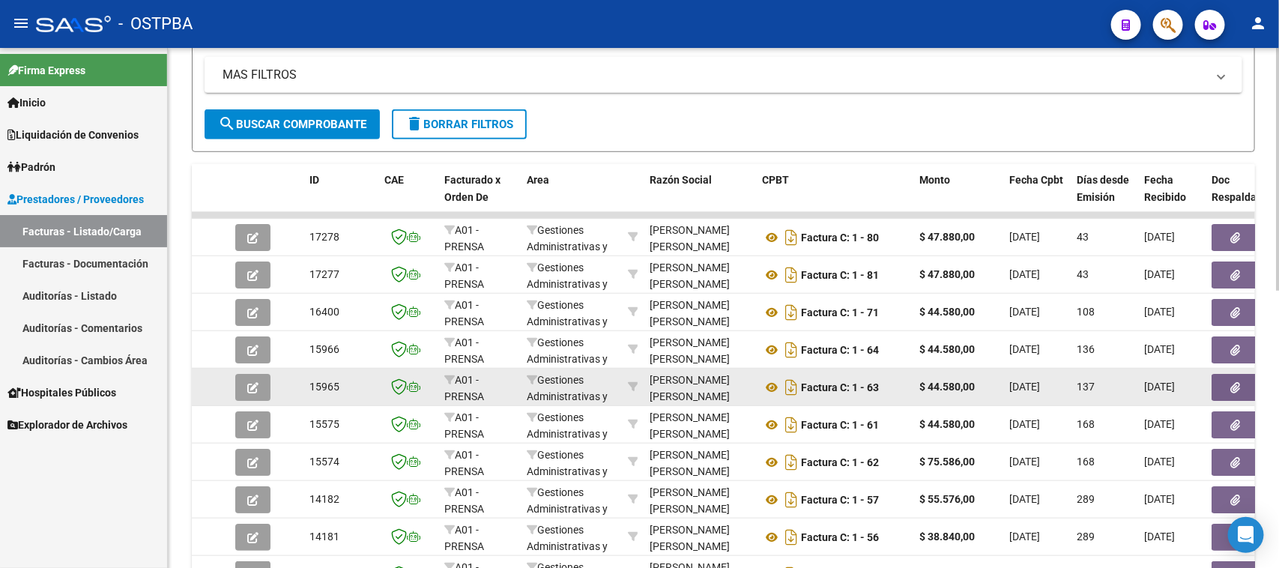
click at [1234, 384] on icon "button" at bounding box center [1236, 387] width 10 height 11
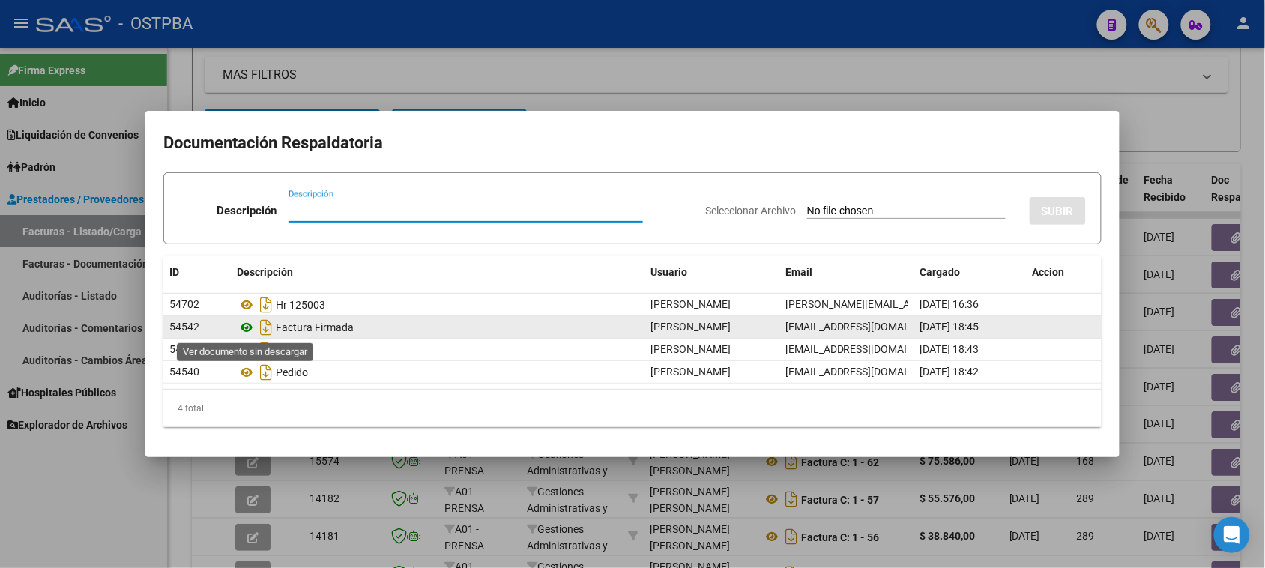
click at [249, 327] on icon at bounding box center [246, 327] width 19 height 18
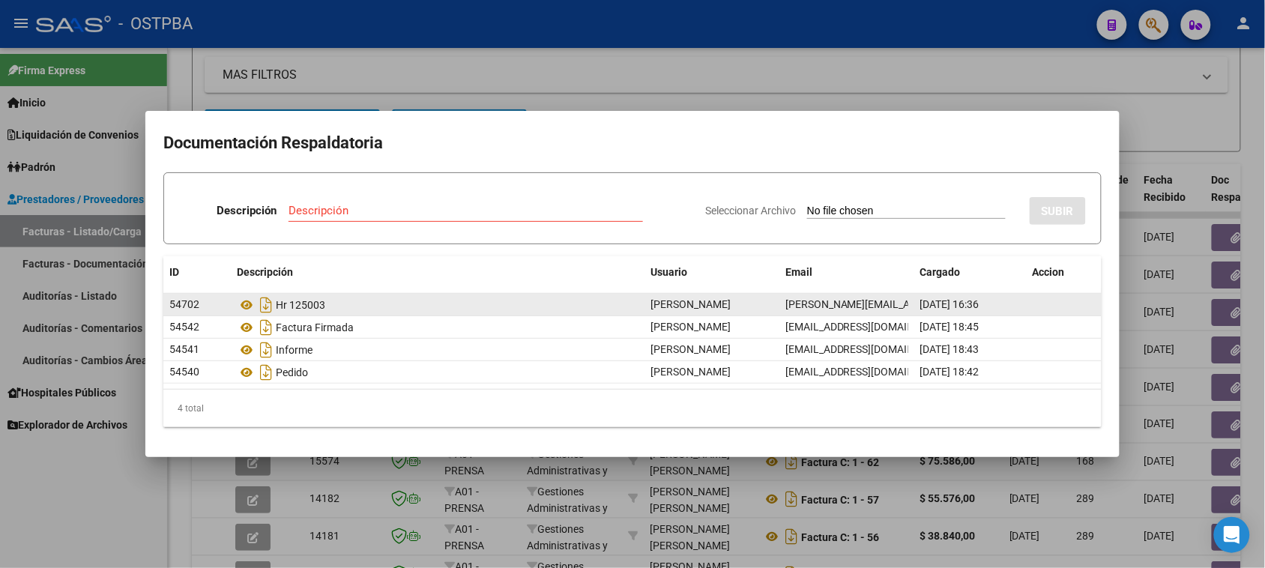
drag, startPoint x: 49, startPoint y: 548, endPoint x: 390, endPoint y: 303, distance: 419.3
click at [50, 545] on div at bounding box center [632, 284] width 1265 height 568
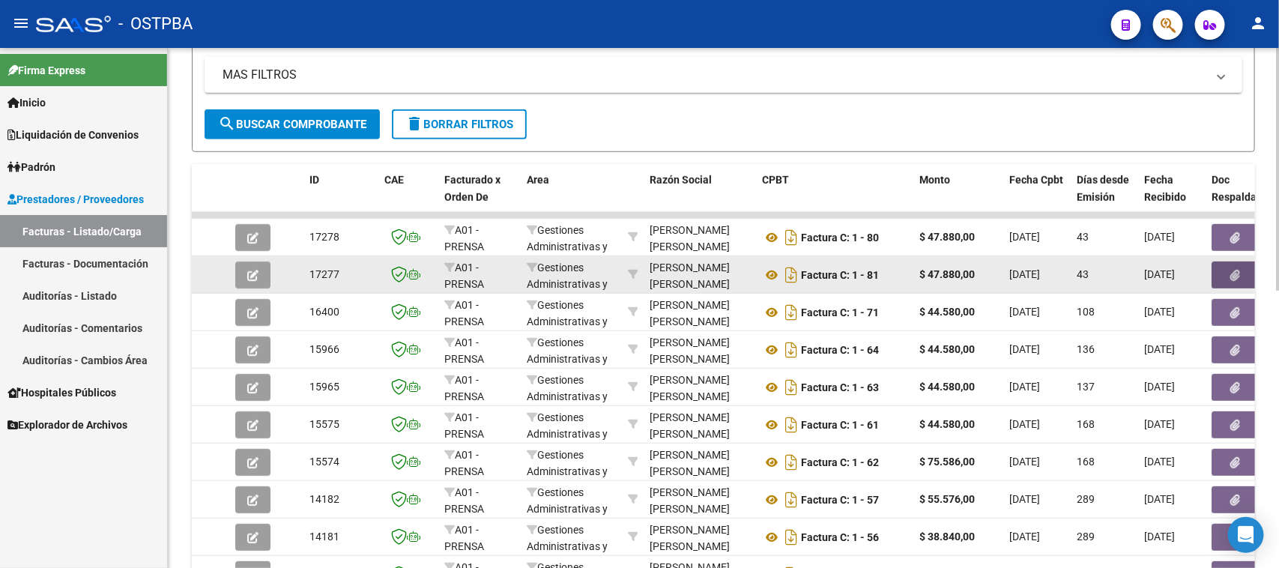
click at [1226, 270] on button "button" at bounding box center [1235, 274] width 48 height 27
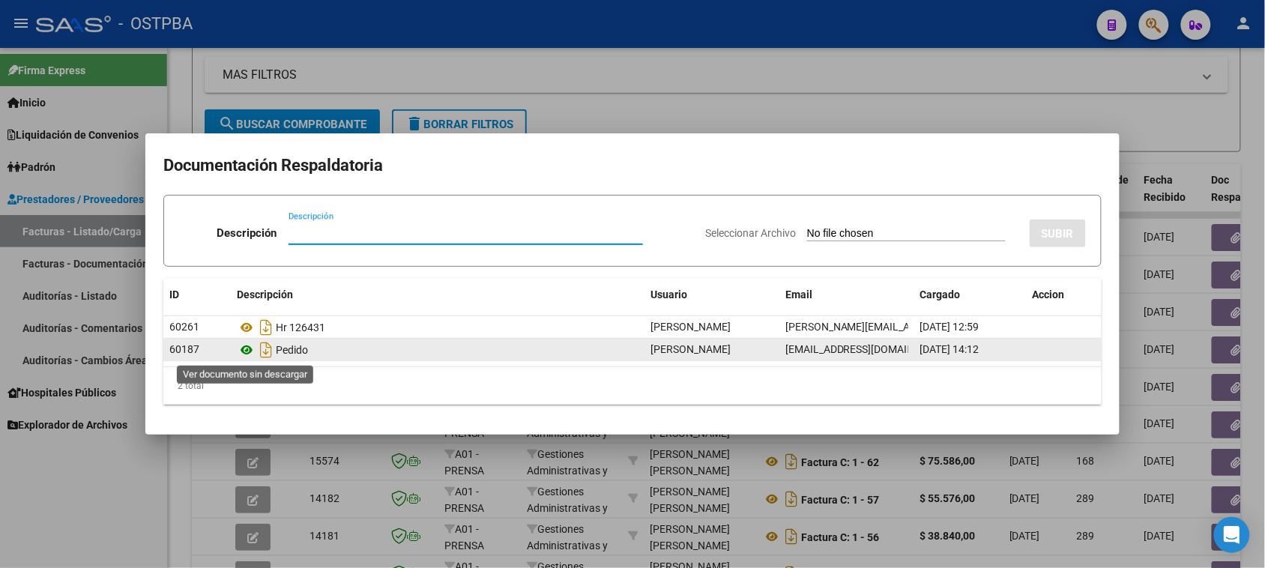
click at [246, 352] on icon at bounding box center [246, 350] width 19 height 18
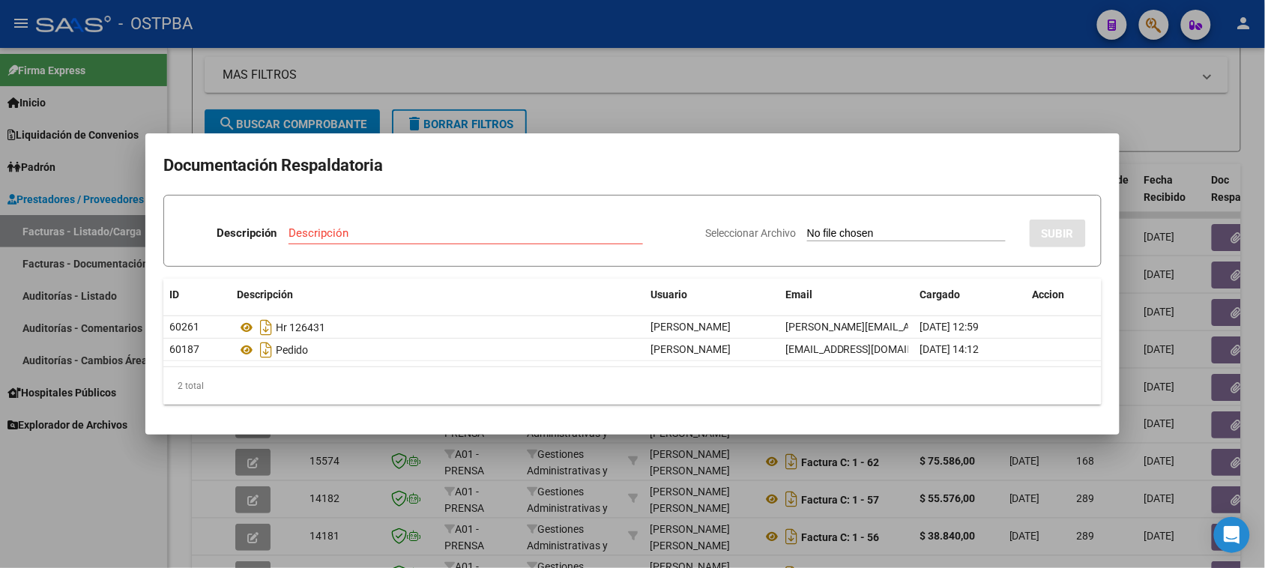
click at [114, 521] on div at bounding box center [632, 284] width 1265 height 568
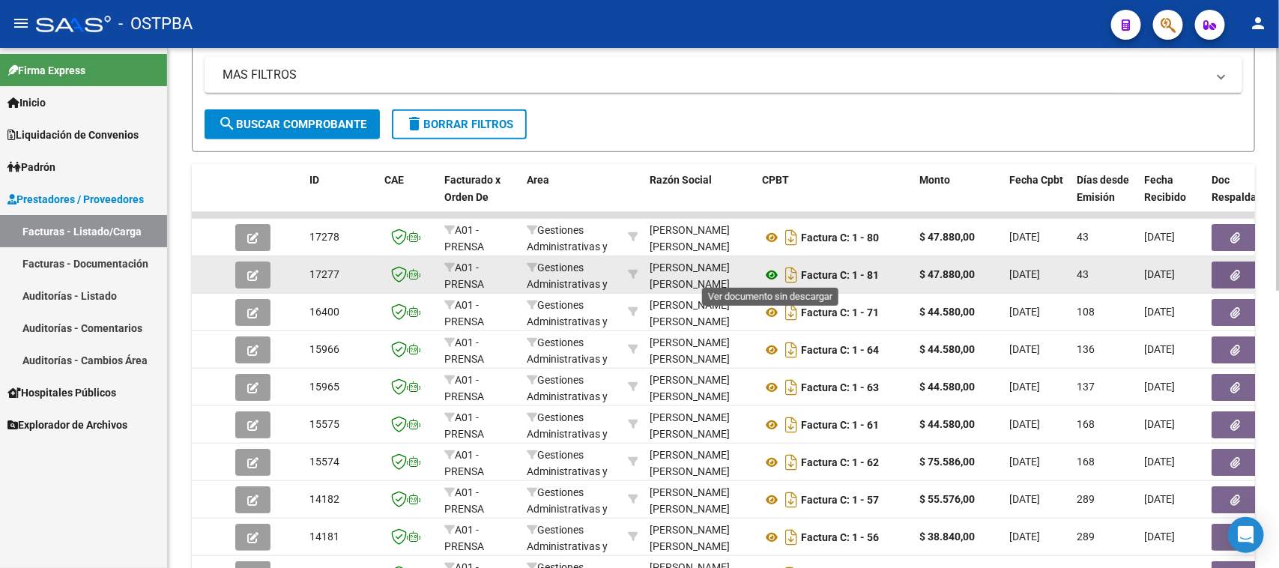
click at [772, 268] on icon at bounding box center [771, 275] width 19 height 18
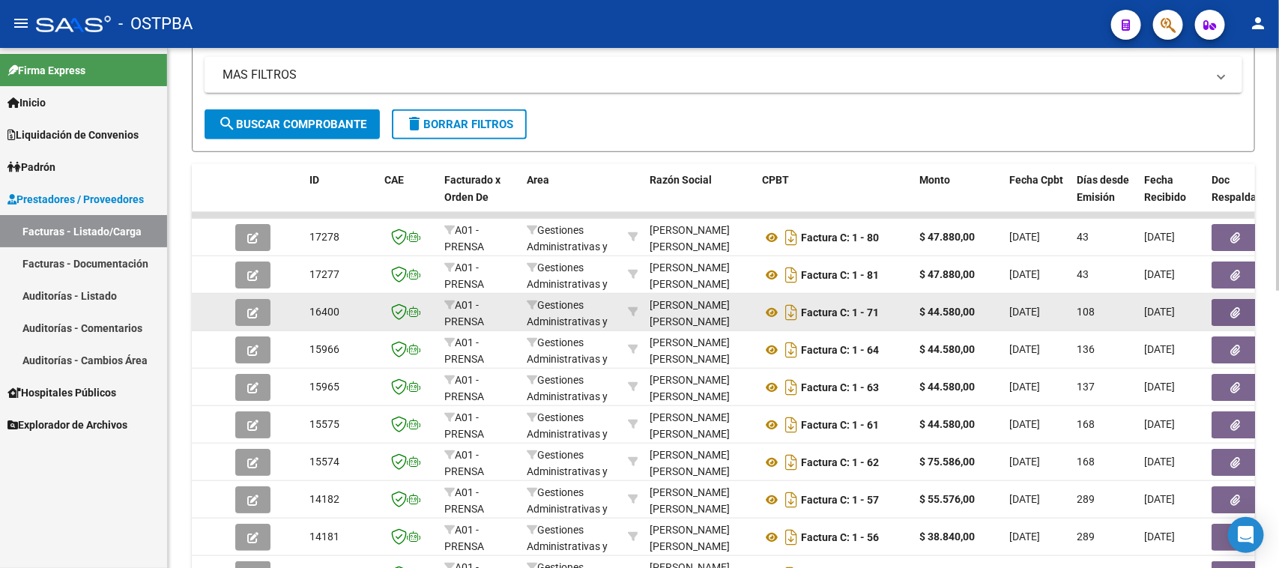
click at [1223, 315] on button "button" at bounding box center [1235, 312] width 48 height 27
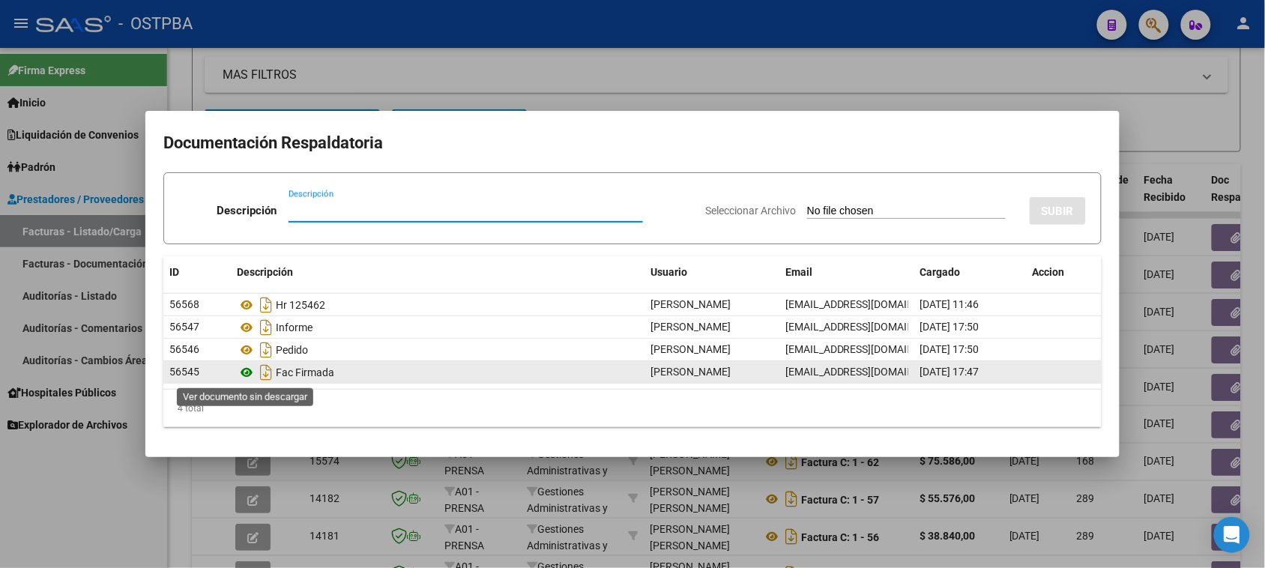
click at [245, 372] on icon at bounding box center [246, 372] width 19 height 18
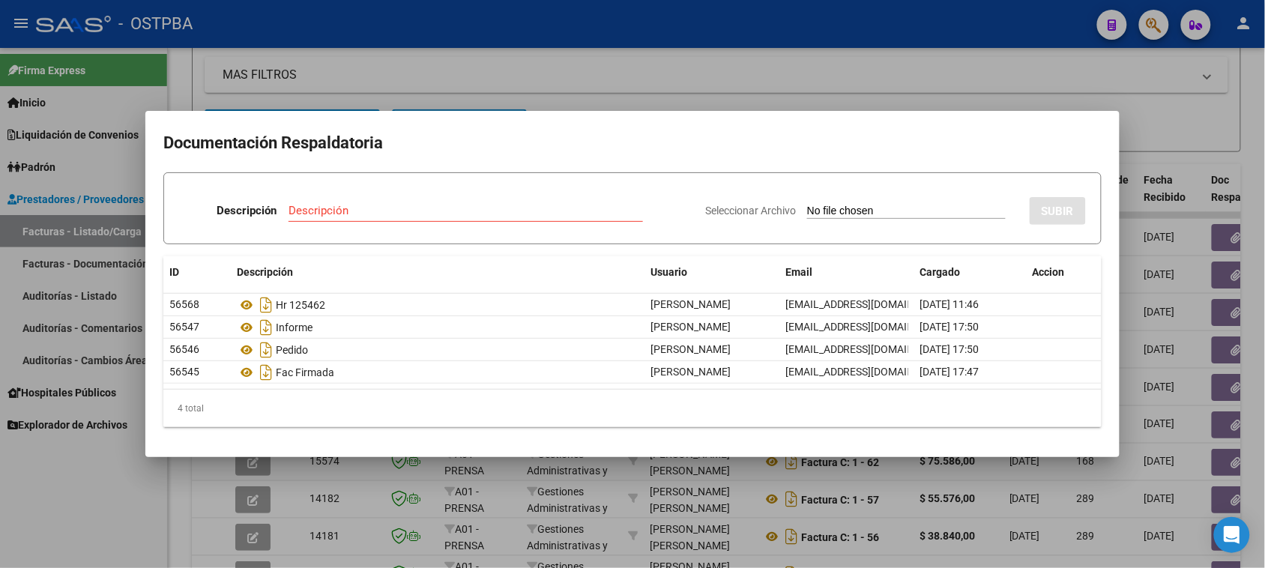
click at [109, 474] on div at bounding box center [632, 284] width 1265 height 568
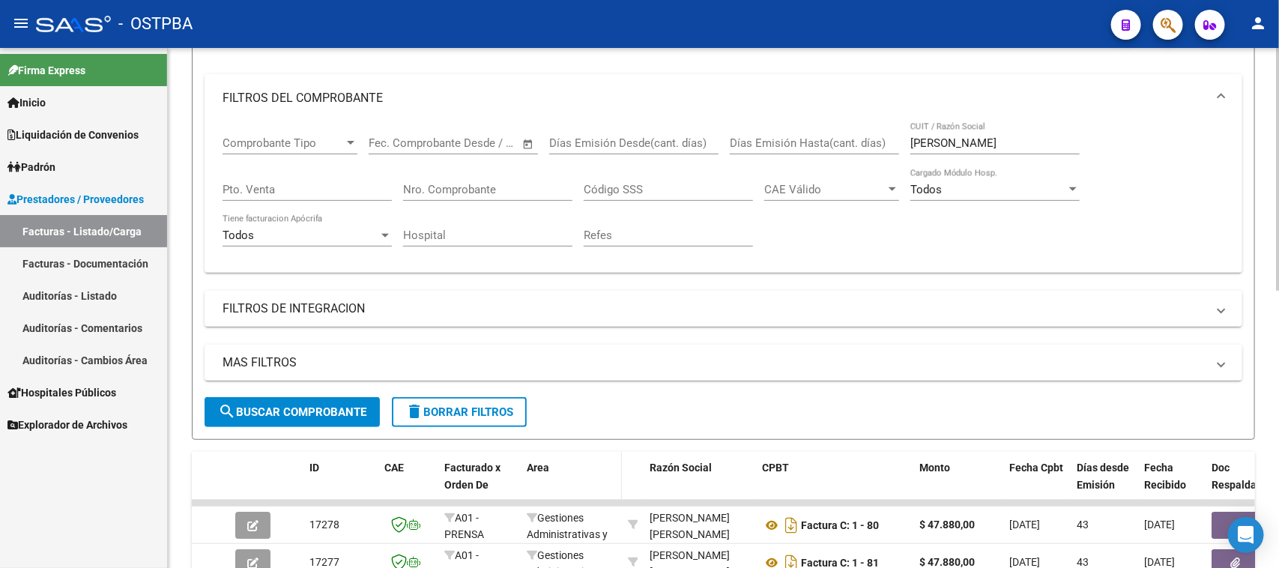
scroll to position [94, 0]
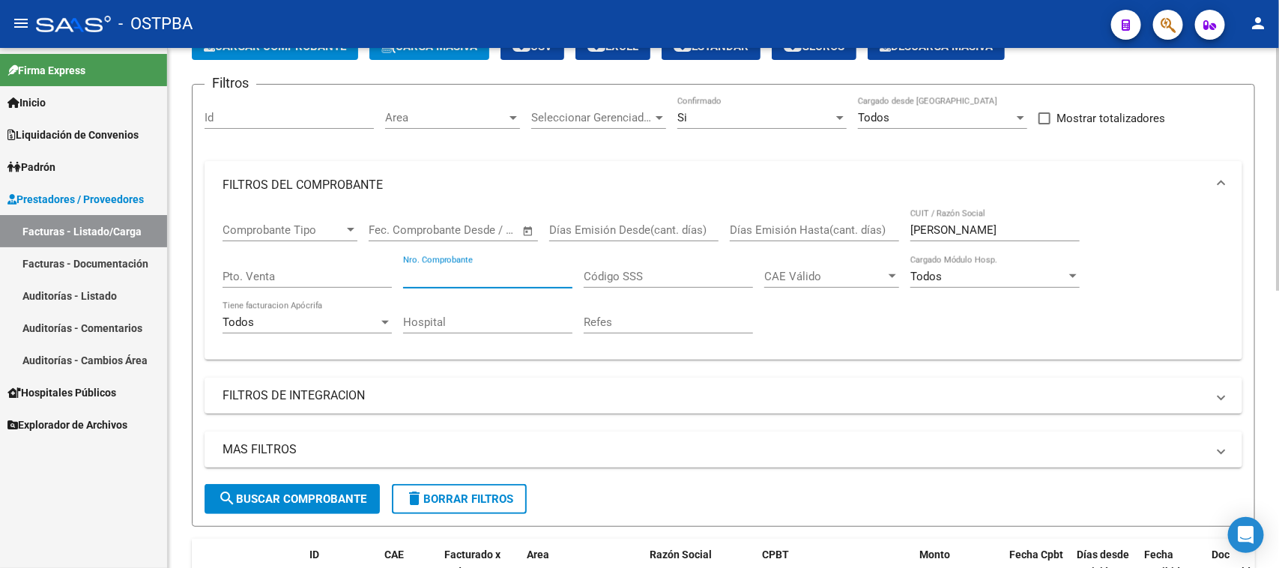
click at [455, 276] on input "Nro. Comprobante" at bounding box center [487, 276] width 169 height 13
drag, startPoint x: 983, startPoint y: 223, endPoint x: 858, endPoint y: 234, distance: 125.6
click at [858, 234] on div "Comprobante Tipo Comprobante Tipo Fecha inicio – Fecha fin Fec. Comprobante Des…" at bounding box center [723, 278] width 1002 height 139
click at [481, 277] on input "Nro. Comprobante" at bounding box center [487, 276] width 169 height 13
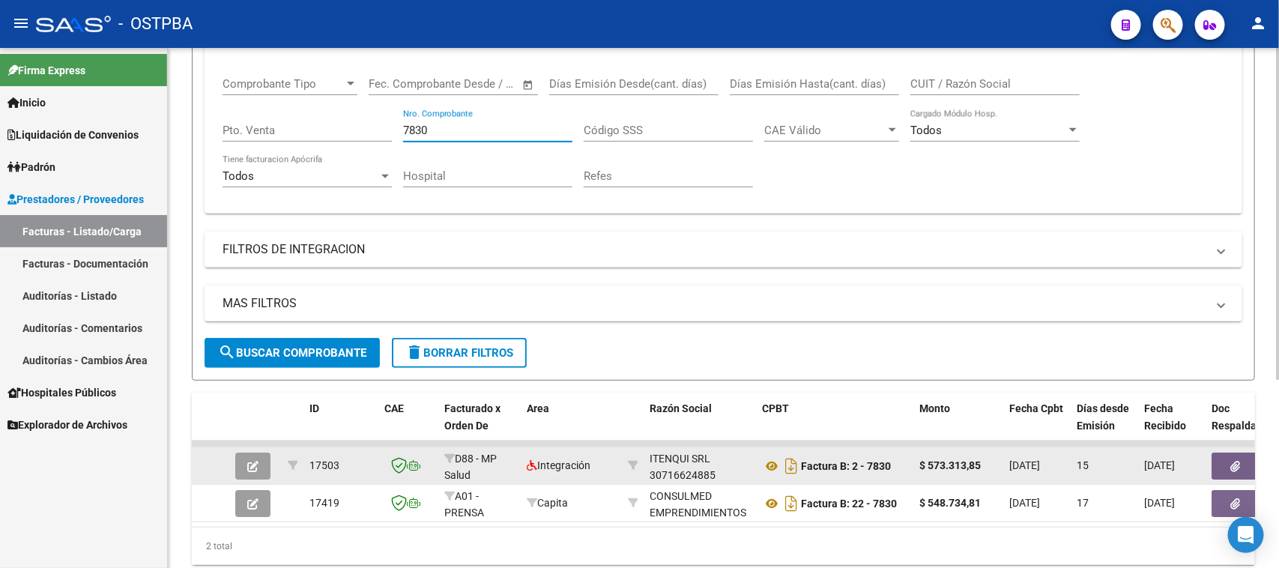
scroll to position [281, 0]
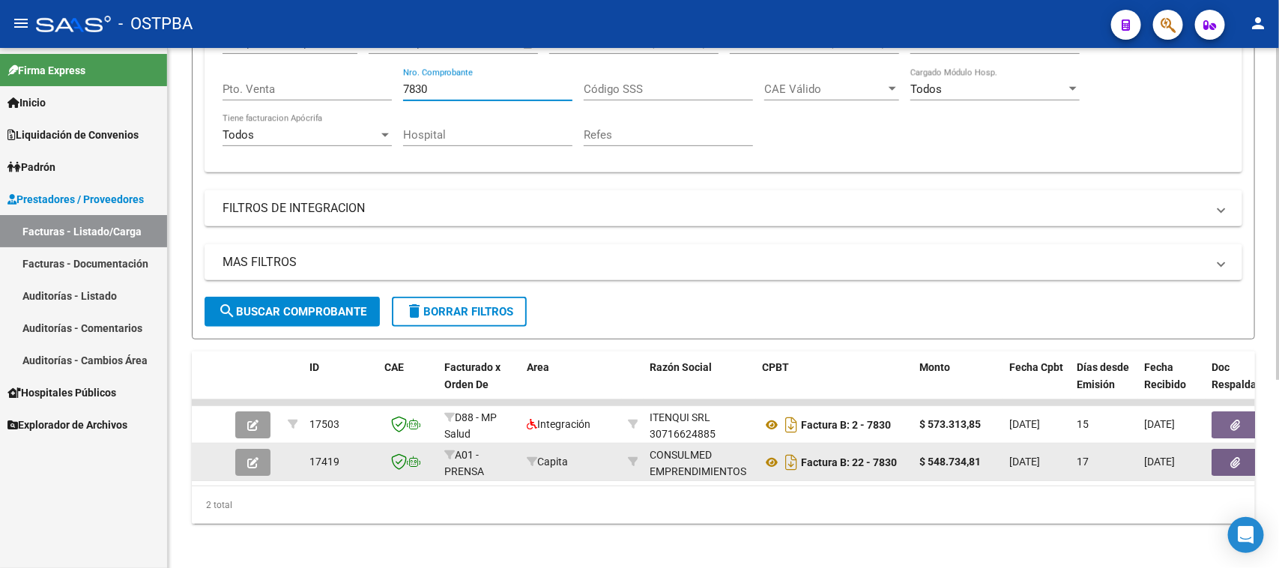
type input "7830"
click at [1221, 454] on button "button" at bounding box center [1235, 462] width 48 height 27
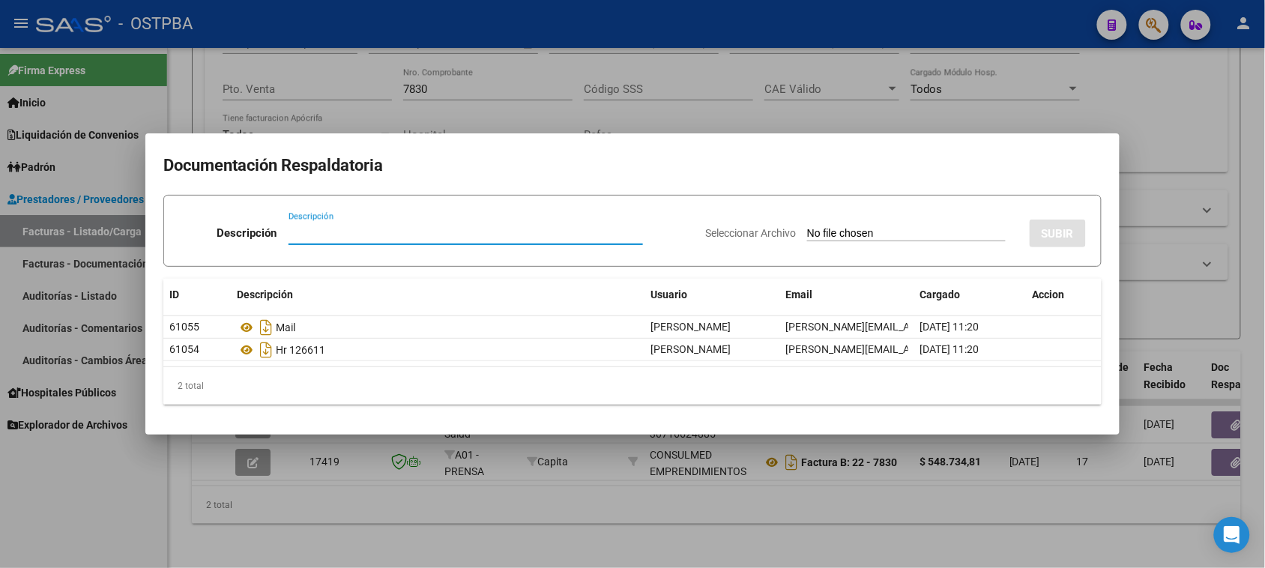
click at [77, 528] on div at bounding box center [632, 284] width 1265 height 568
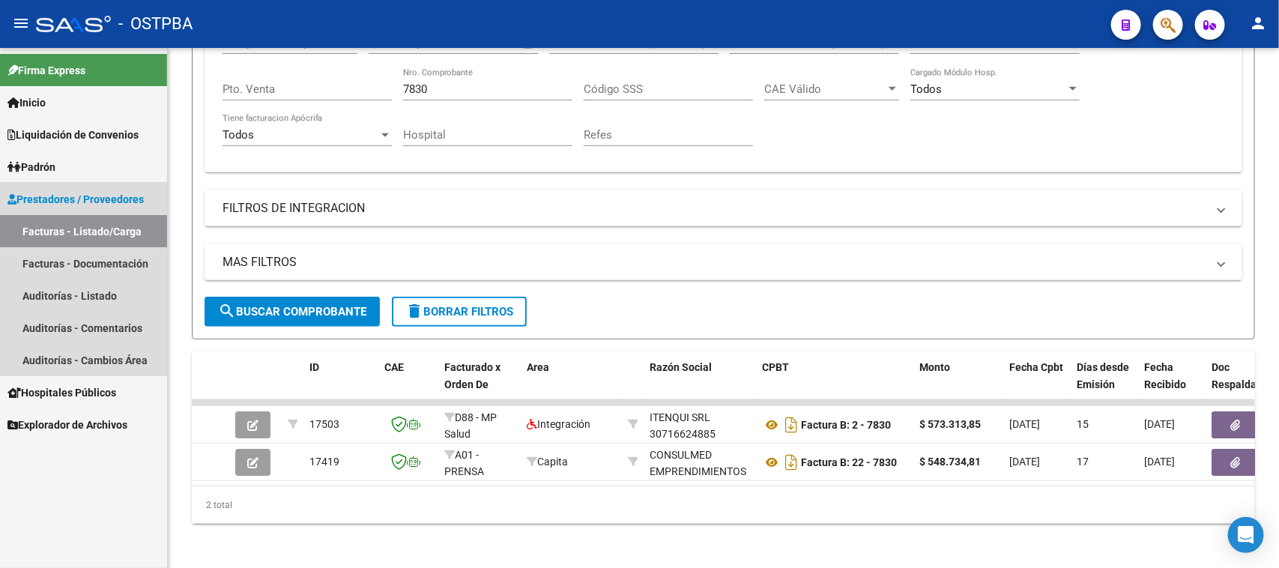
click at [61, 197] on span "Prestadores / Proveedores" at bounding box center [75, 199] width 136 height 16
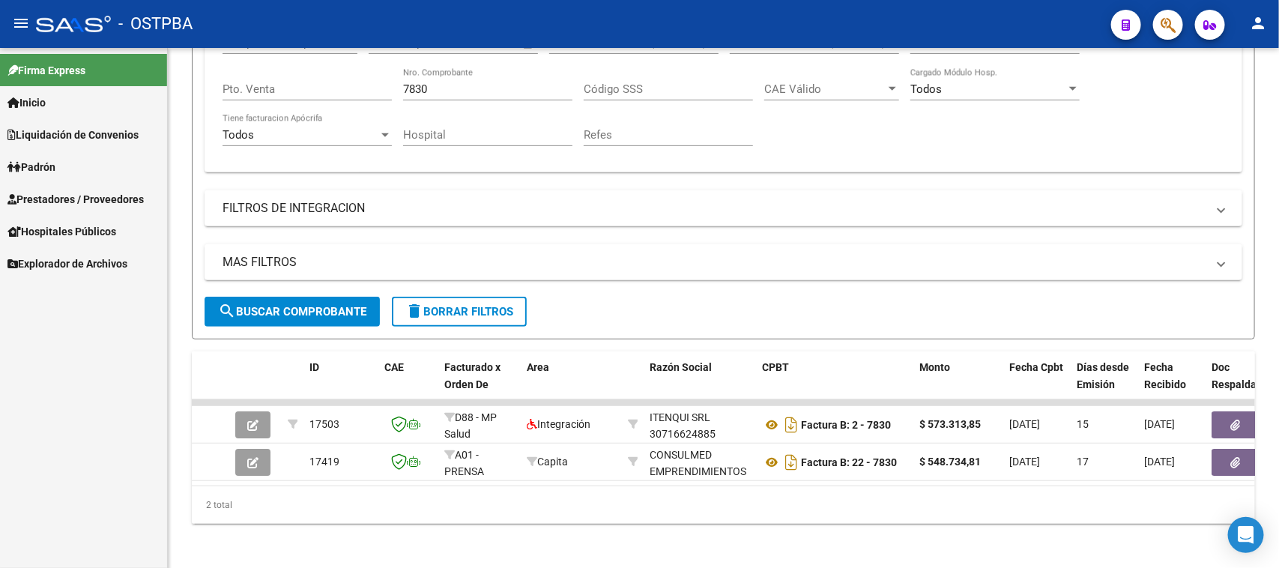
click at [69, 193] on span "Prestadores / Proveedores" at bounding box center [75, 199] width 136 height 16
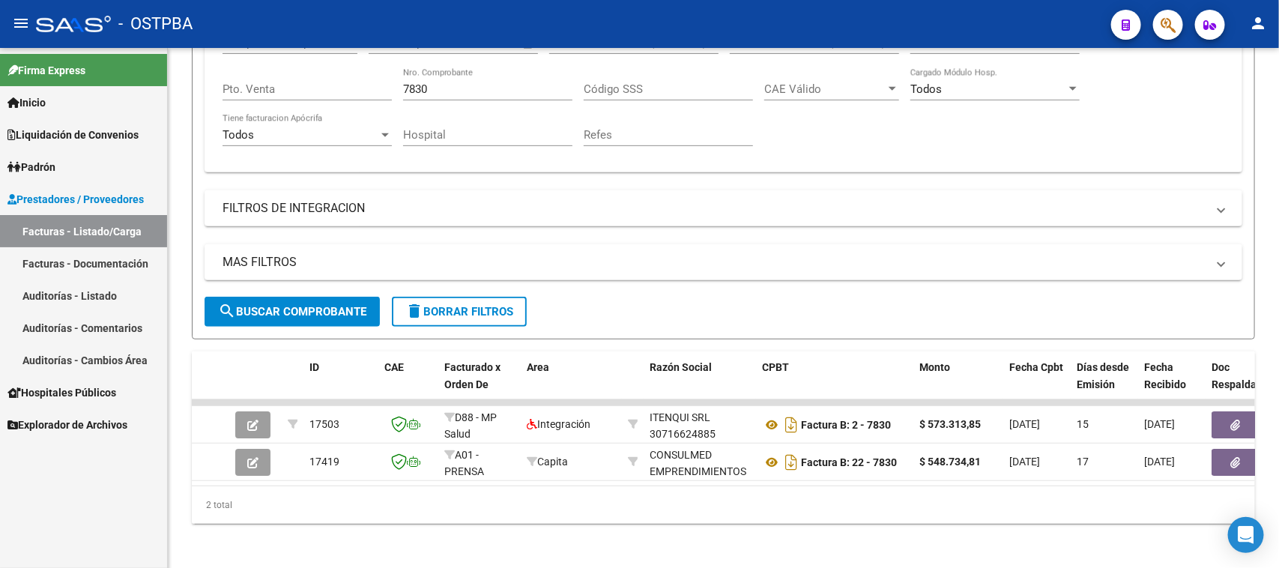
click at [64, 160] on link "Padrón" at bounding box center [83, 167] width 167 height 32
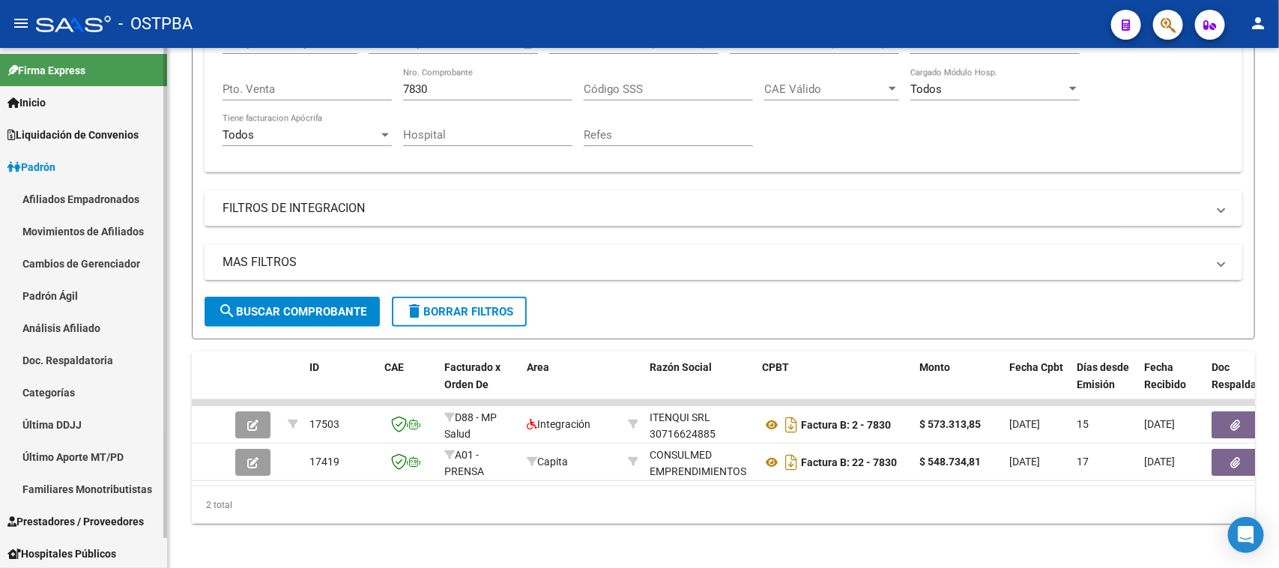
click at [73, 319] on link "Análisis Afiliado" at bounding box center [83, 328] width 167 height 32
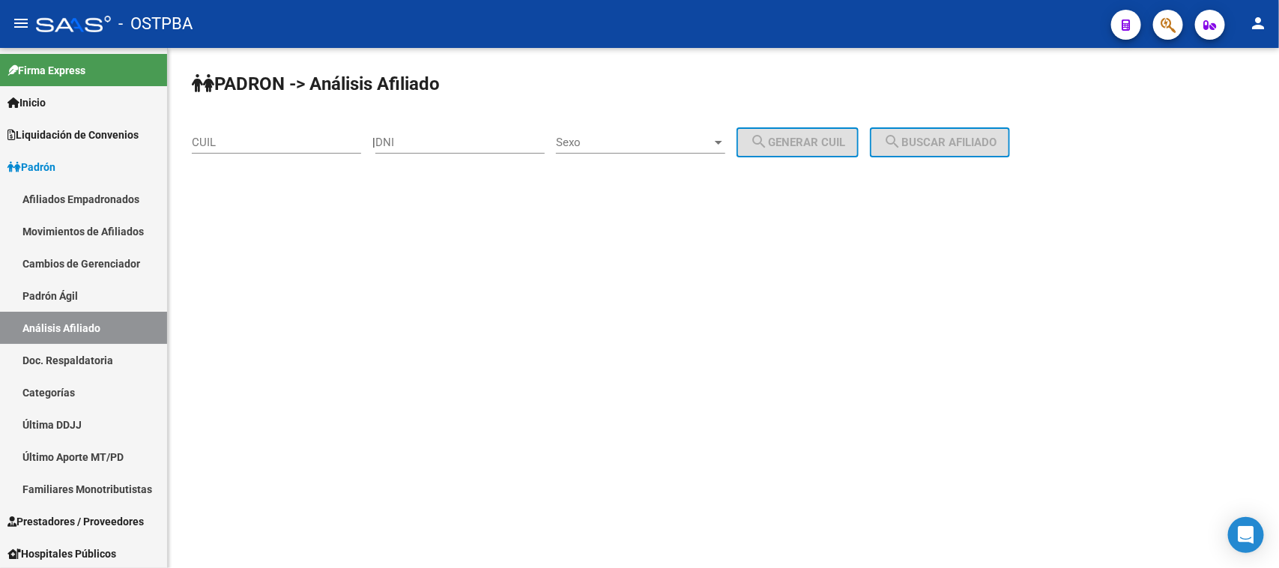
click at [266, 145] on input "CUIL" at bounding box center [276, 142] width 169 height 13
type input "27-46422594-9"
click at [1009, 152] on button "search Buscar afiliado" at bounding box center [940, 142] width 140 height 30
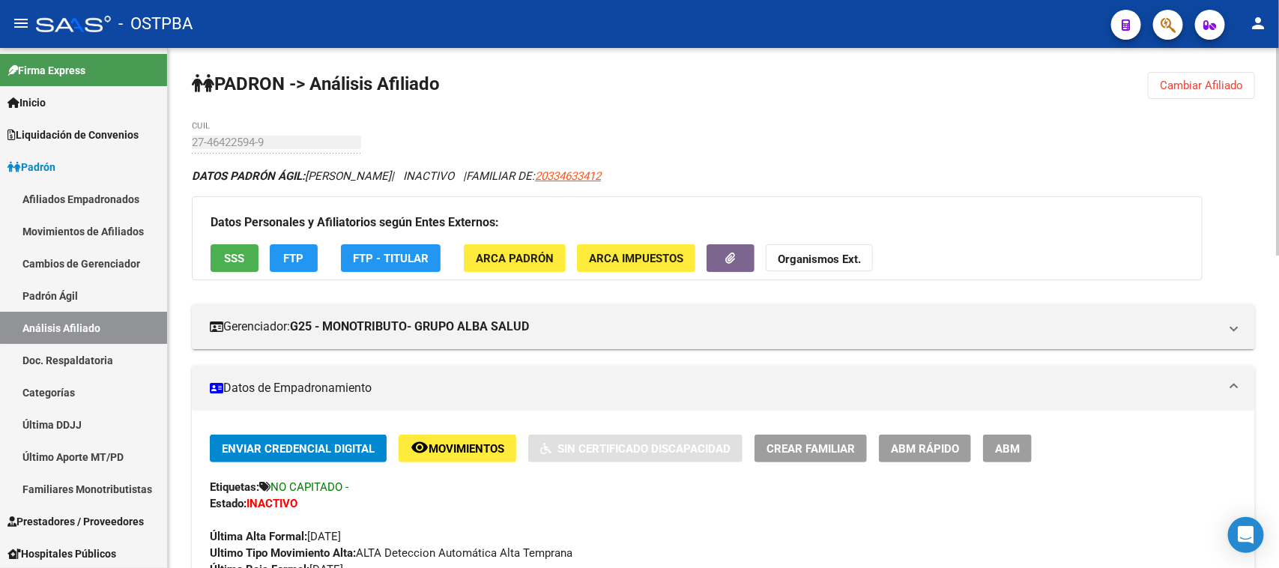
click at [234, 255] on span "SSS" at bounding box center [235, 258] width 20 height 13
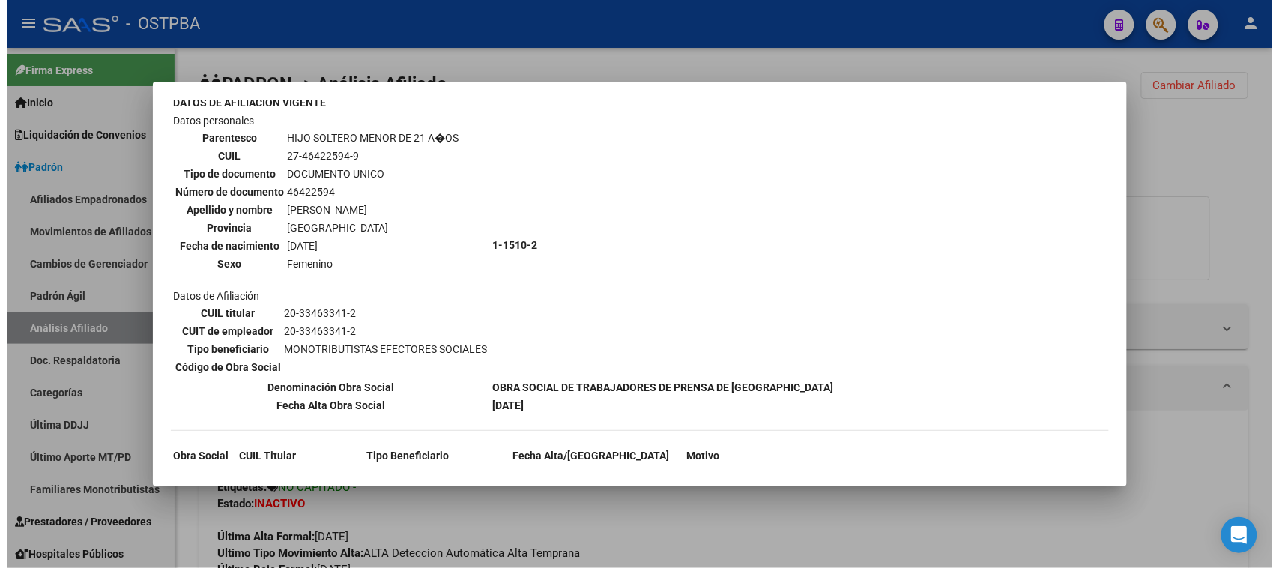
scroll to position [438, 0]
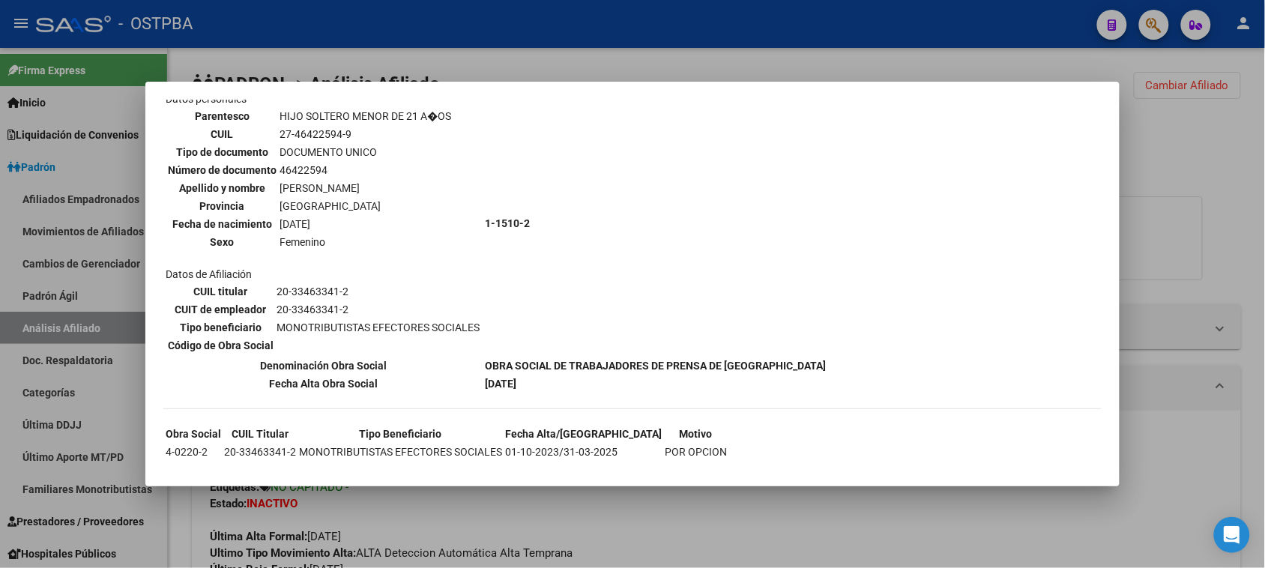
click at [585, 518] on div at bounding box center [632, 284] width 1265 height 568
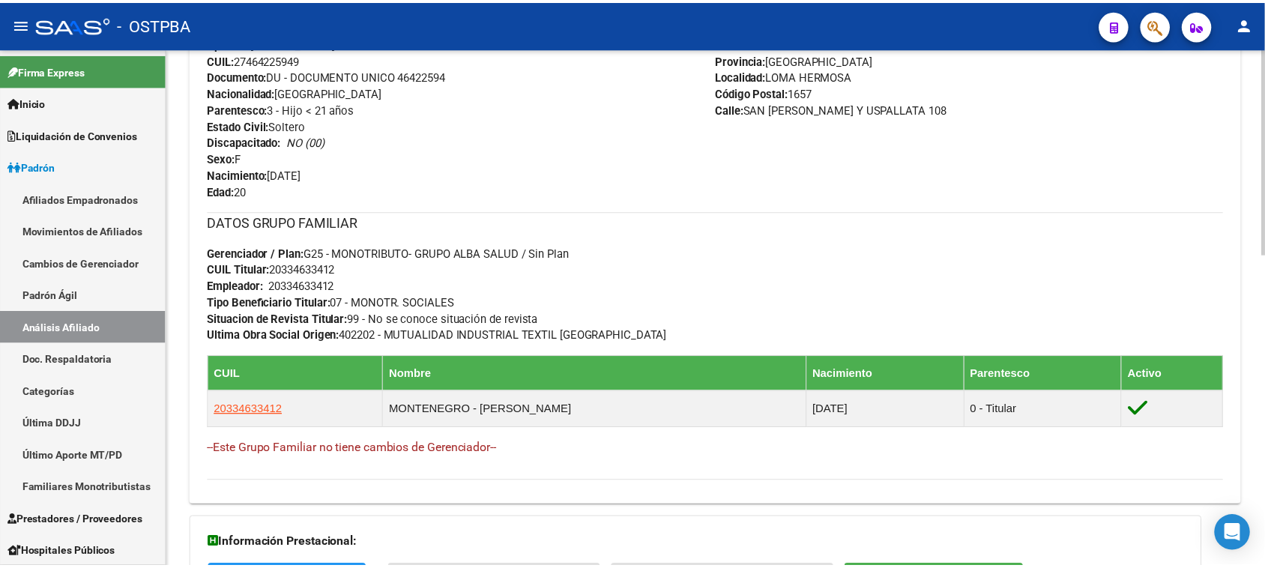
scroll to position [655, 0]
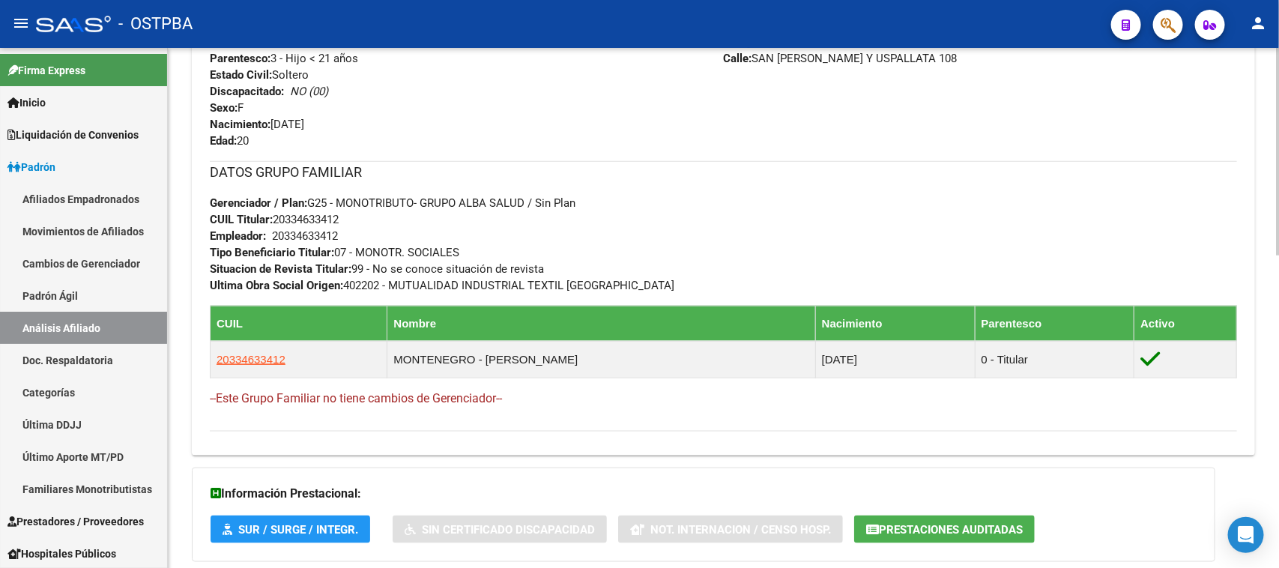
click at [942, 527] on span "Prestaciones Auditadas" at bounding box center [951, 529] width 144 height 13
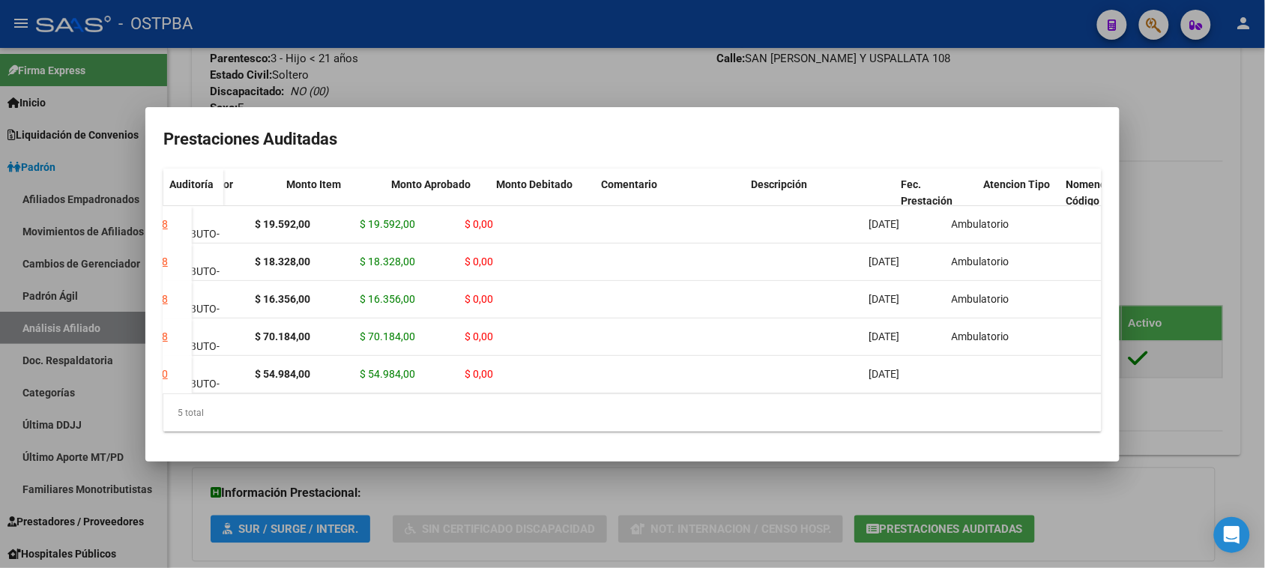
scroll to position [0, 0]
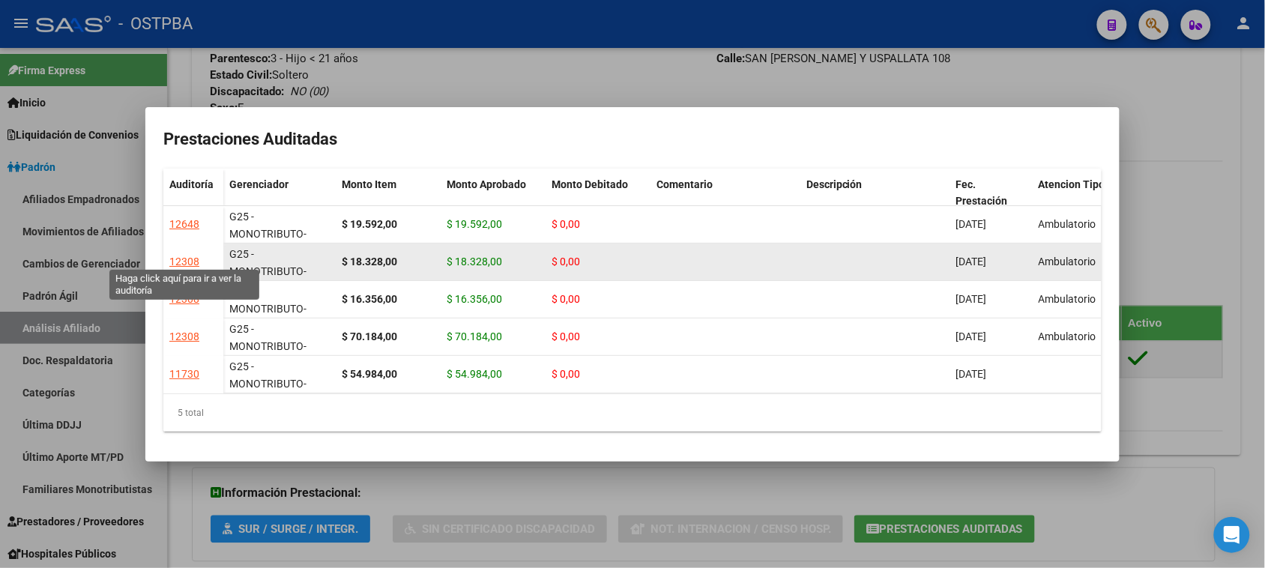
click at [188, 253] on div "12308" at bounding box center [184, 261] width 30 height 17
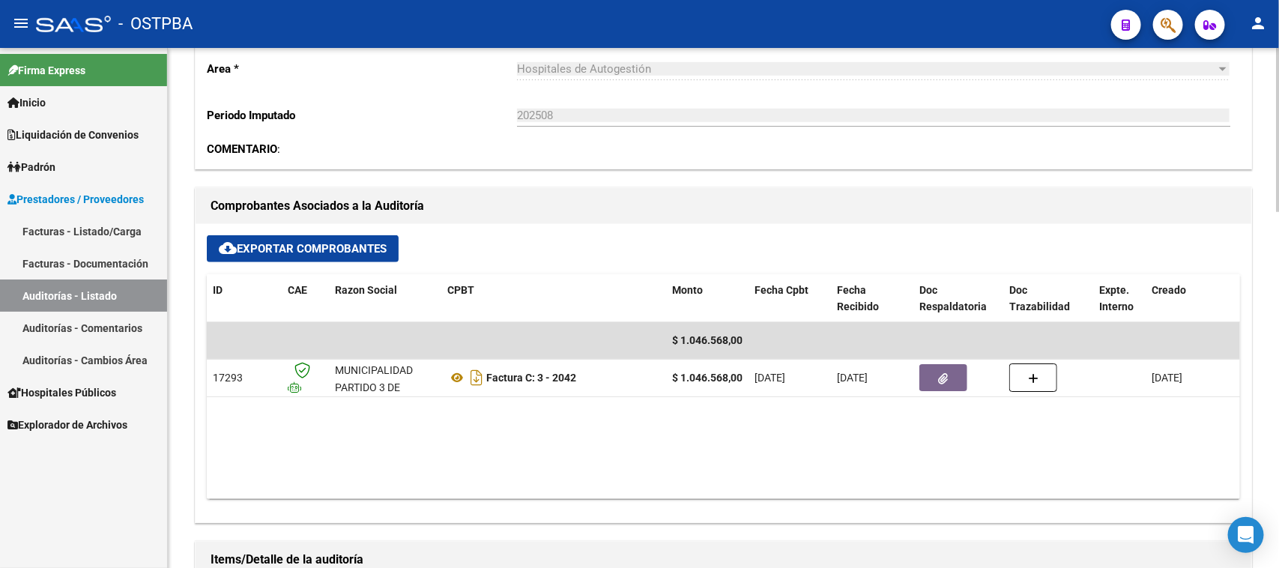
scroll to position [562, 0]
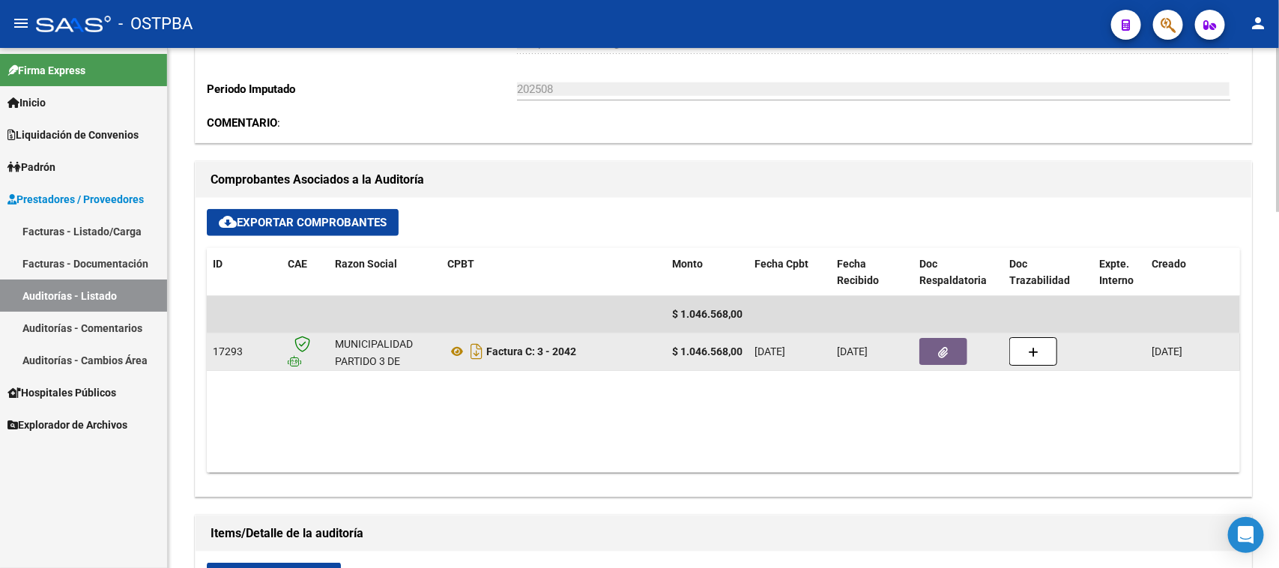
click at [952, 343] on button "button" at bounding box center [943, 351] width 48 height 27
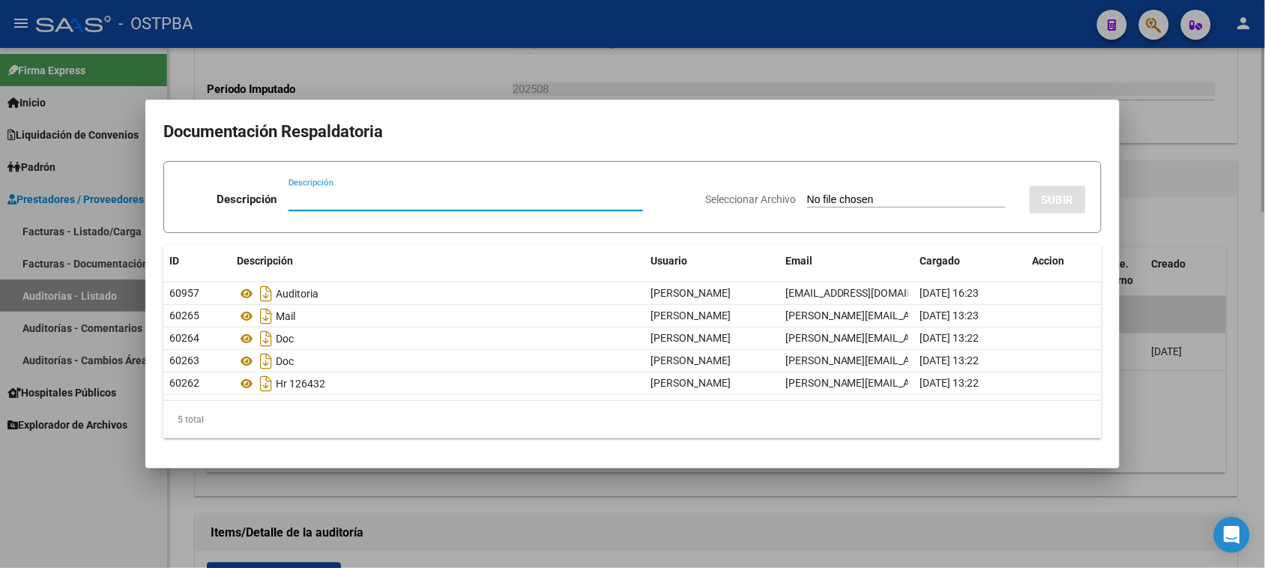
click at [985, 502] on div at bounding box center [632, 284] width 1265 height 568
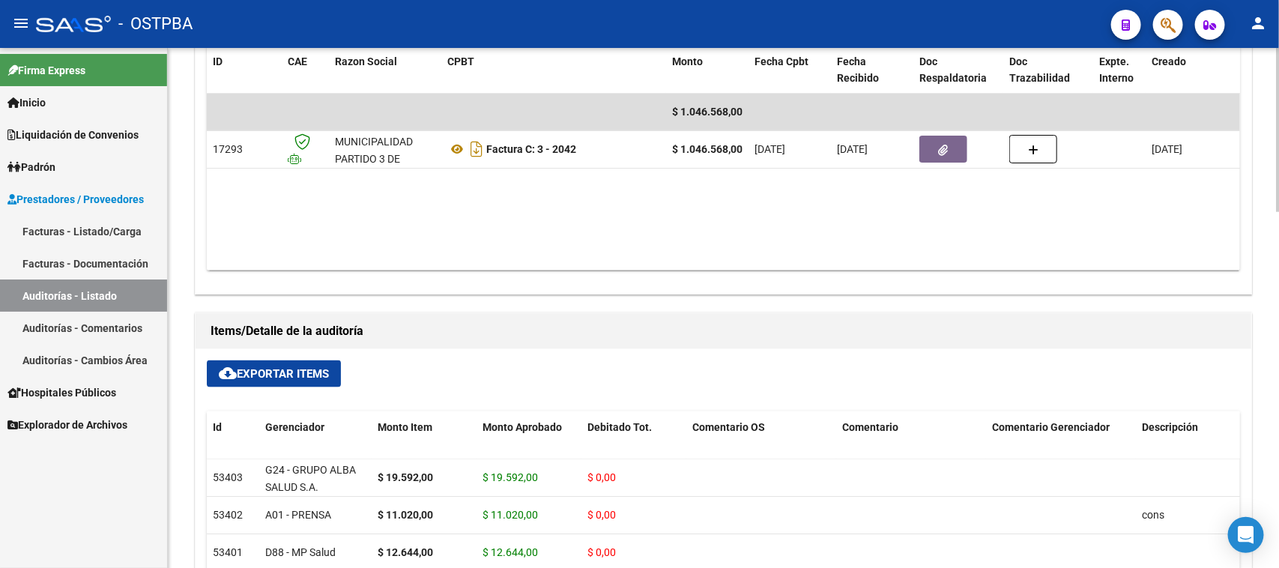
scroll to position [749, 0]
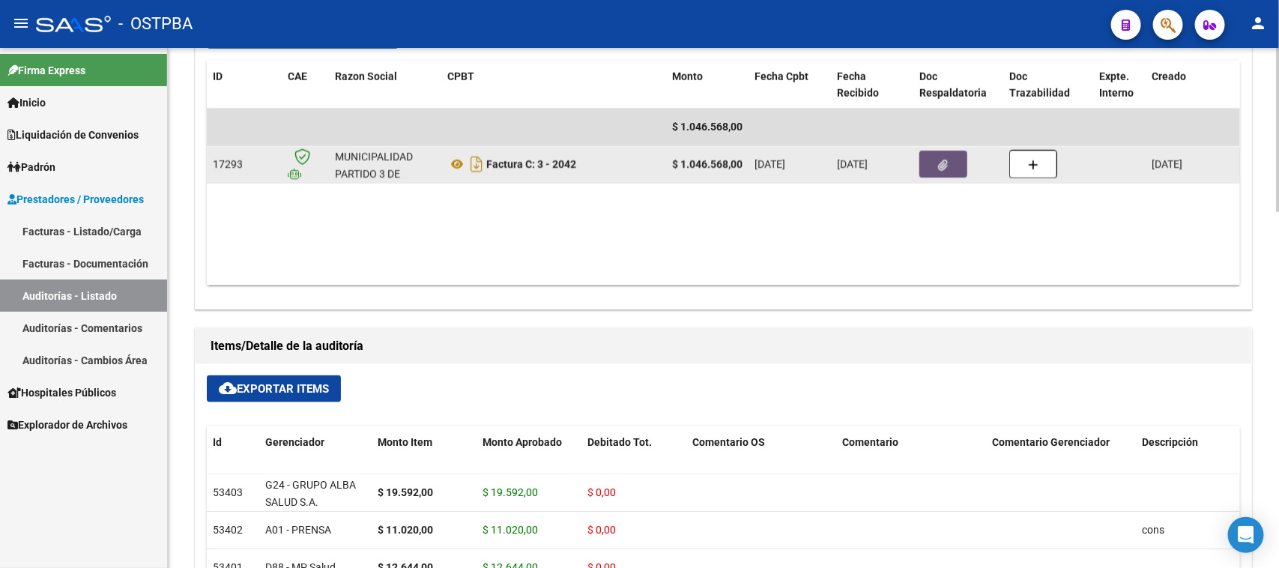
click at [945, 169] on icon "button" at bounding box center [944, 165] width 10 height 11
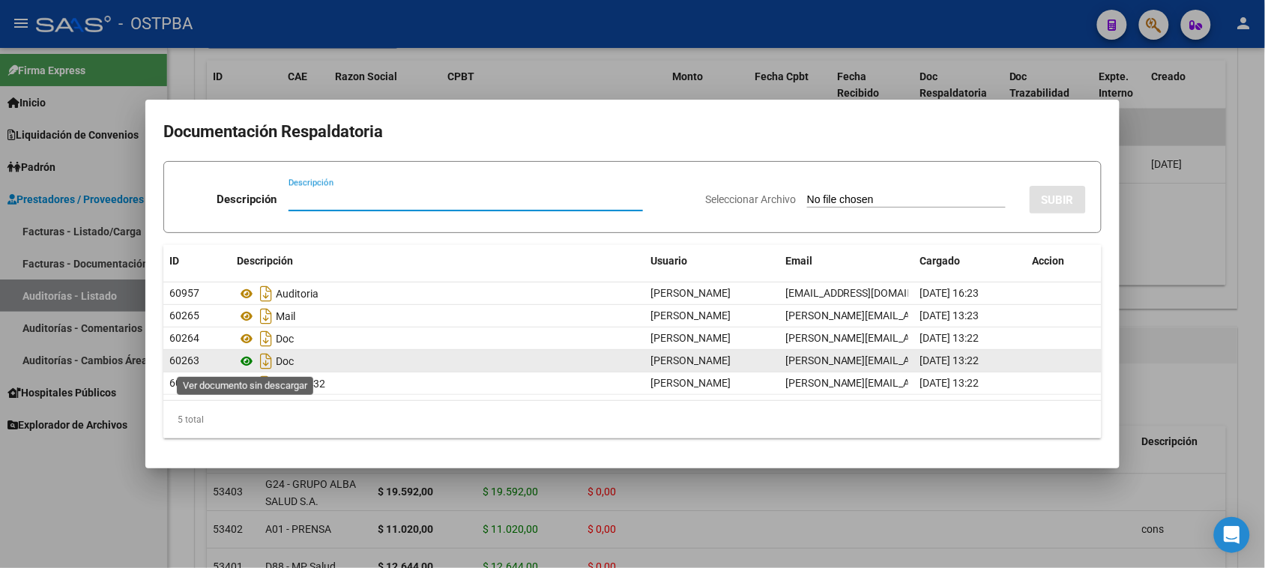
click at [249, 360] on icon at bounding box center [246, 361] width 19 height 18
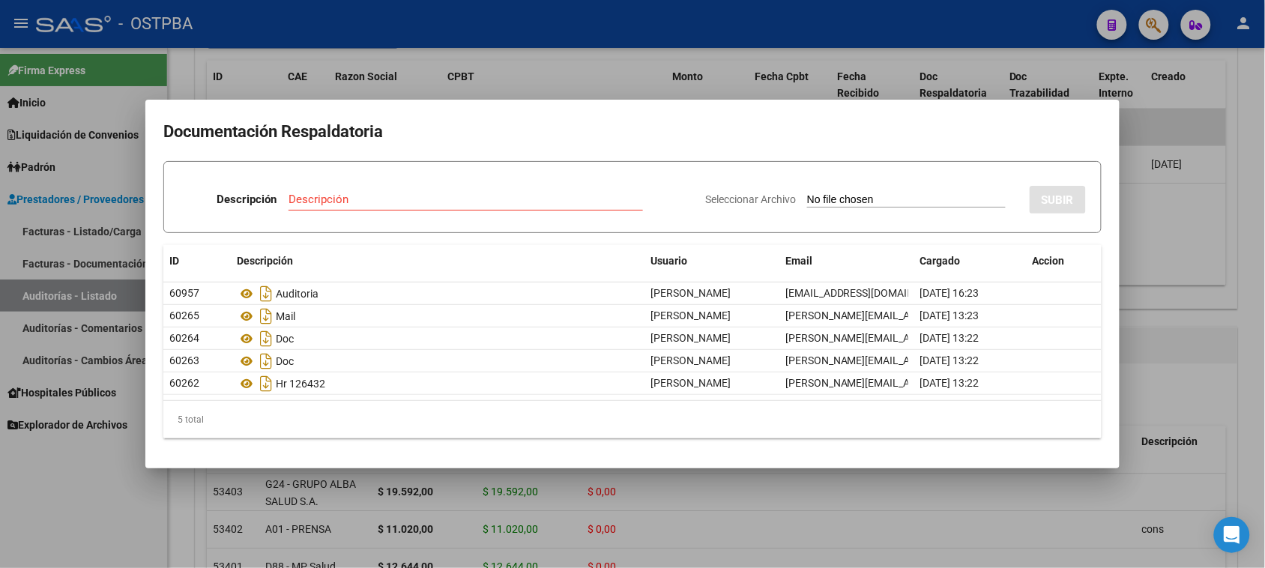
click at [215, 449] on mat-dialog-content "Documentación Respaldatoria Descripción Descripción Seleccionar Archivo SUBIR I…" at bounding box center [632, 284] width 974 height 332
click at [116, 539] on div at bounding box center [632, 284] width 1265 height 568
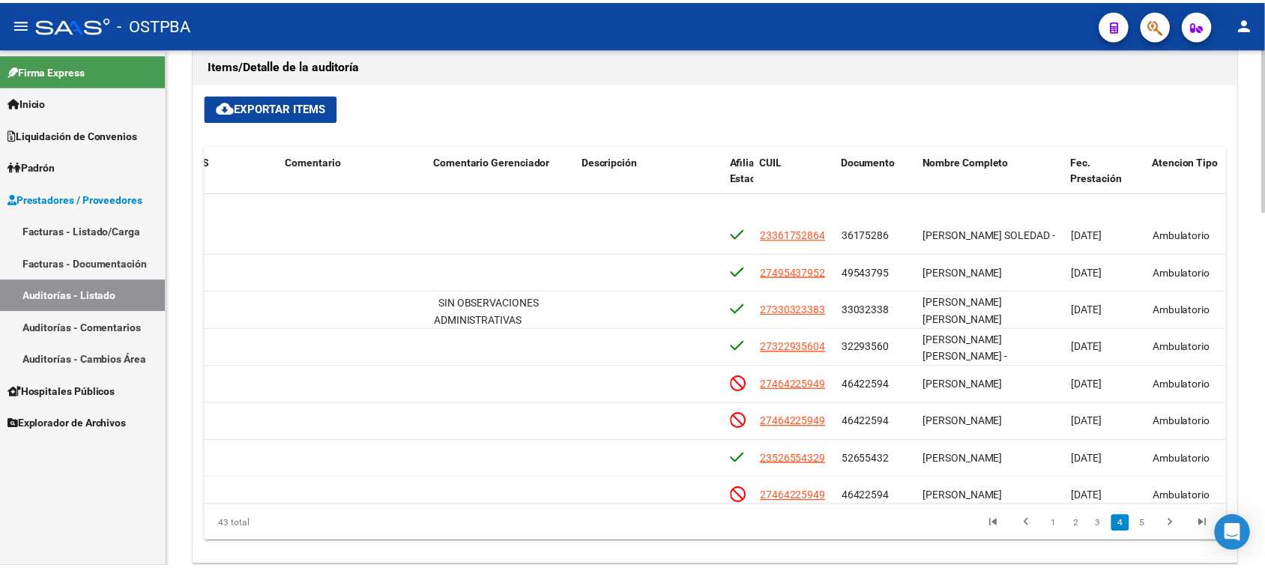
scroll to position [843, 553]
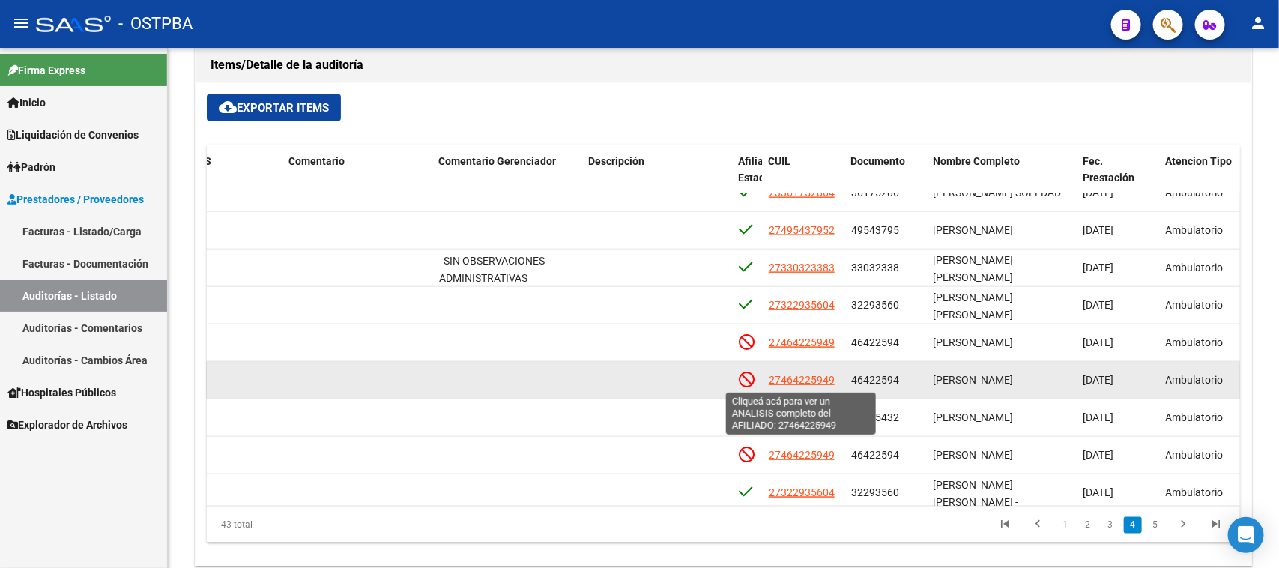
click at [817, 382] on span "27464225949" at bounding box center [802, 380] width 66 height 12
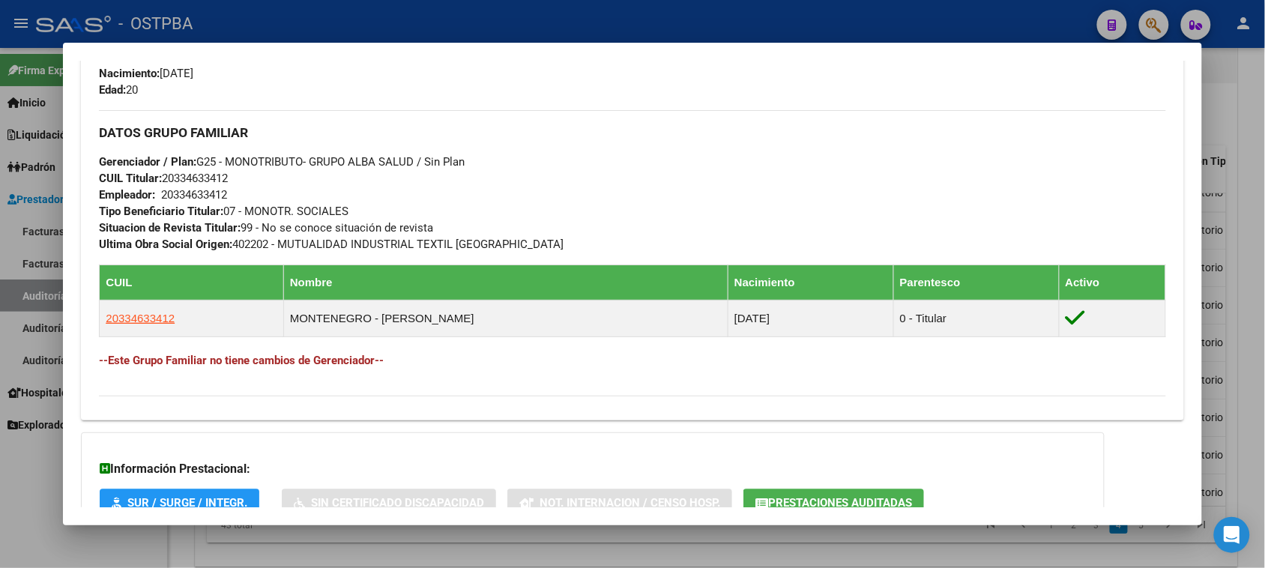
scroll to position [818, 0]
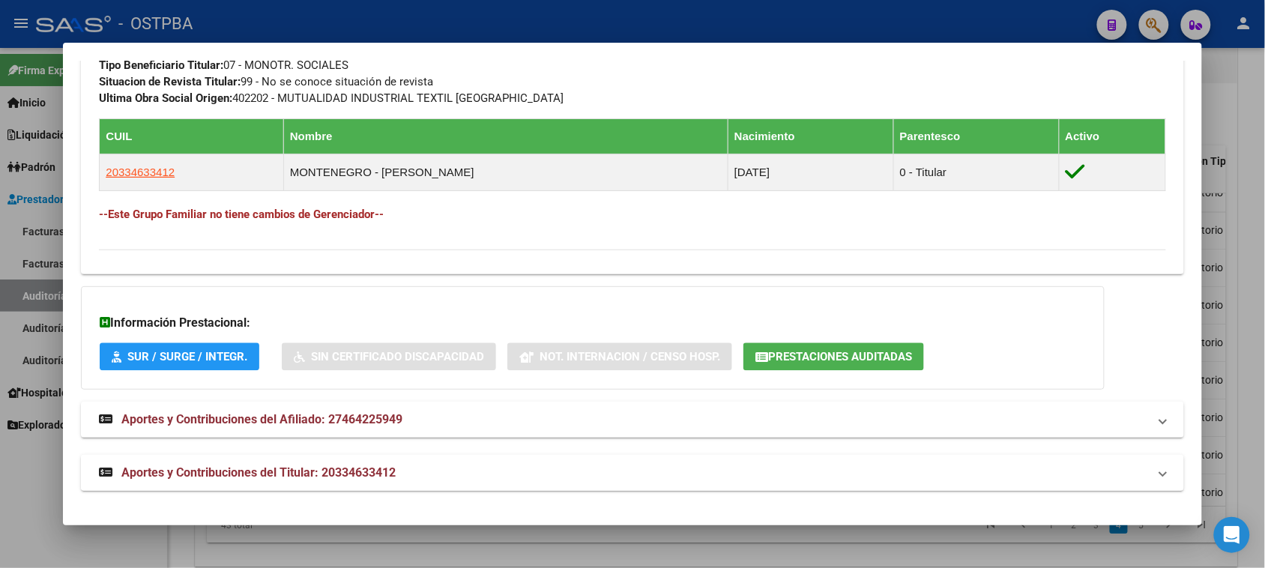
click at [337, 476] on span "Aportes y Contribuciones del Titular: 20334633412" at bounding box center [258, 472] width 274 height 14
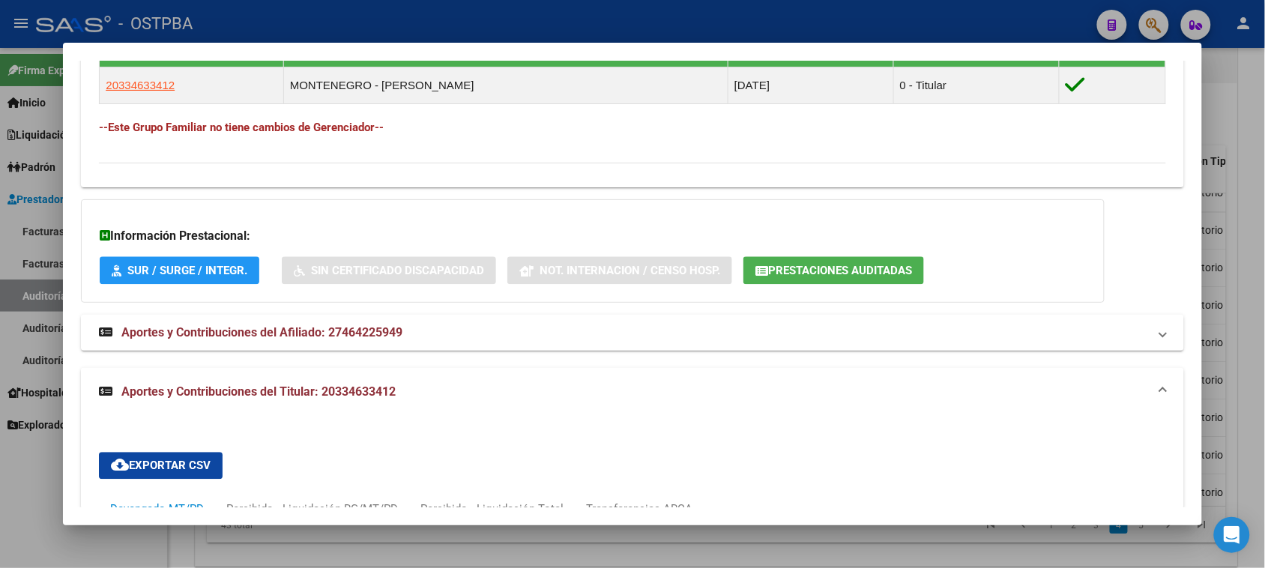
scroll to position [811, 0]
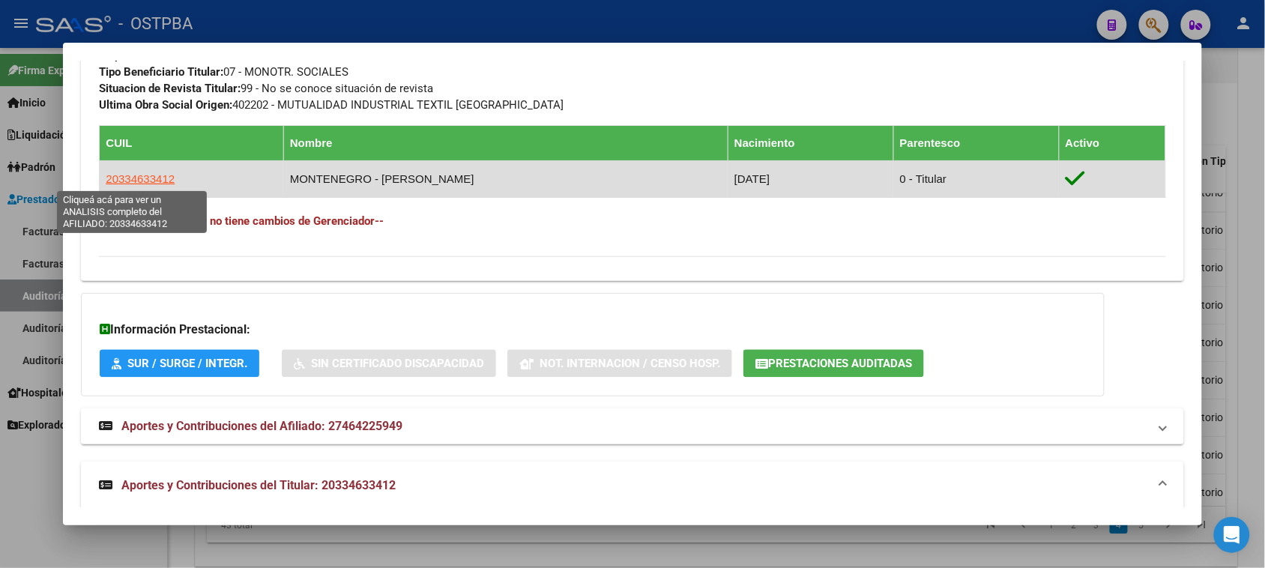
click at [144, 178] on span "20334633412" at bounding box center [140, 178] width 69 height 13
type textarea "20334633412"
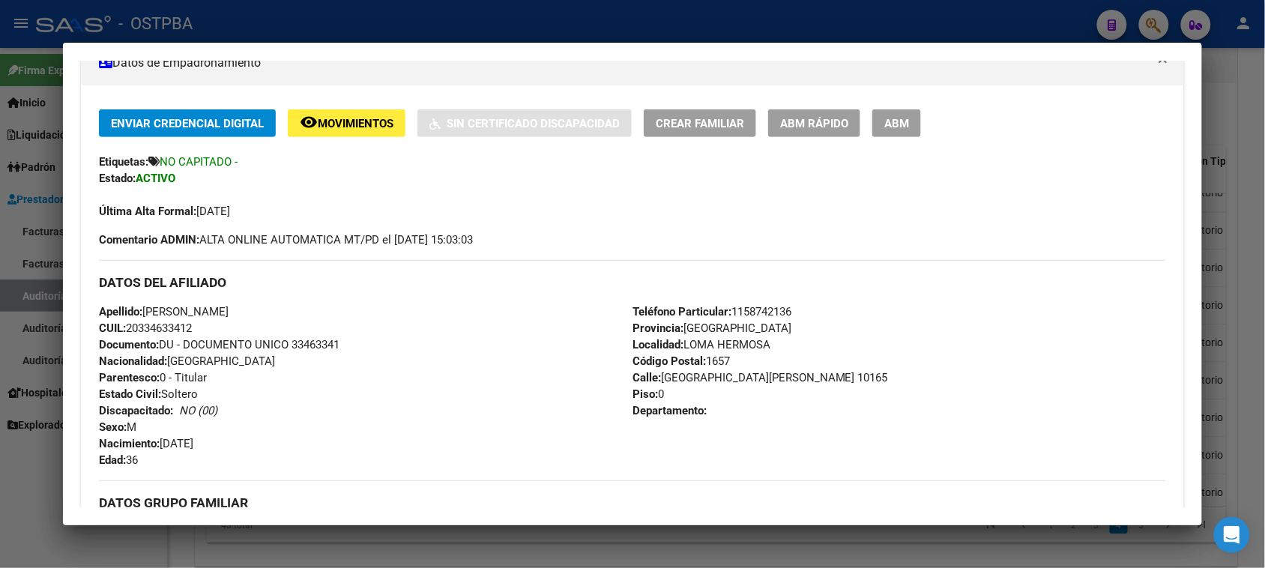
scroll to position [0, 0]
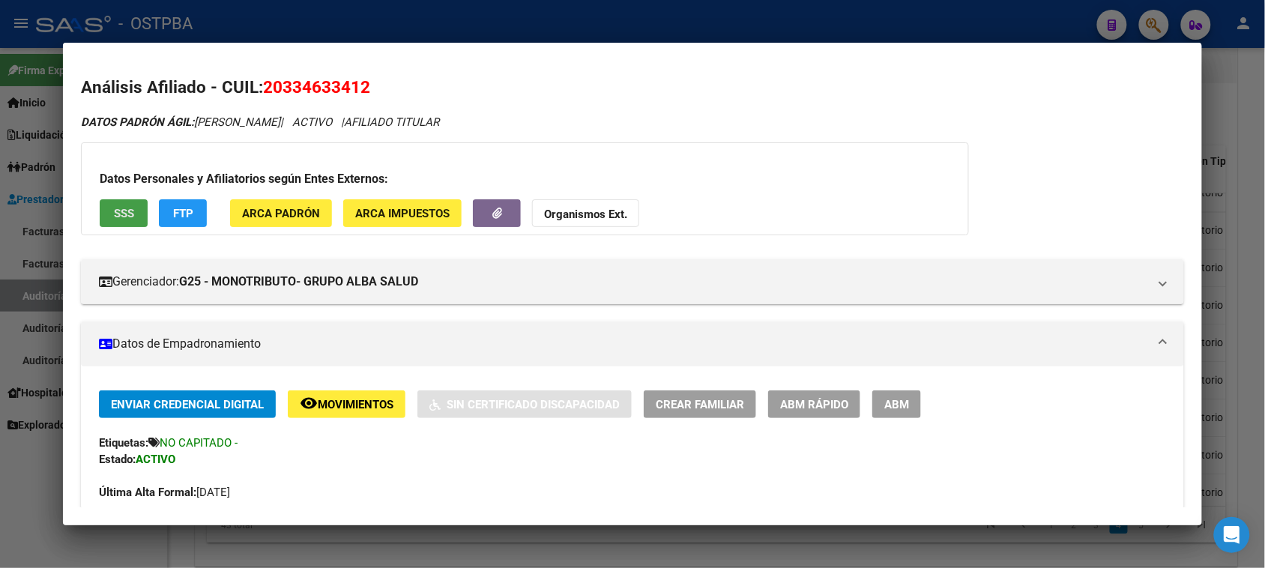
click at [106, 218] on button "SSS" at bounding box center [124, 213] width 48 height 28
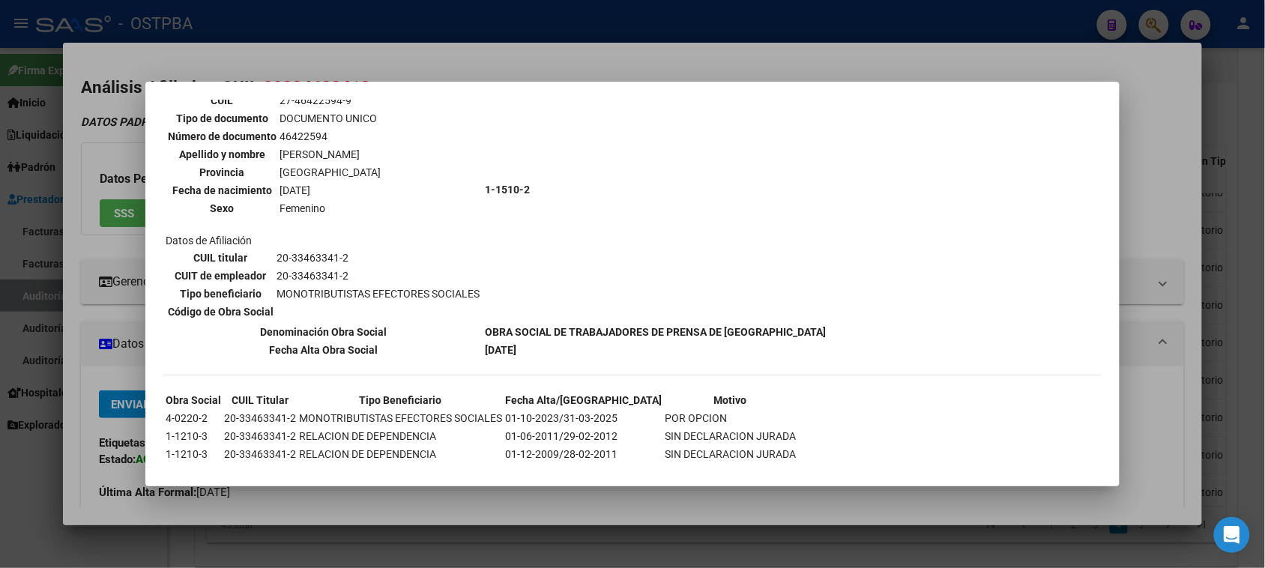
scroll to position [473, 0]
click at [68, 478] on div at bounding box center [632, 284] width 1265 height 568
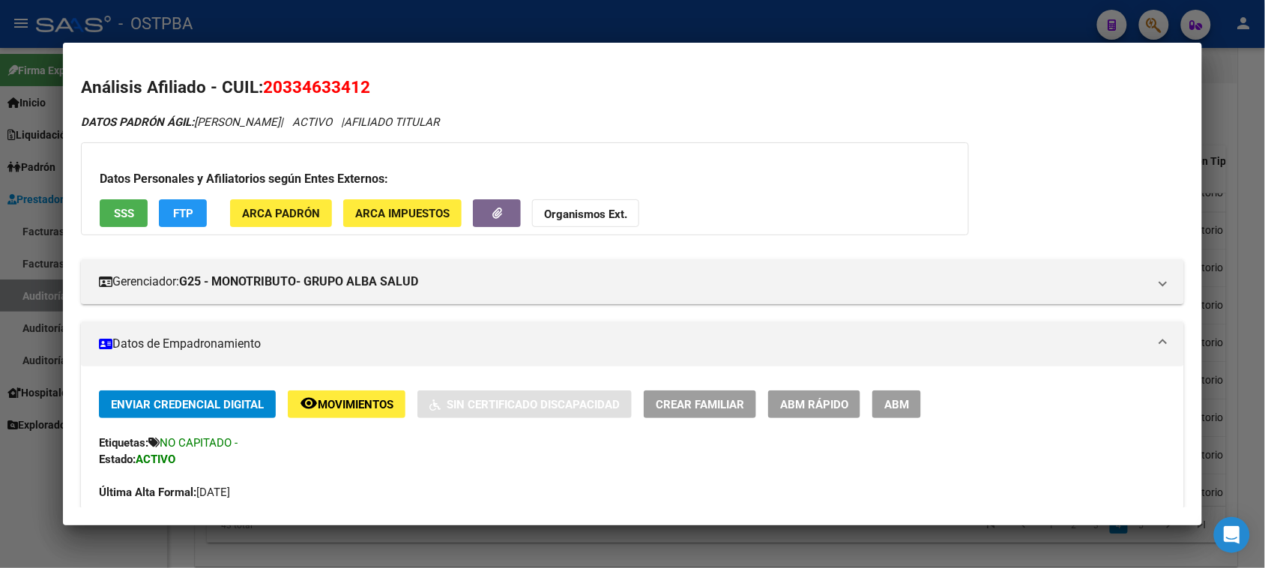
drag, startPoint x: 30, startPoint y: 514, endPoint x: 113, endPoint y: 403, distance: 138.6
click at [30, 512] on div at bounding box center [632, 284] width 1265 height 568
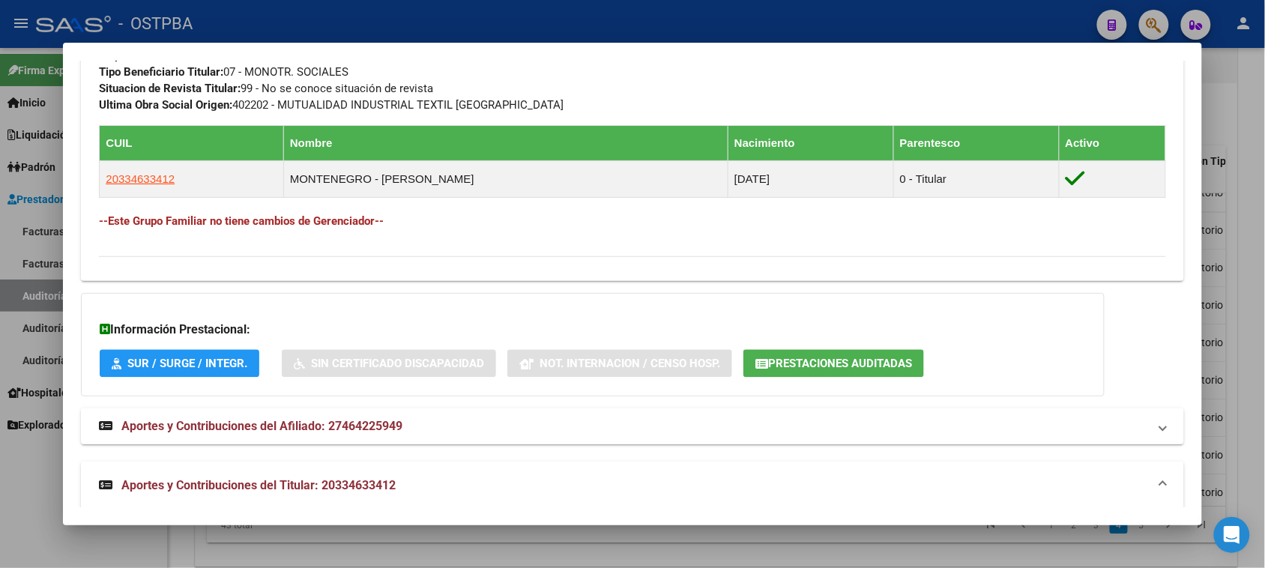
click at [373, 432] on span "Aportes y Contribuciones del Afiliado: 27464225949" at bounding box center [261, 426] width 281 height 14
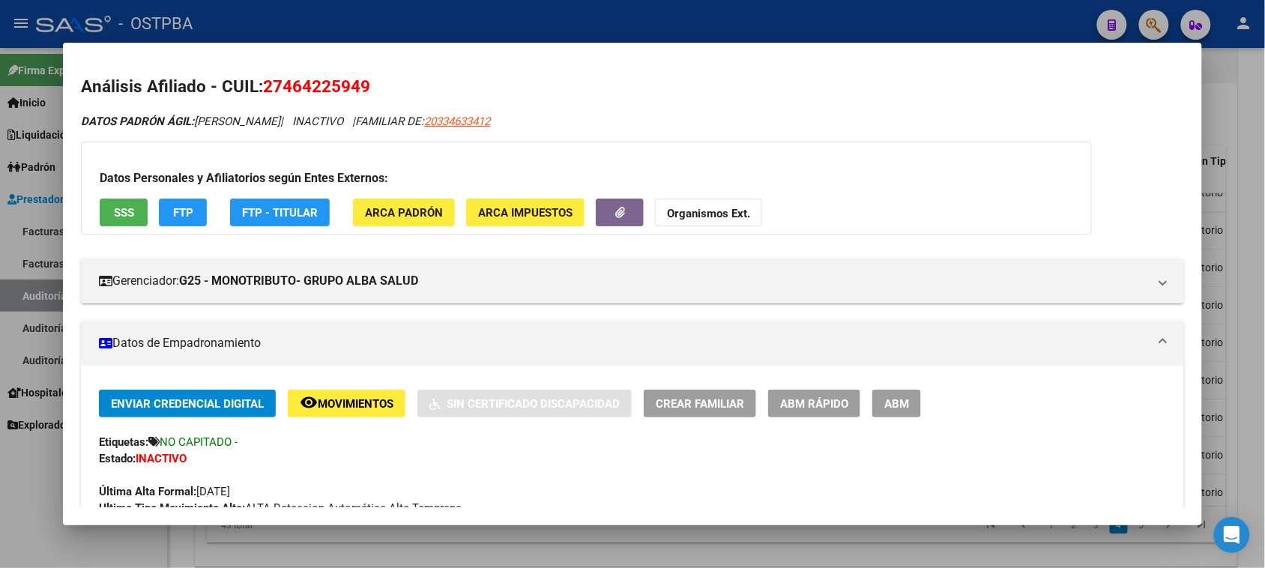
scroll to position [0, 0]
click at [118, 207] on span "SSS" at bounding box center [124, 213] width 20 height 13
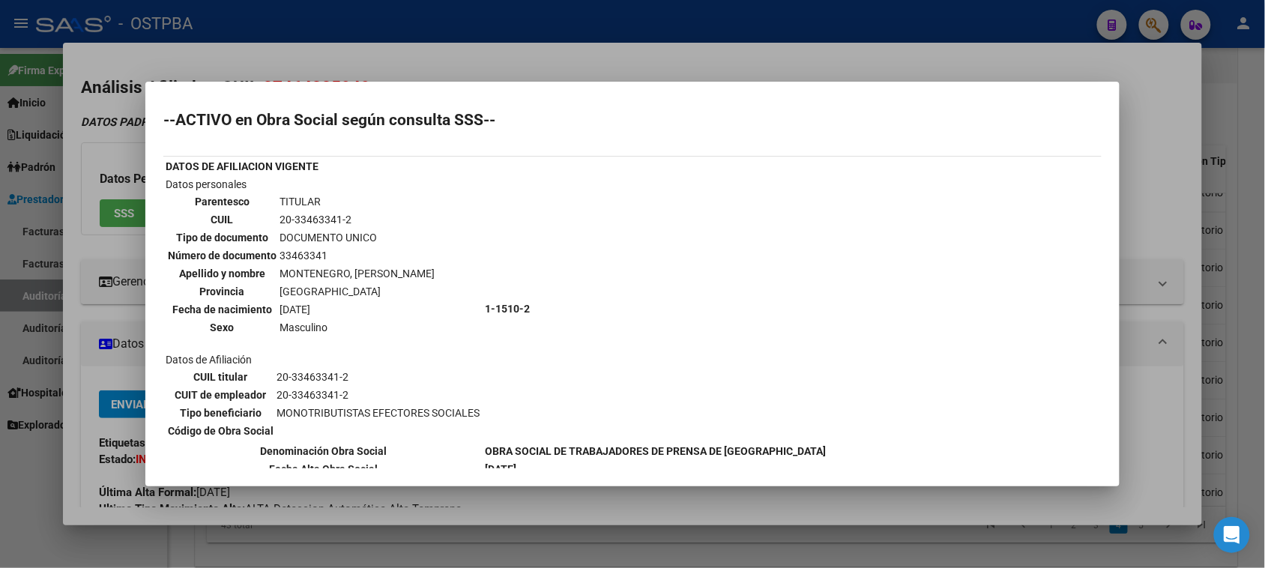
click at [64, 258] on div at bounding box center [632, 284] width 1265 height 568
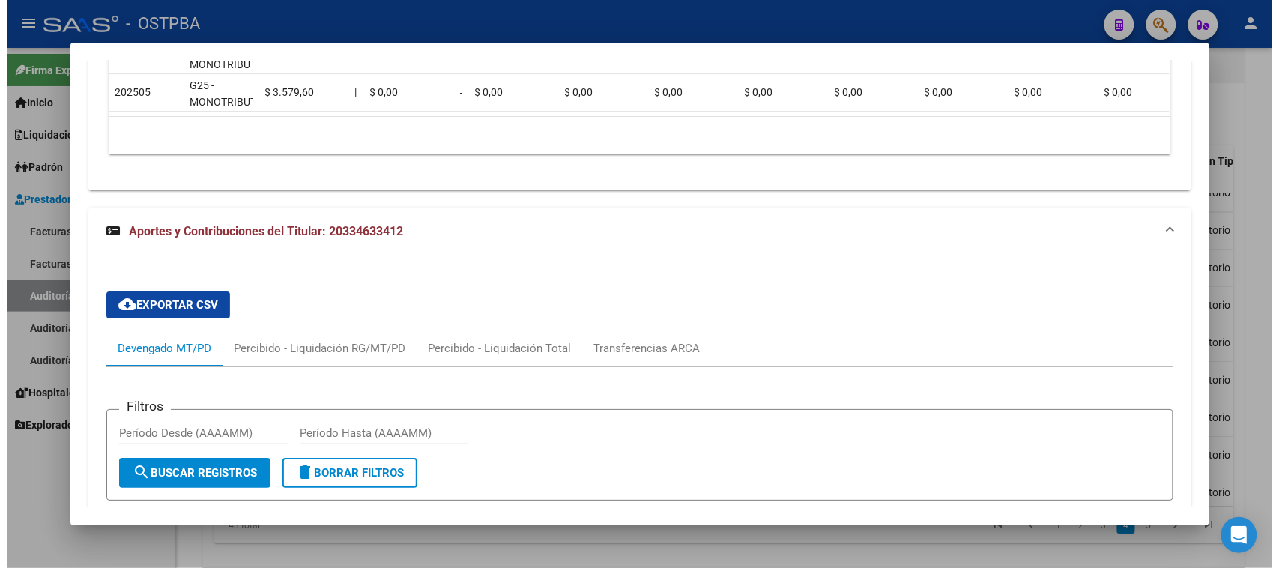
scroll to position [1821, 0]
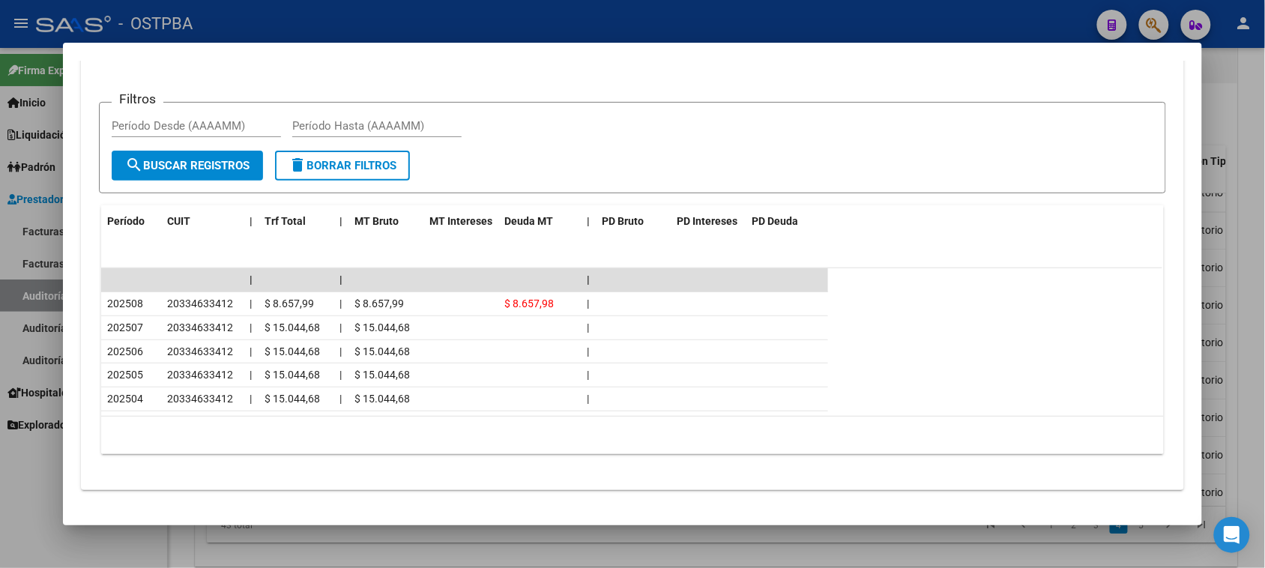
click at [32, 231] on div at bounding box center [632, 284] width 1265 height 568
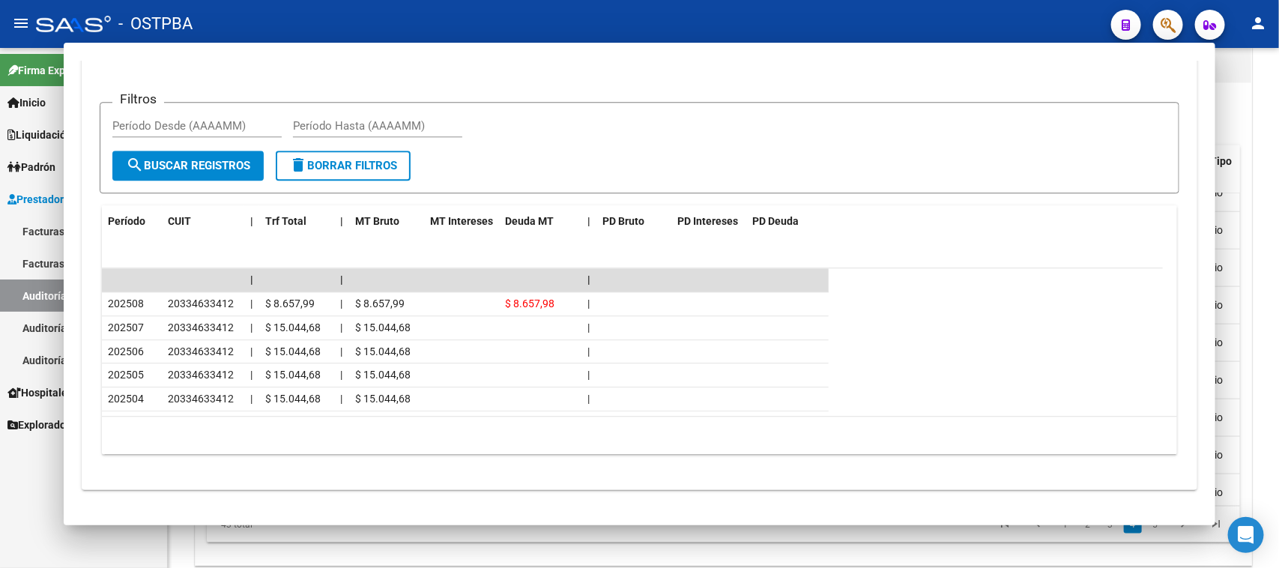
click at [32, 231] on link "Facturas - Listado/Carga" at bounding box center [83, 231] width 167 height 32
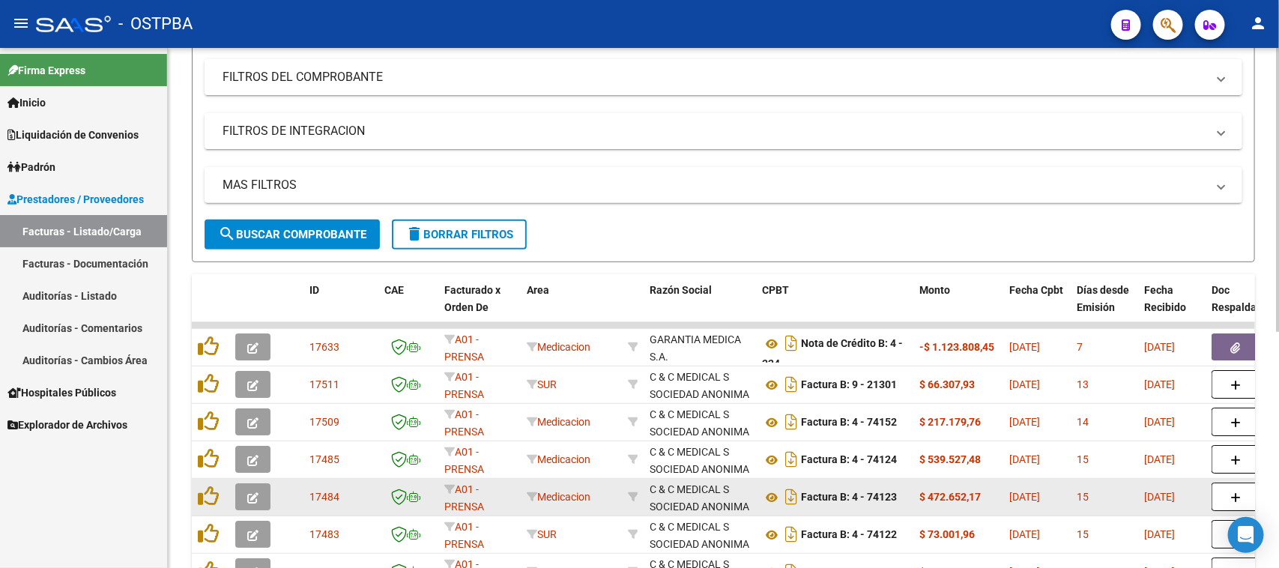
scroll to position [154, 0]
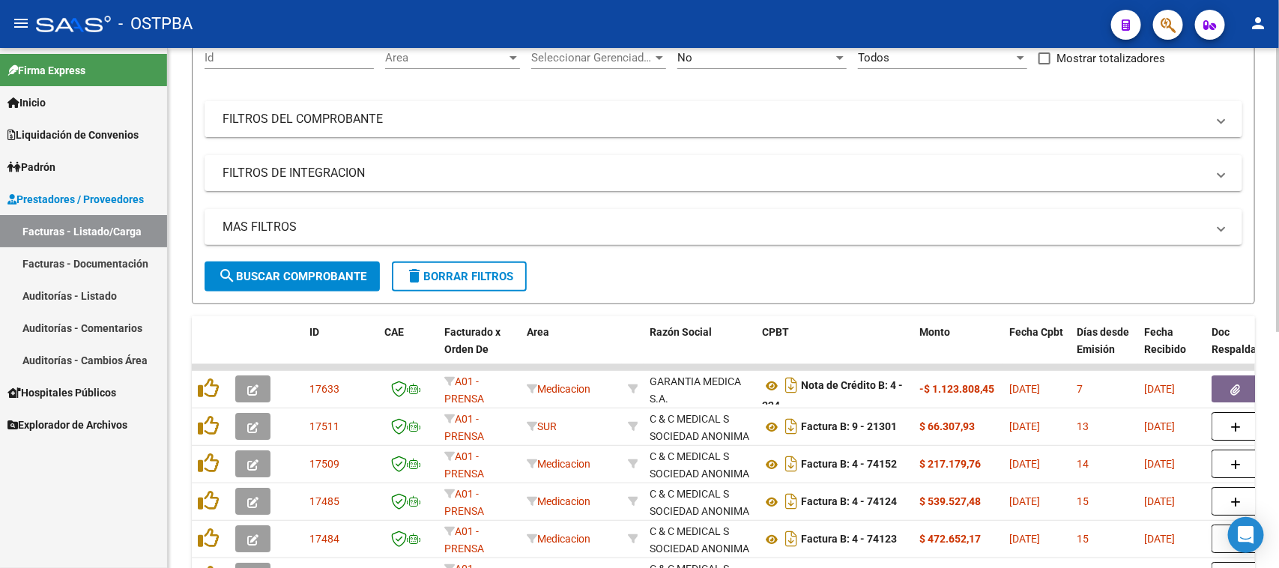
click at [518, 111] on mat-panel-title "FILTROS DEL COMPROBANTE" at bounding box center [714, 119] width 984 height 16
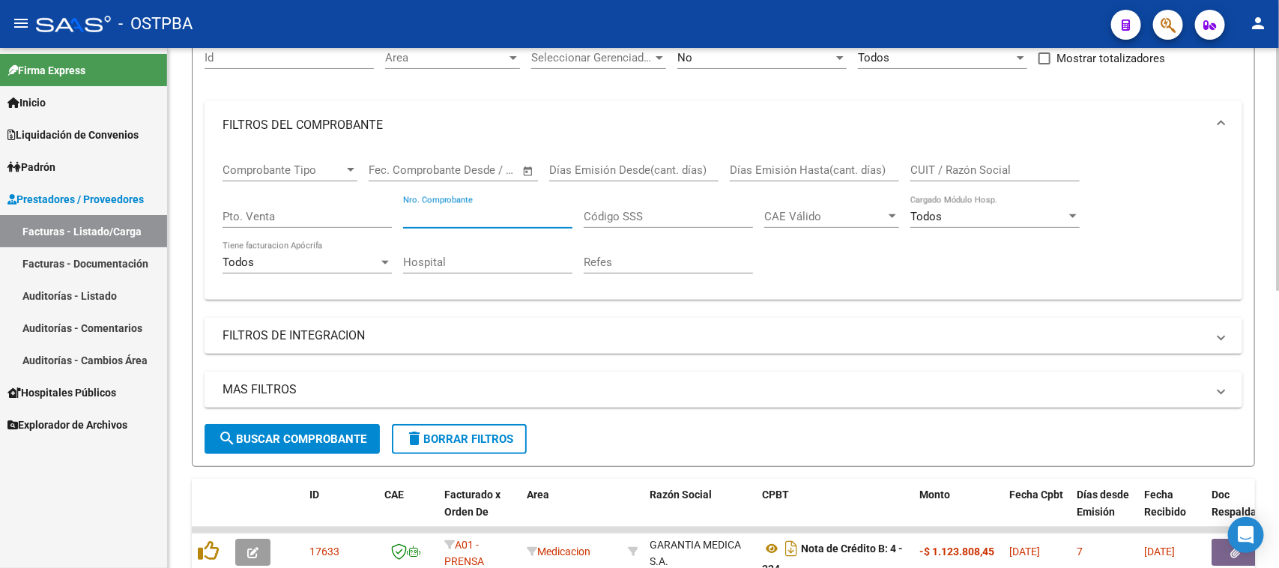
click at [459, 216] on input "Nro. Comprobante" at bounding box center [487, 216] width 169 height 13
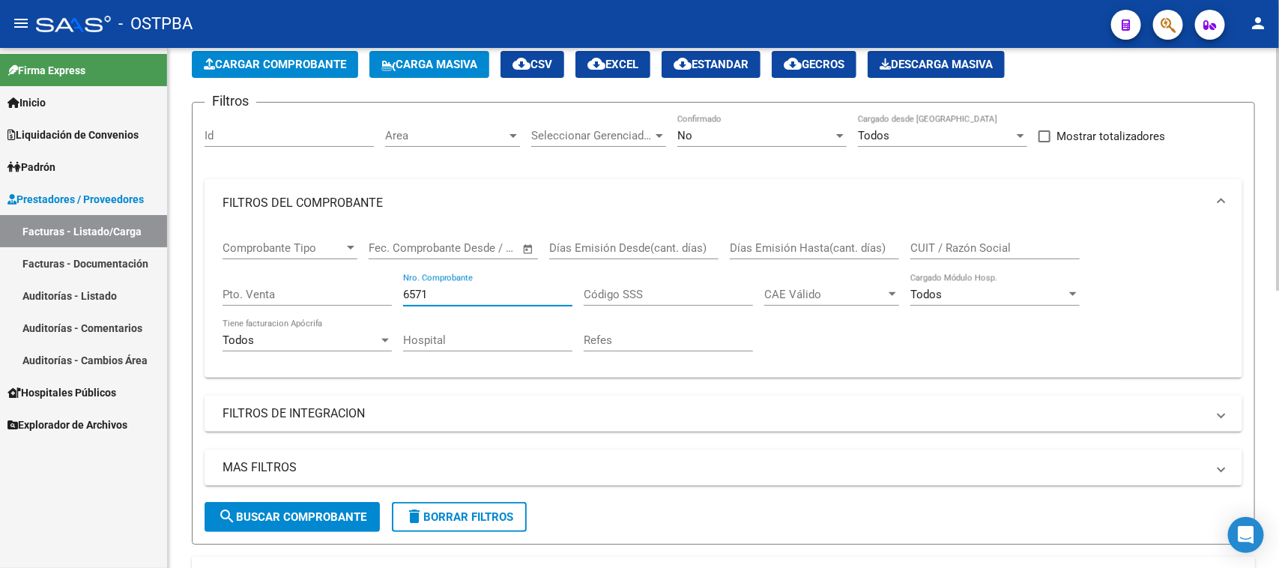
scroll to position [60, 0]
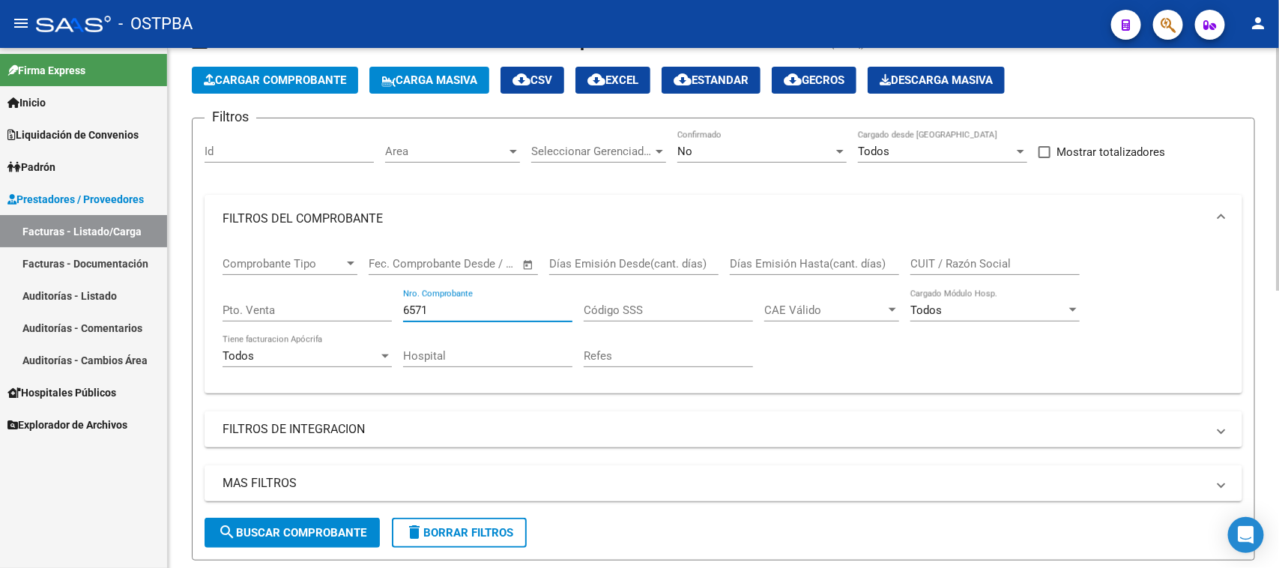
type input "6571"
click at [693, 152] on div "No" at bounding box center [755, 151] width 156 height 13
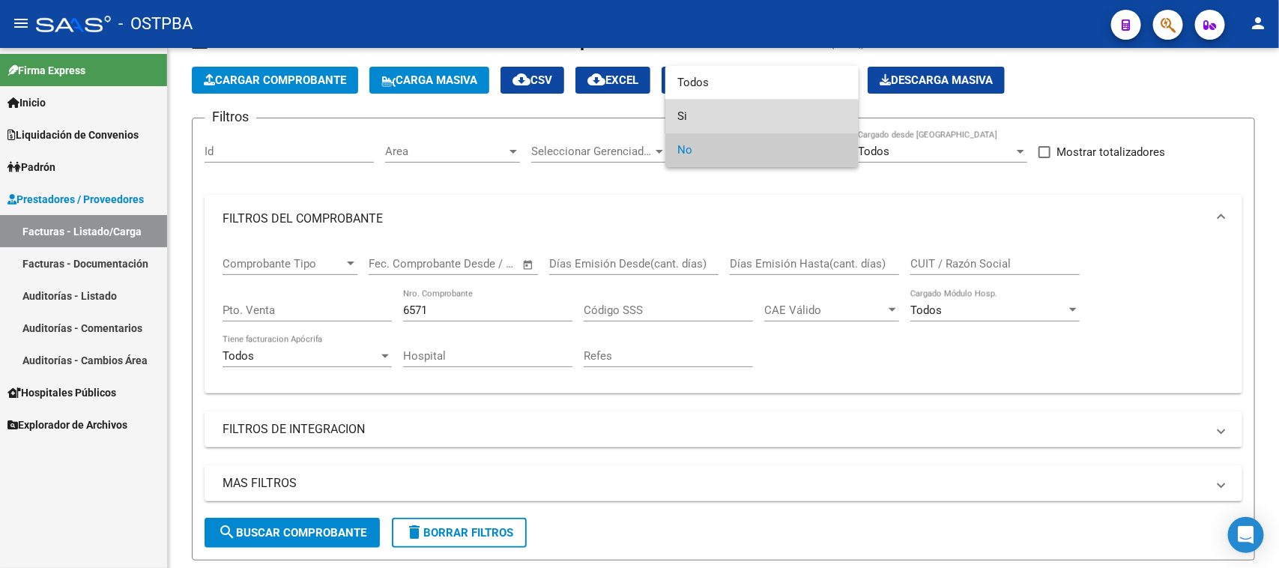
click at [686, 117] on span "Si" at bounding box center [761, 117] width 169 height 34
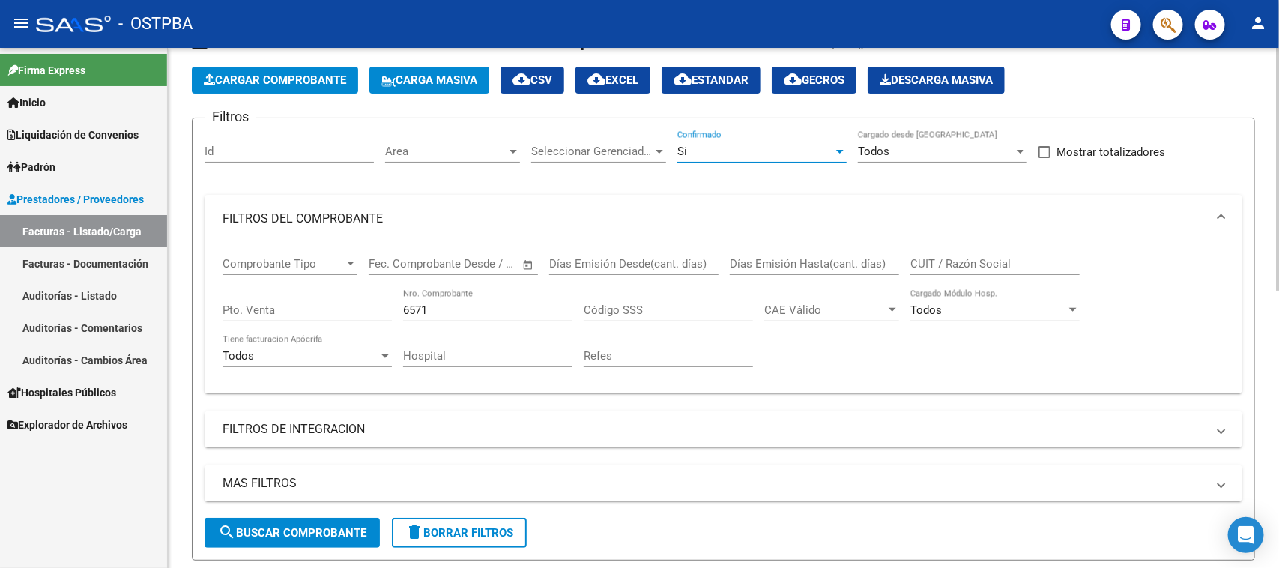
click at [330, 530] on span "search Buscar Comprobante" at bounding box center [292, 532] width 148 height 13
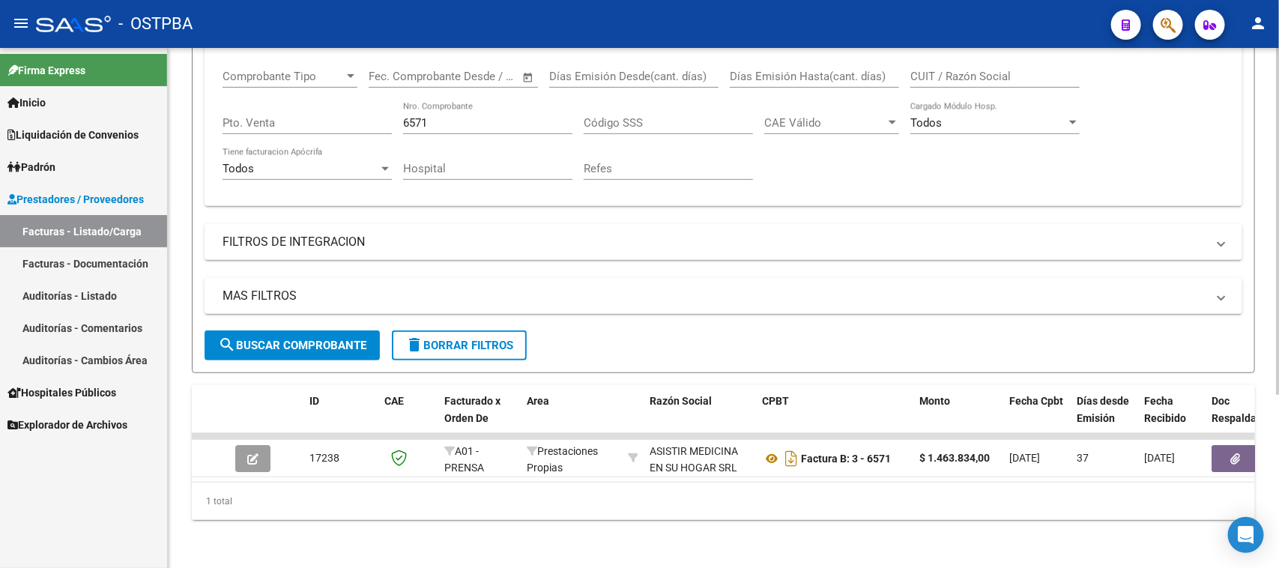
scroll to position [258, 0]
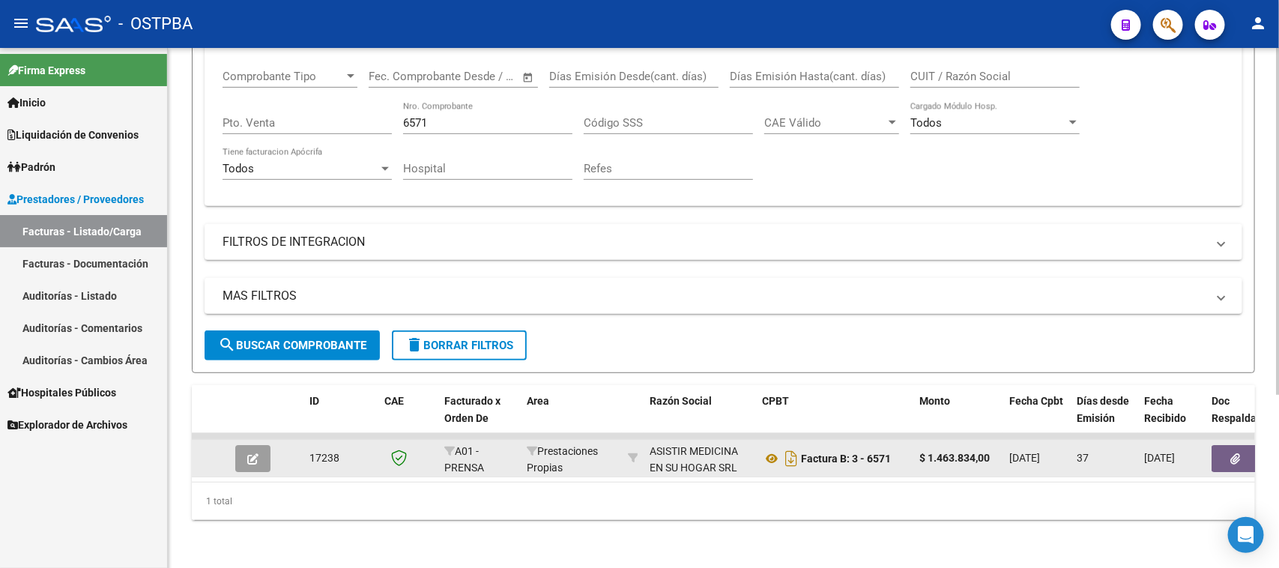
click at [1238, 453] on icon "button" at bounding box center [1236, 458] width 10 height 11
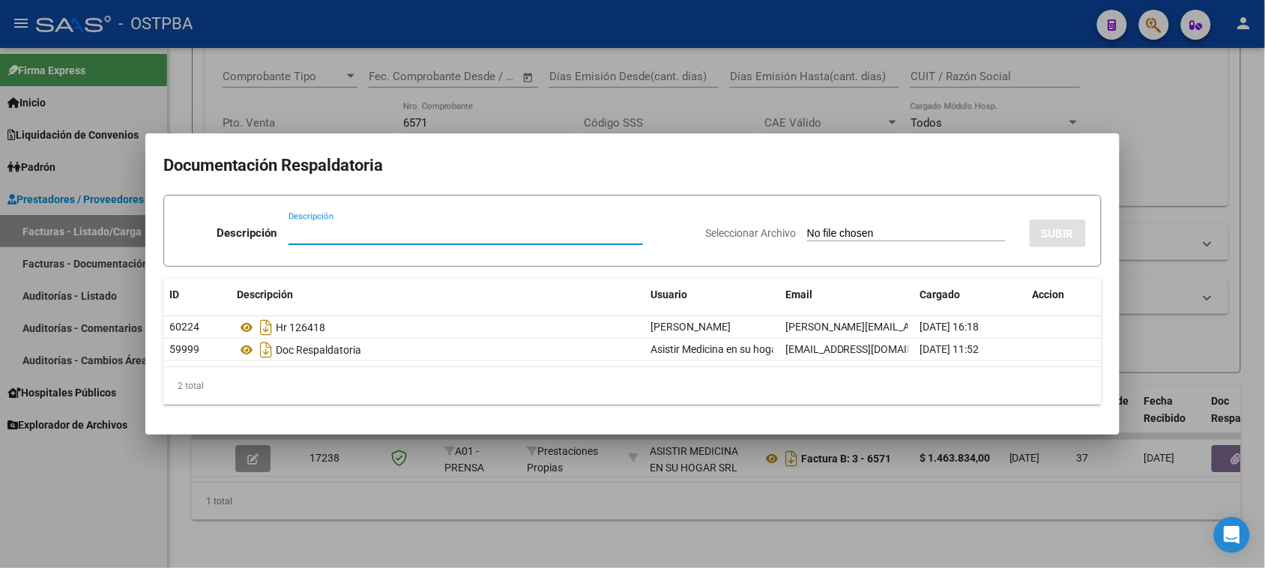
click at [105, 544] on div at bounding box center [632, 284] width 1265 height 568
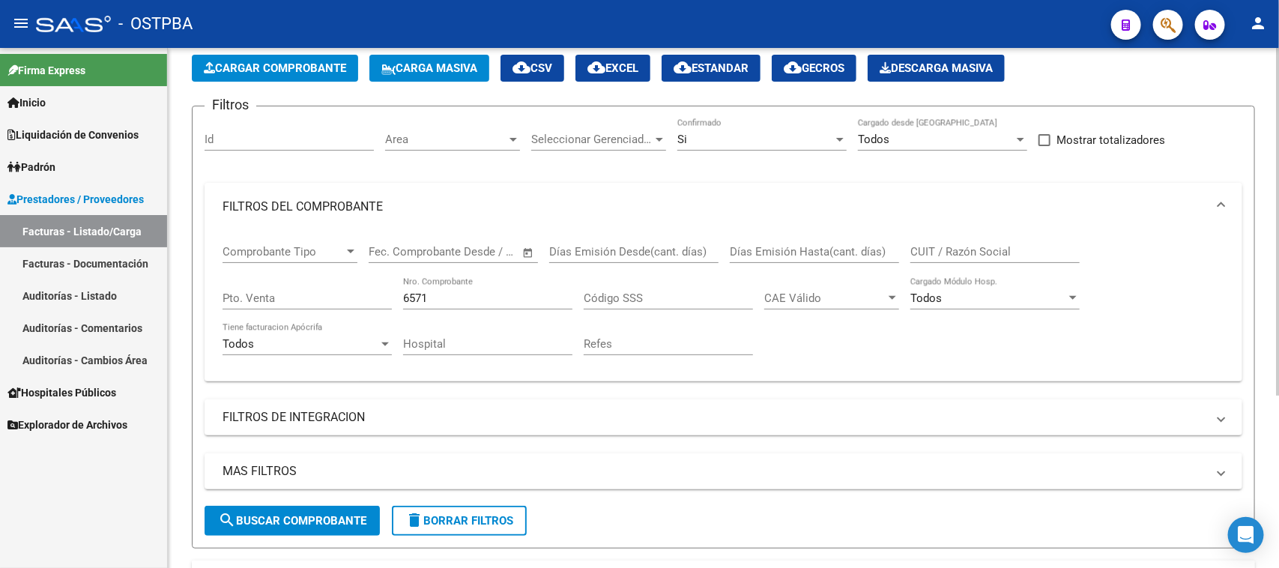
scroll to position [71, 0]
click at [936, 251] on input "CUIT / Razón Social" at bounding box center [994, 252] width 169 height 13
drag, startPoint x: 440, startPoint y: 294, endPoint x: 384, endPoint y: 294, distance: 55.4
click at [384, 294] on div "Comprobante Tipo Comprobante Tipo Fecha inicio – Fecha fin Fec. Comprobante Des…" at bounding box center [723, 300] width 1002 height 139
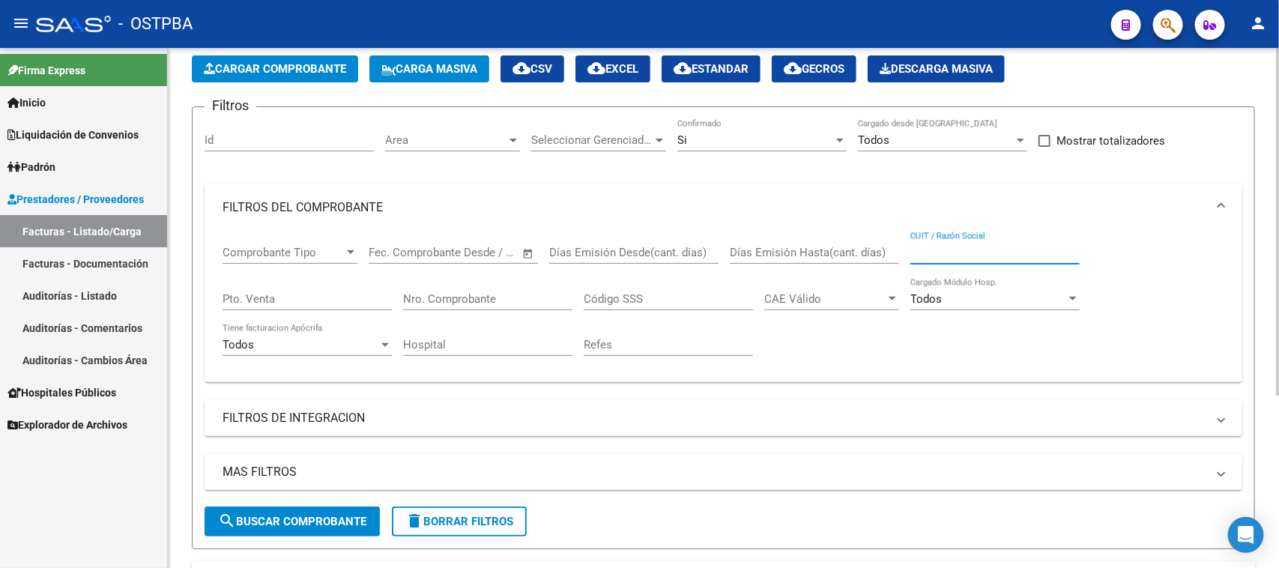
click at [1021, 247] on input "CUIT / Razón Social" at bounding box center [994, 252] width 169 height 13
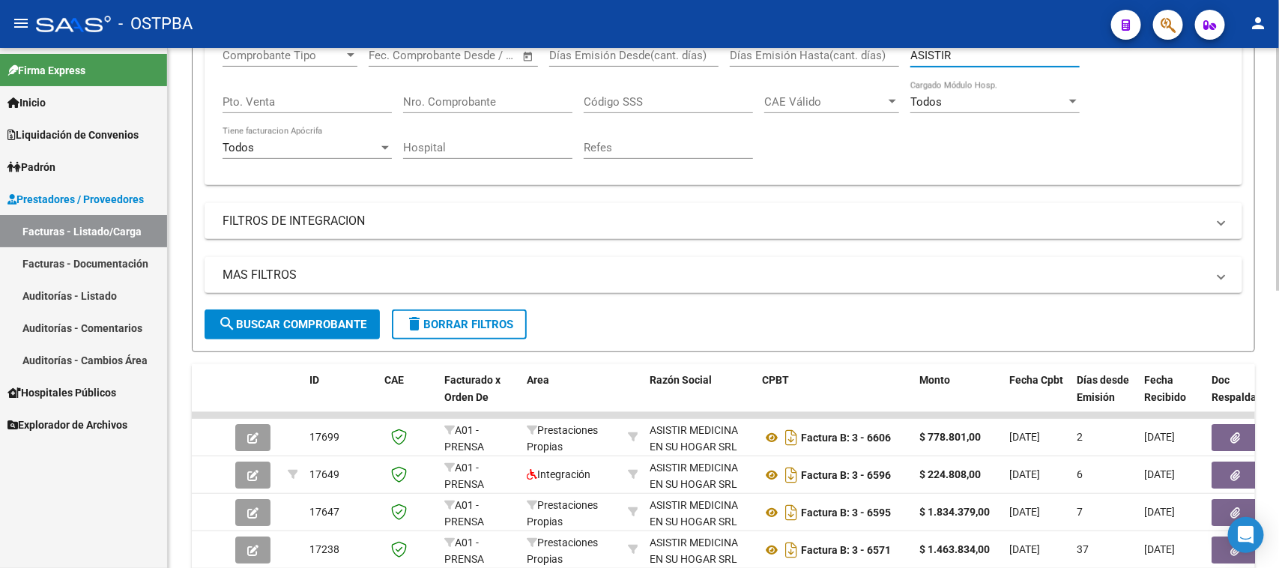
scroll to position [446, 0]
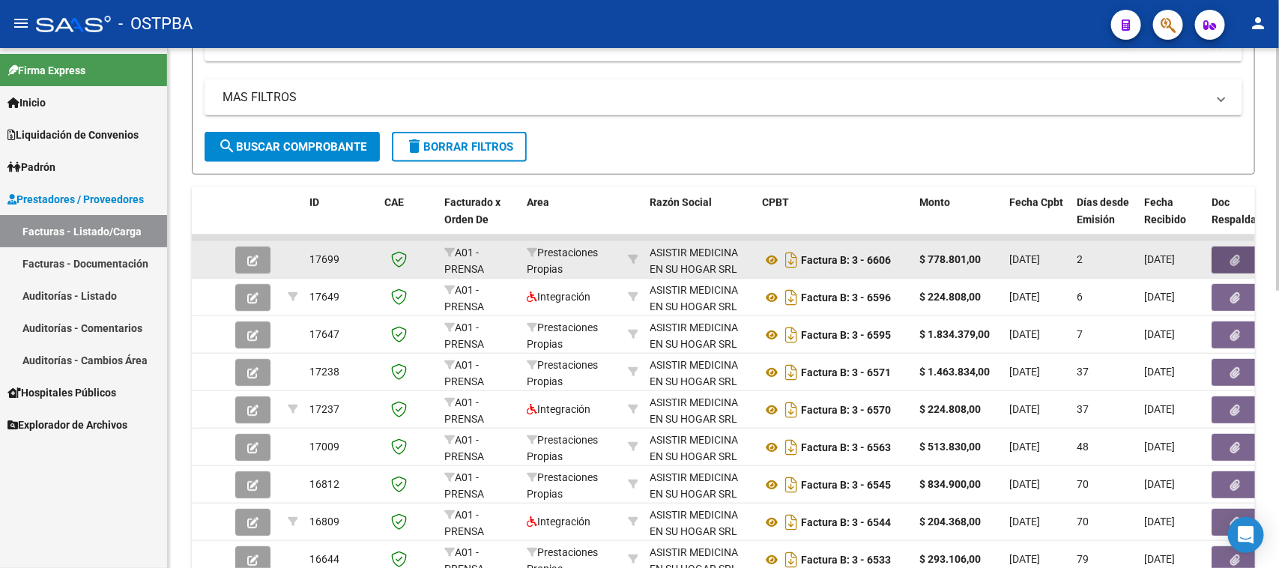
click at [1226, 259] on button "button" at bounding box center [1235, 259] width 48 height 27
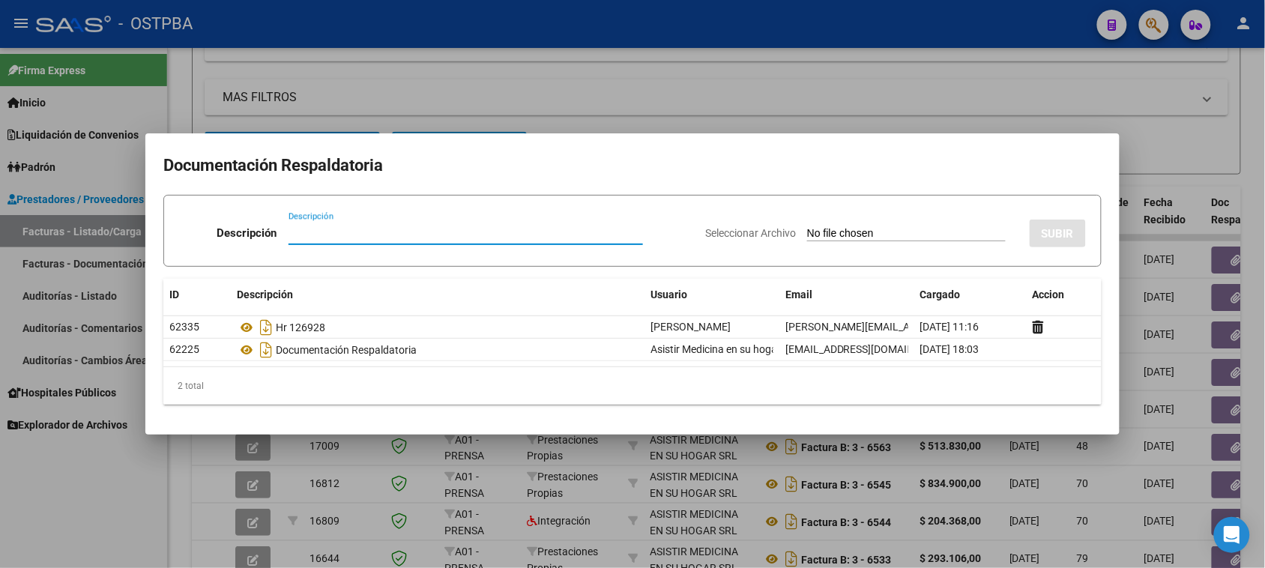
click at [1227, 292] on div at bounding box center [632, 284] width 1265 height 568
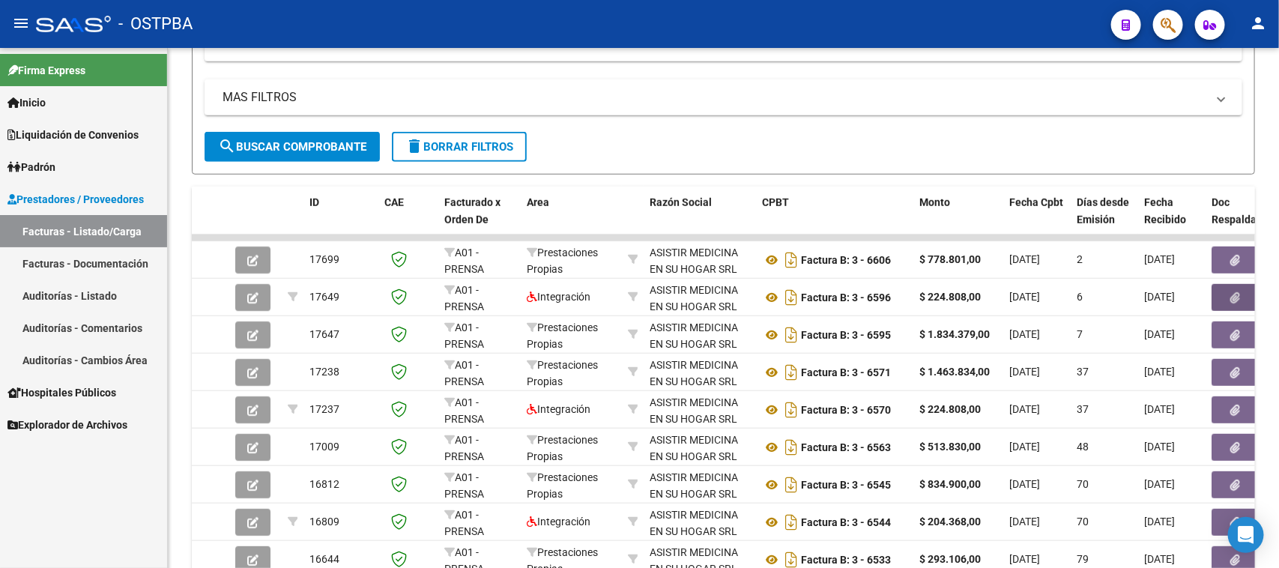
click at [1227, 292] on button "button" at bounding box center [1235, 297] width 48 height 27
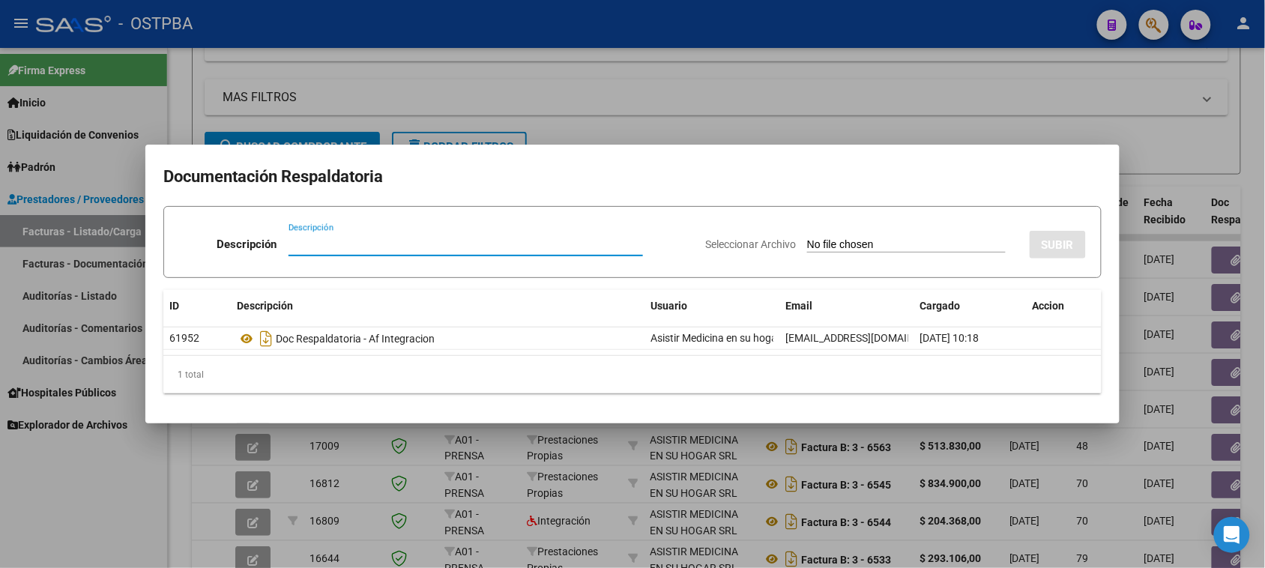
click at [1222, 330] on div at bounding box center [632, 284] width 1265 height 568
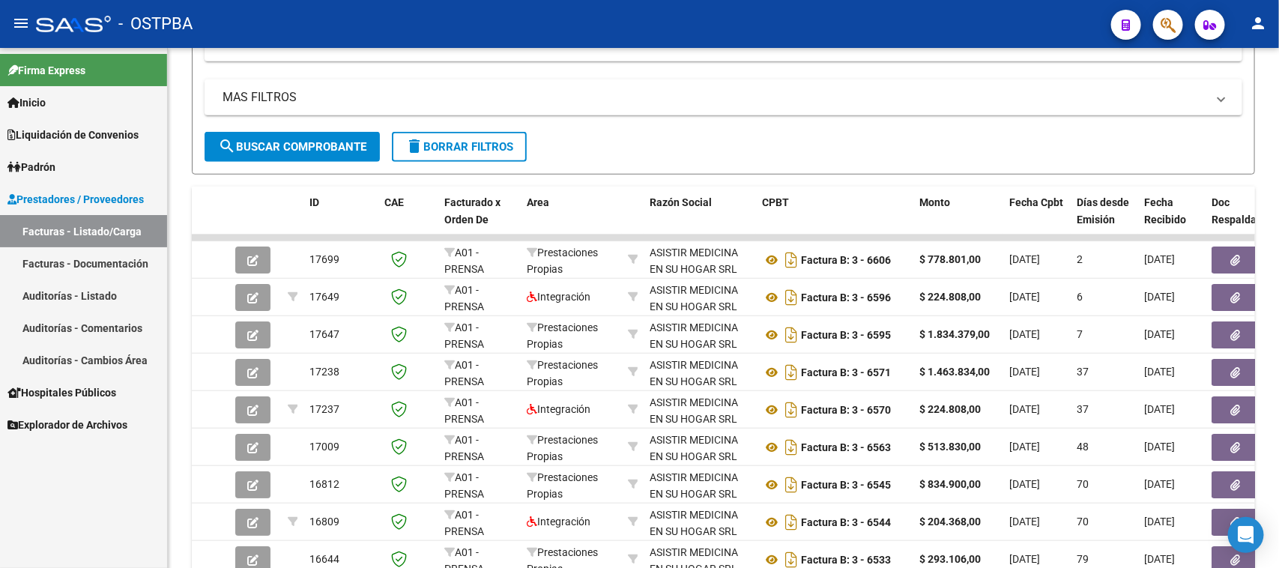
click at [1222, 330] on button "button" at bounding box center [1235, 334] width 48 height 27
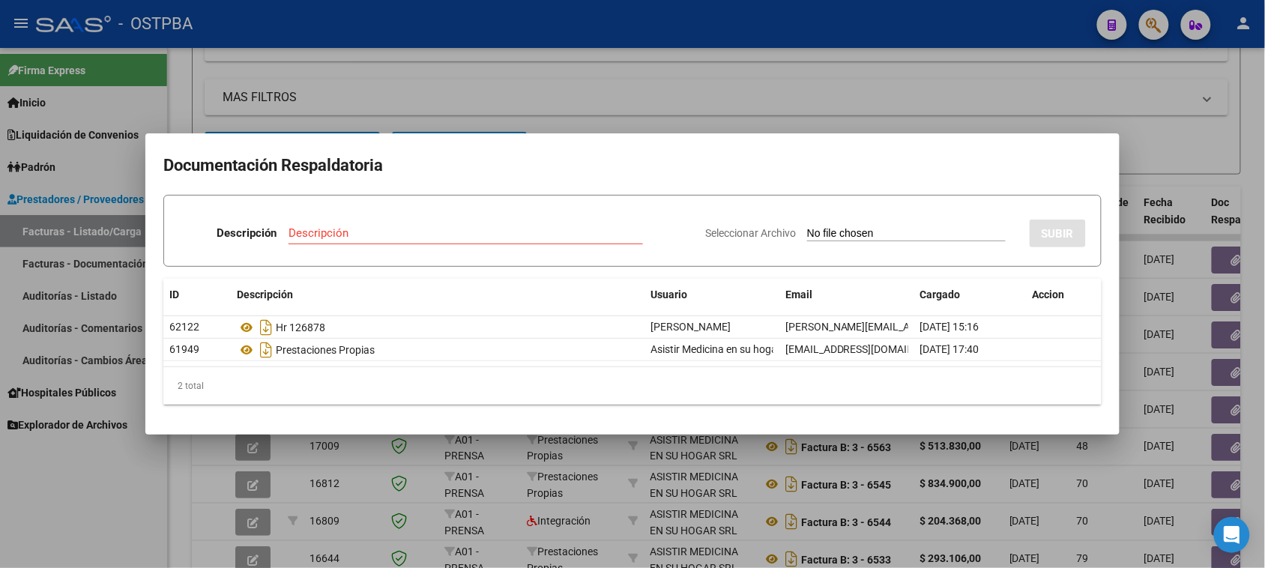
click at [1223, 367] on div at bounding box center [632, 284] width 1265 height 568
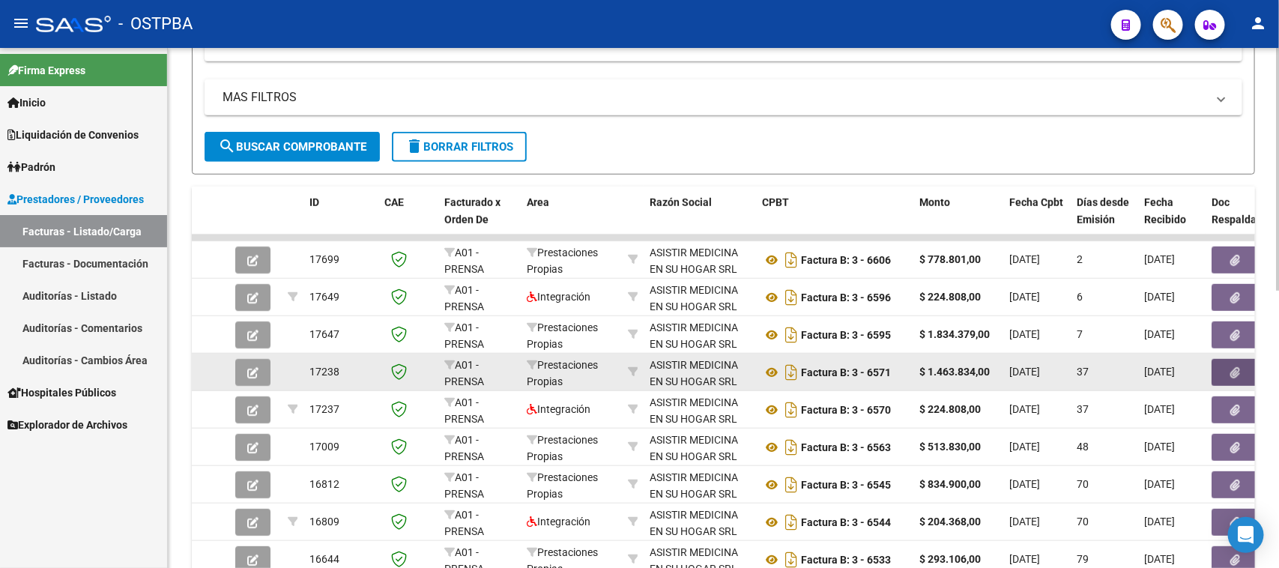
click at [1223, 371] on button "button" at bounding box center [1235, 372] width 48 height 27
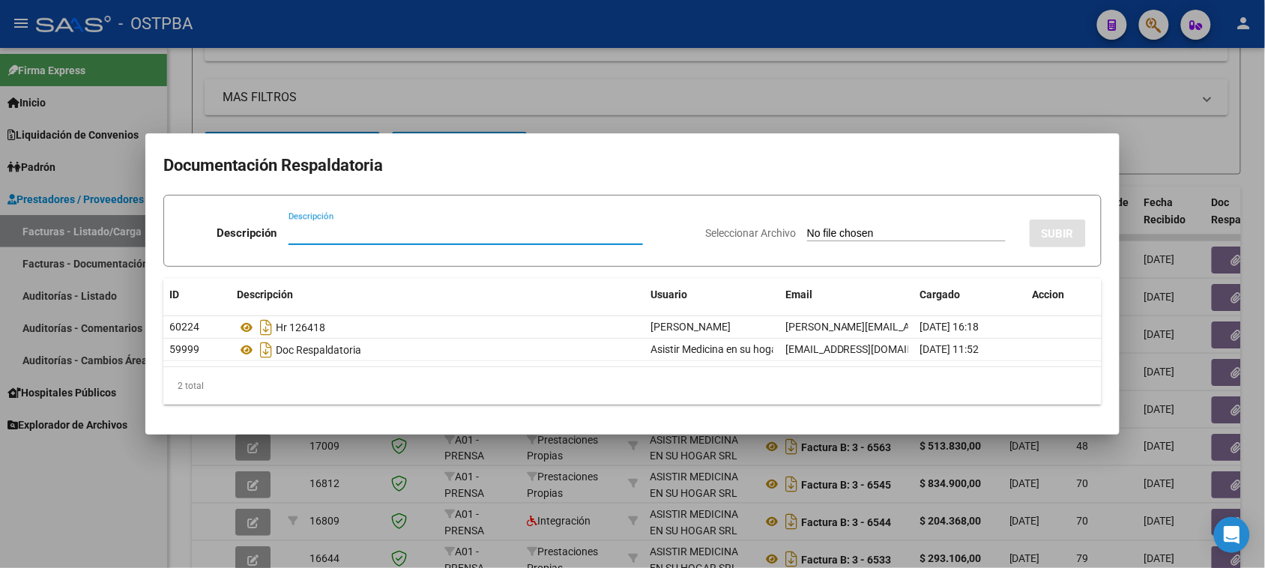
click at [1223, 407] on div at bounding box center [632, 284] width 1265 height 568
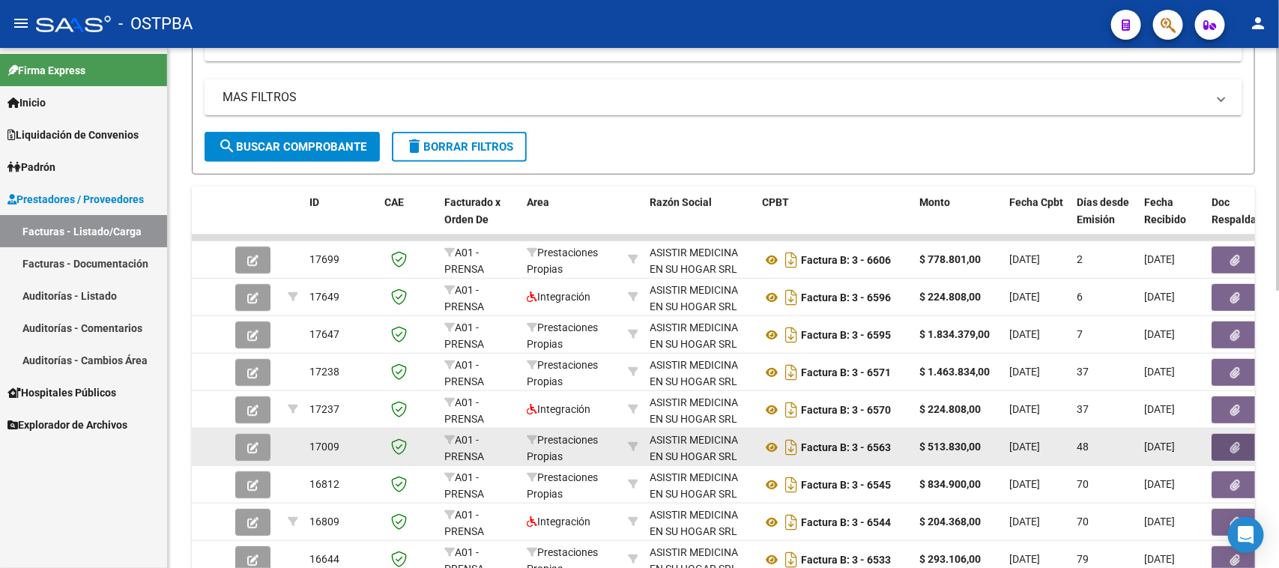
click at [1223, 443] on button "button" at bounding box center [1235, 447] width 48 height 27
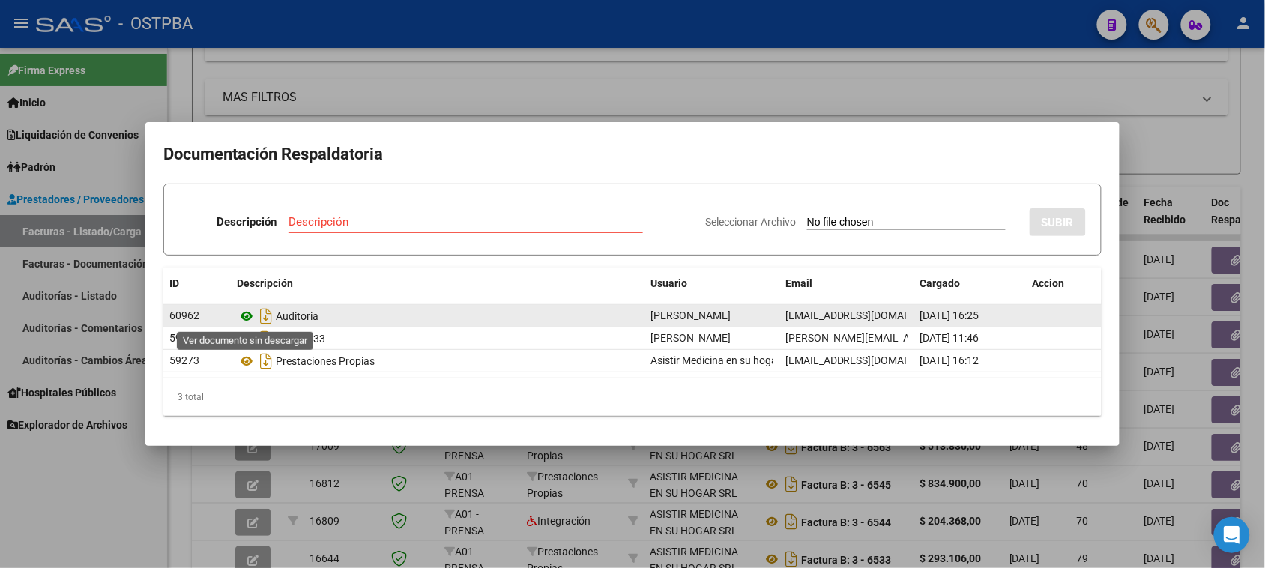
click at [242, 316] on icon at bounding box center [246, 316] width 19 height 18
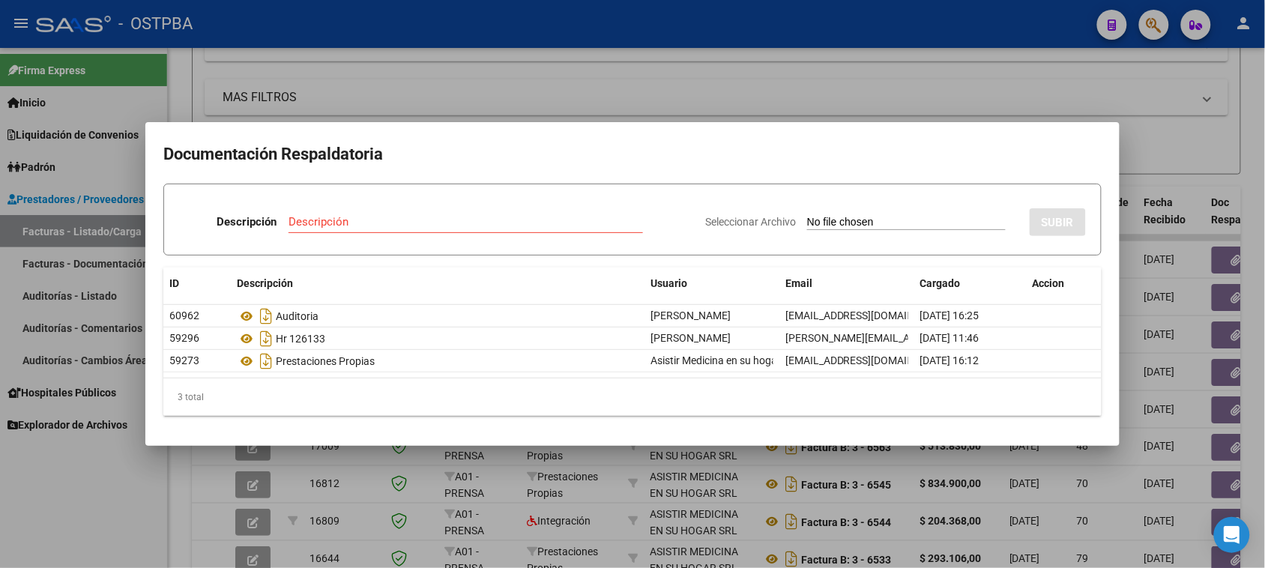
drag, startPoint x: 94, startPoint y: 485, endPoint x: 330, endPoint y: 383, distance: 256.6
click at [97, 485] on div at bounding box center [632, 284] width 1265 height 568
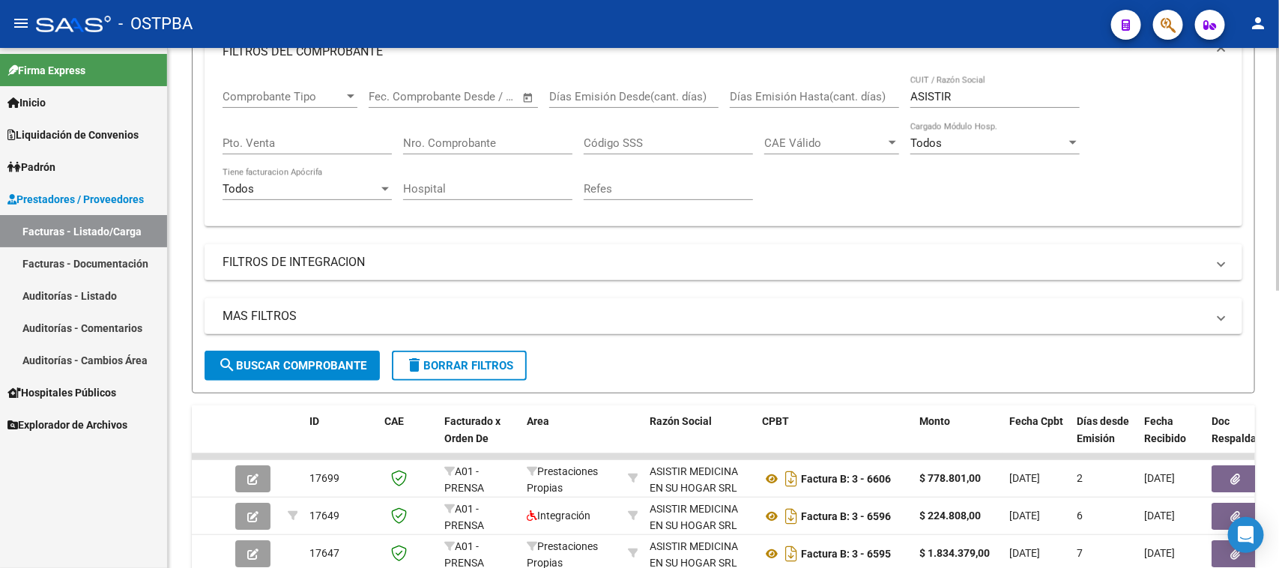
scroll to position [165, 0]
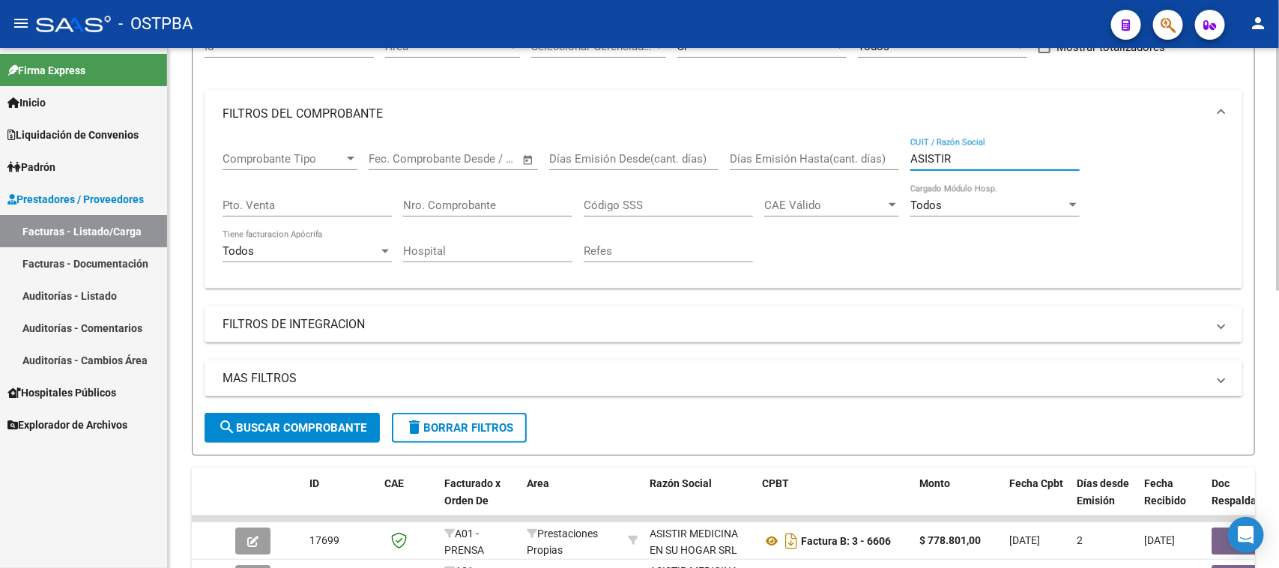
drag, startPoint x: 959, startPoint y: 156, endPoint x: 840, endPoint y: 151, distance: 119.2
click at [840, 151] on div "Comprobante Tipo Comprobante Tipo Fecha inicio – Fecha fin Fec. Comprobante Des…" at bounding box center [723, 207] width 1002 height 139
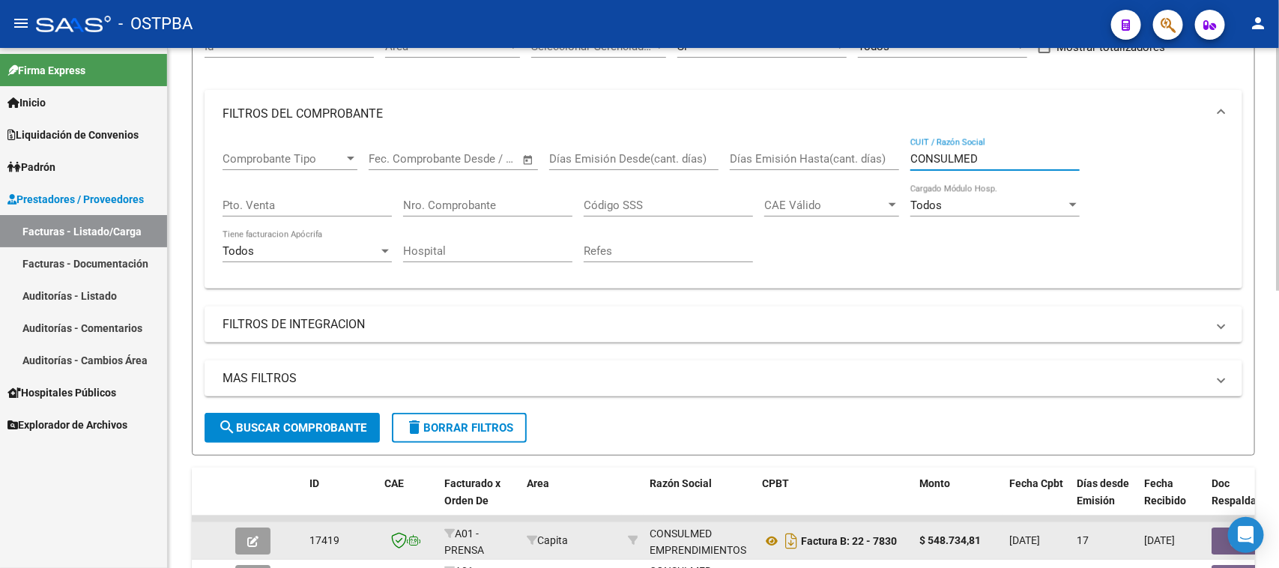
type input "CONSULMED"
click at [1215, 538] on button "button" at bounding box center [1235, 540] width 48 height 27
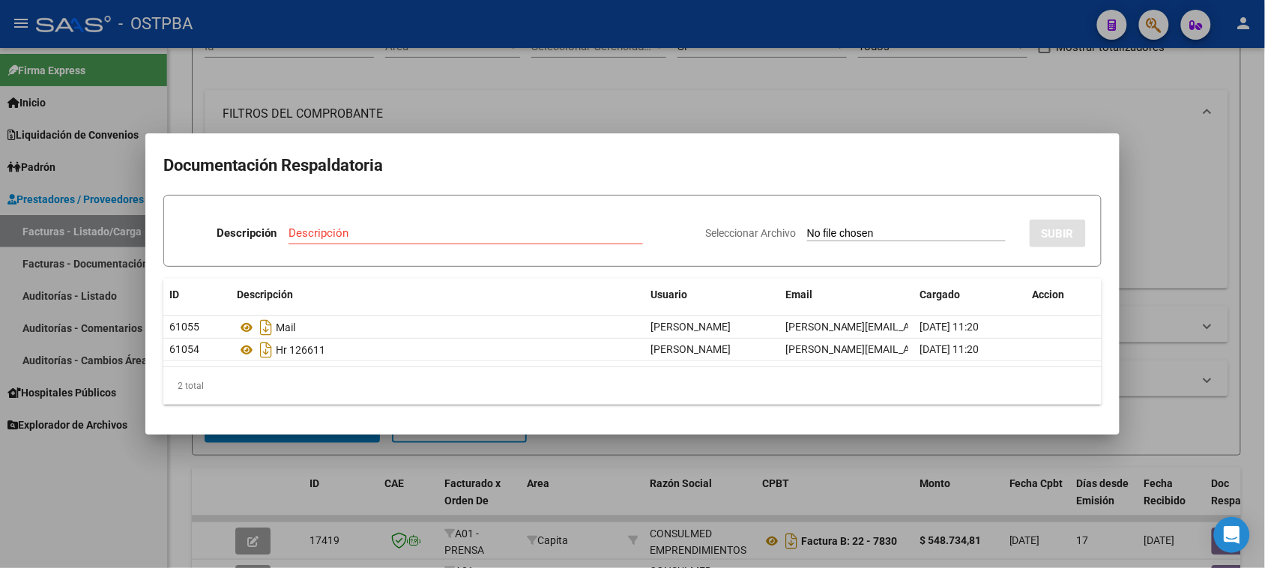
click at [24, 498] on div at bounding box center [632, 284] width 1265 height 568
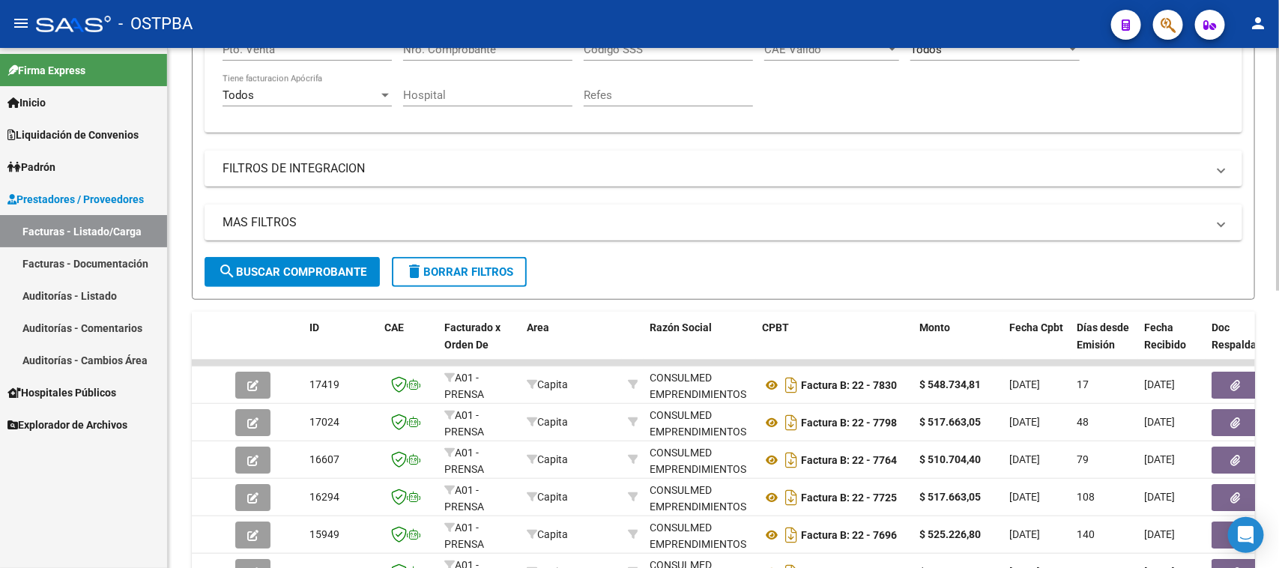
scroll to position [352, 0]
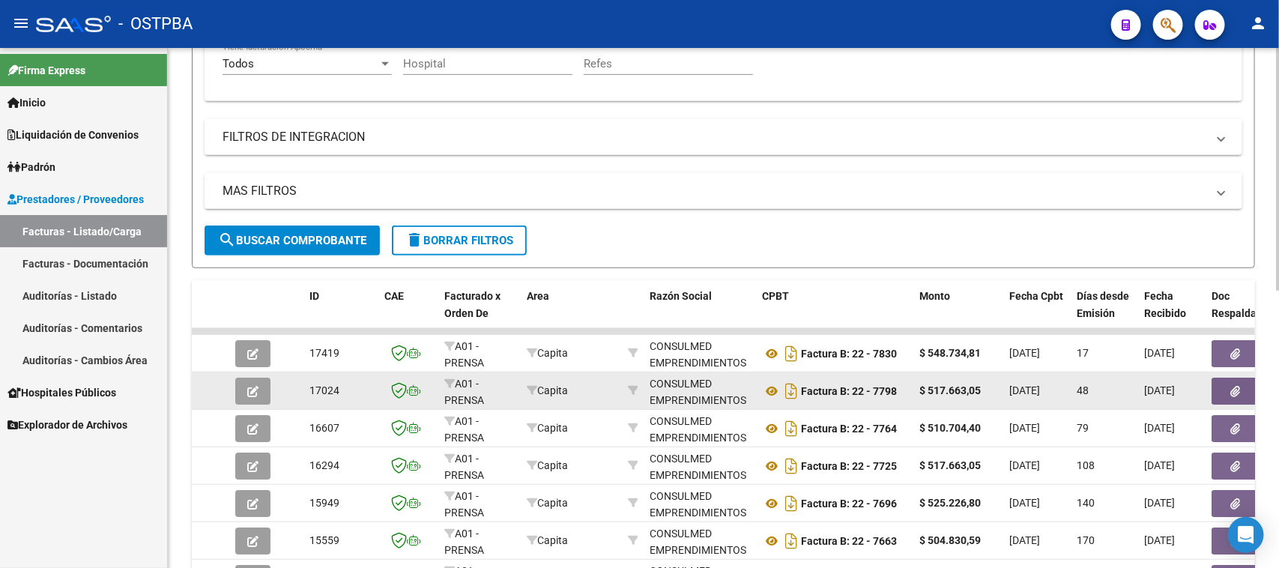
click at [1233, 387] on icon "button" at bounding box center [1236, 391] width 10 height 11
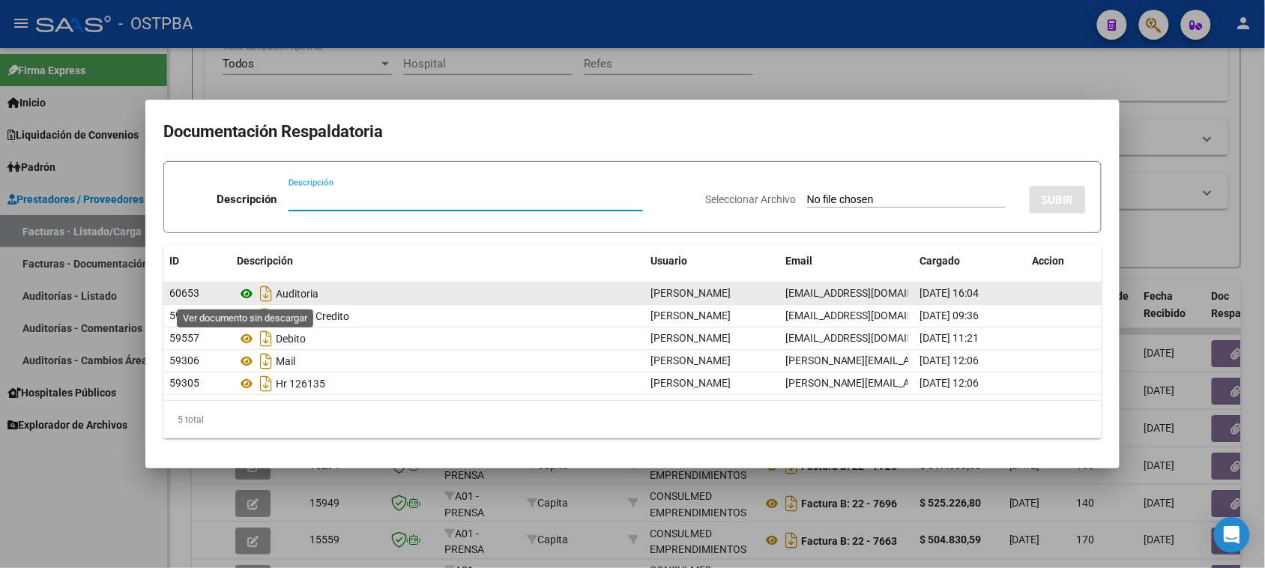
click at [245, 290] on icon at bounding box center [246, 294] width 19 height 18
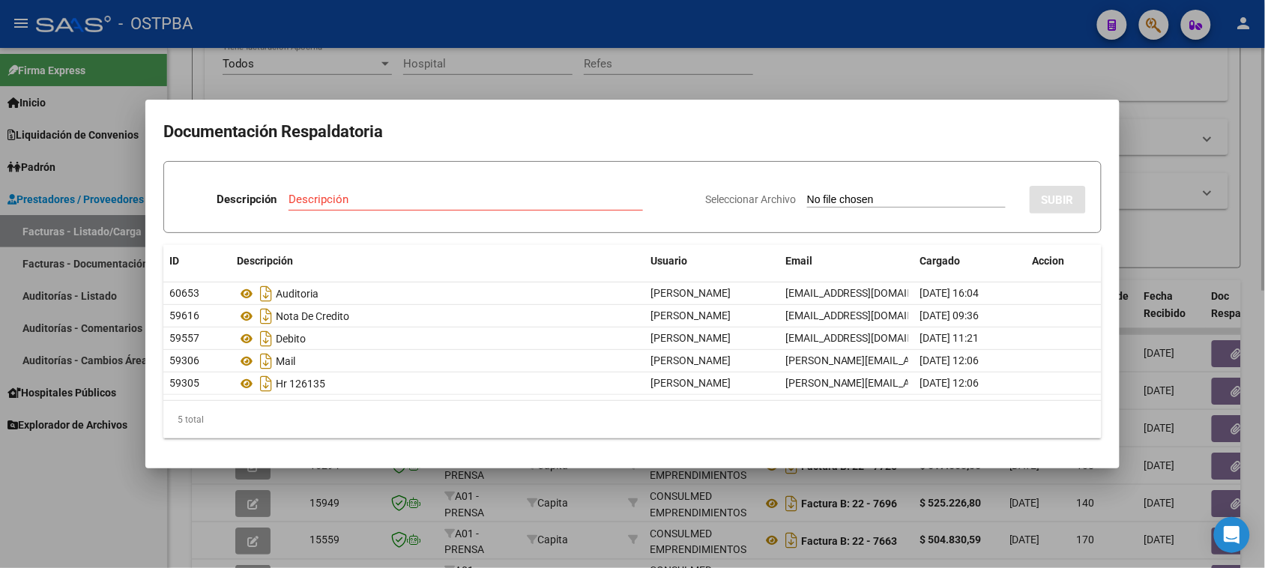
drag, startPoint x: 136, startPoint y: 509, endPoint x: 172, endPoint y: 474, distance: 50.9
click at [137, 506] on div at bounding box center [632, 284] width 1265 height 568
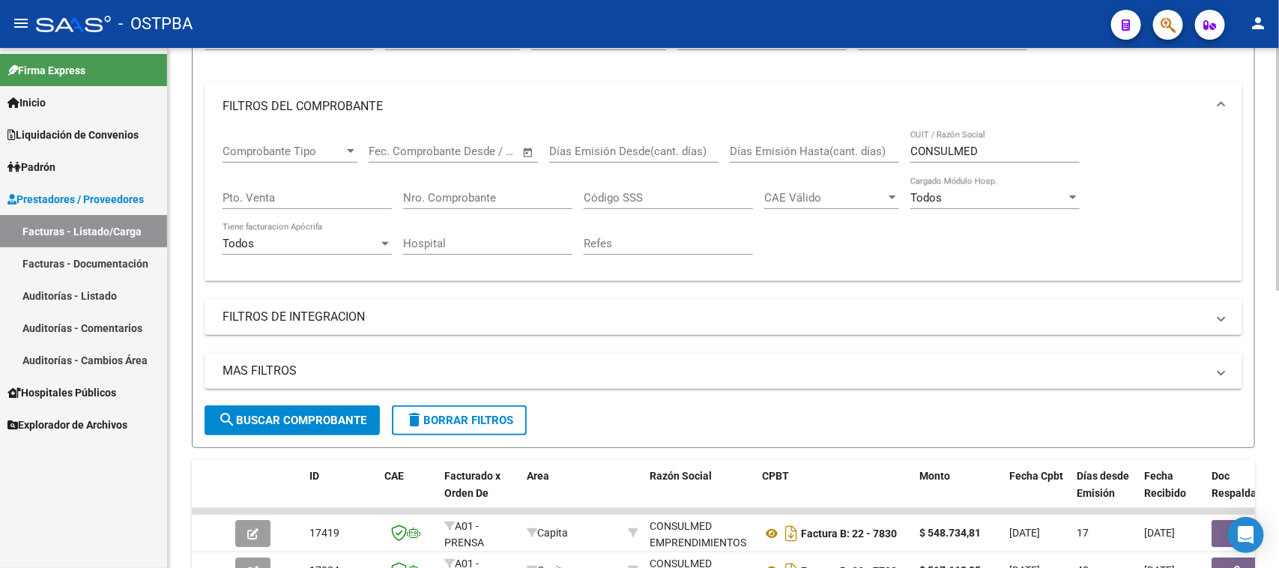
scroll to position [165, 0]
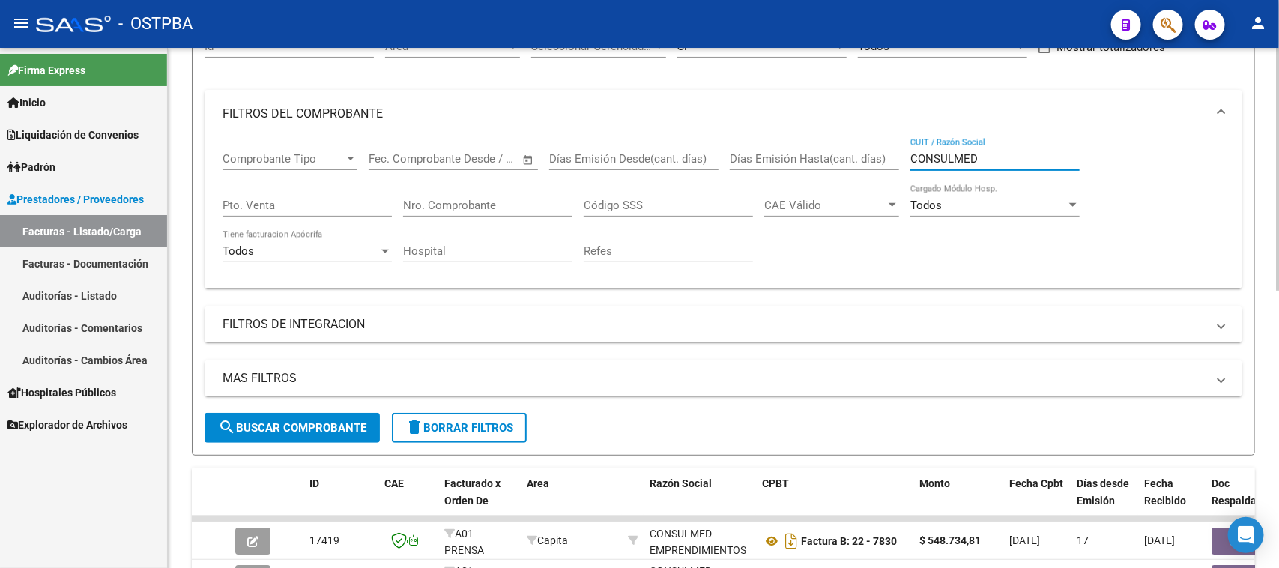
click at [941, 154] on input "CONSULMED" at bounding box center [994, 158] width 169 height 13
drag, startPoint x: 1005, startPoint y: 158, endPoint x: 876, endPoint y: 158, distance: 128.1
click at [876, 158] on div "Comprobante Tipo Comprobante Tipo Fecha inicio – Fecha fin Fec. Comprobante Des…" at bounding box center [723, 207] width 1002 height 139
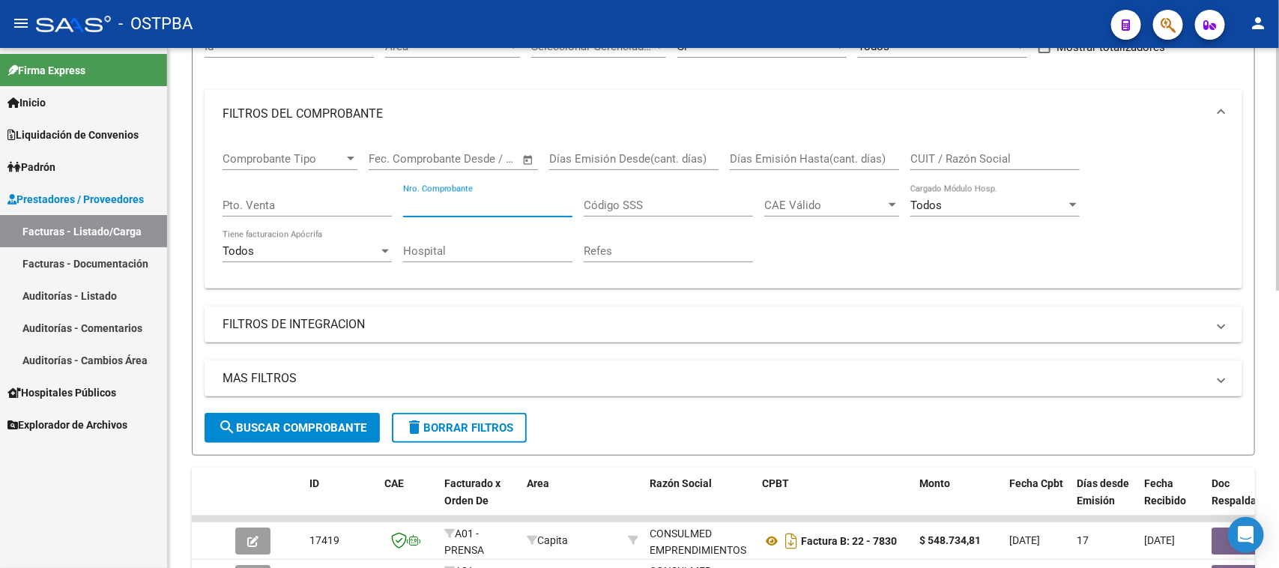
click at [440, 204] on input "Nro. Comprobante" at bounding box center [487, 205] width 169 height 13
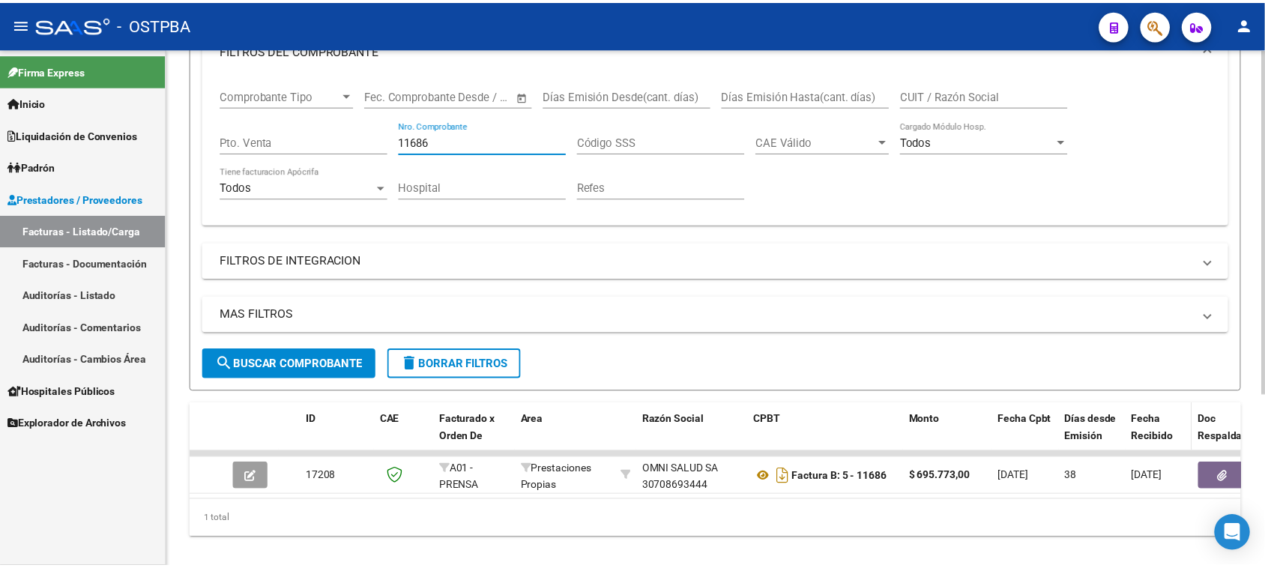
scroll to position [258, 0]
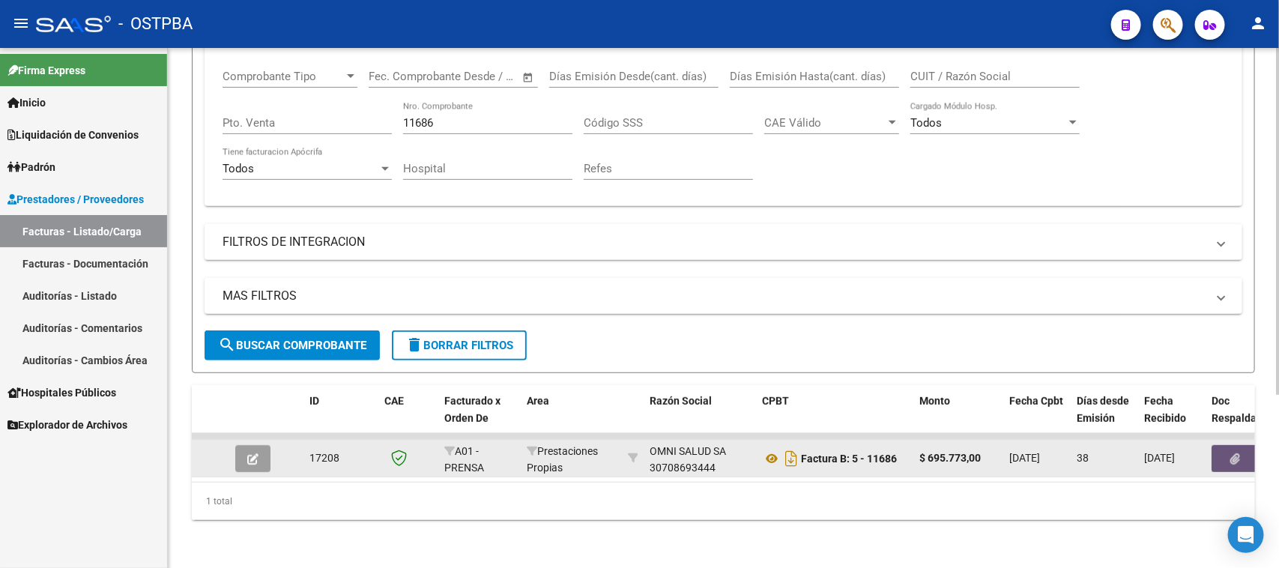
click at [1220, 445] on button "button" at bounding box center [1235, 458] width 48 height 27
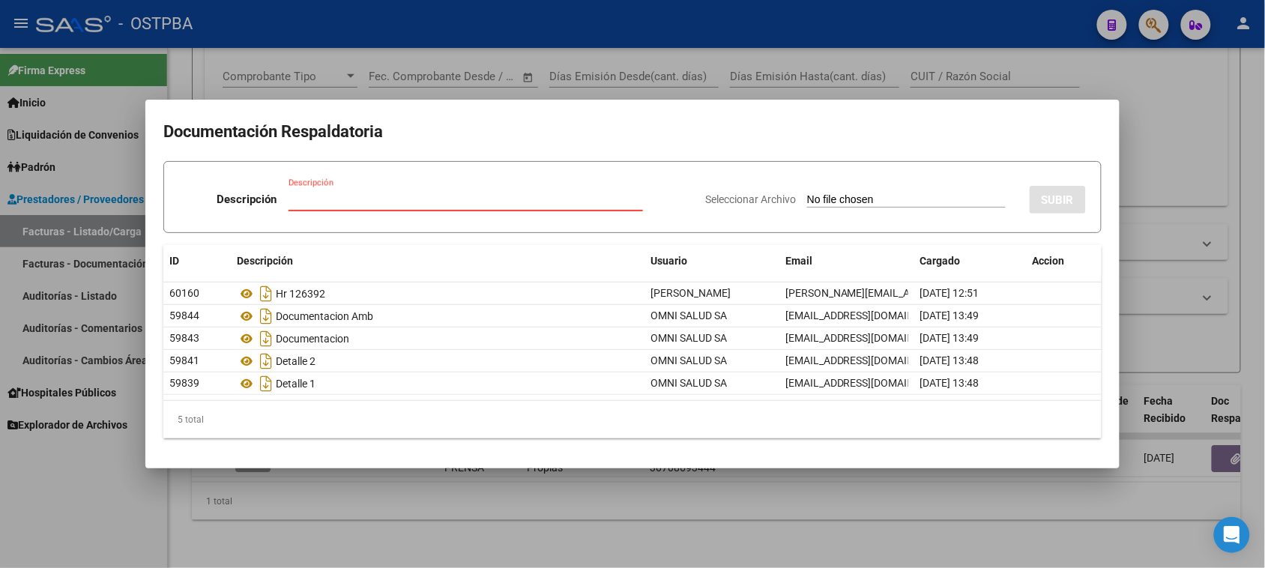
click at [109, 498] on div at bounding box center [632, 284] width 1265 height 568
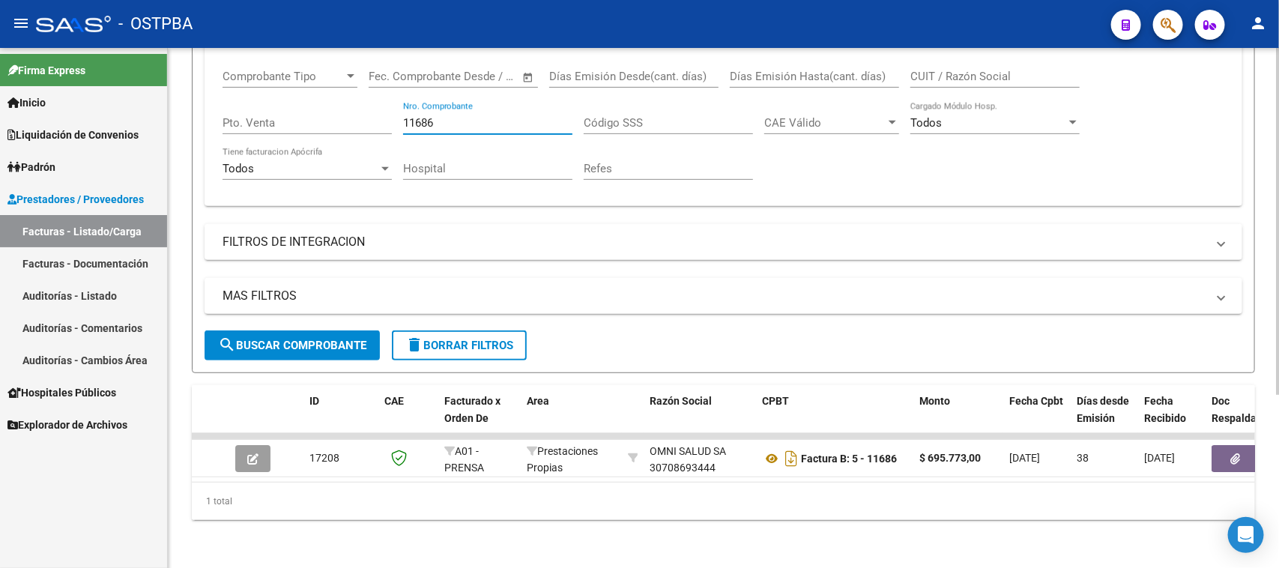
drag, startPoint x: 452, startPoint y: 106, endPoint x: 382, endPoint y: 106, distance: 69.7
click at [382, 106] on div "Comprobante Tipo Comprobante Tipo Fecha inicio – Fecha fin Fec. Comprobante Des…" at bounding box center [723, 124] width 1002 height 139
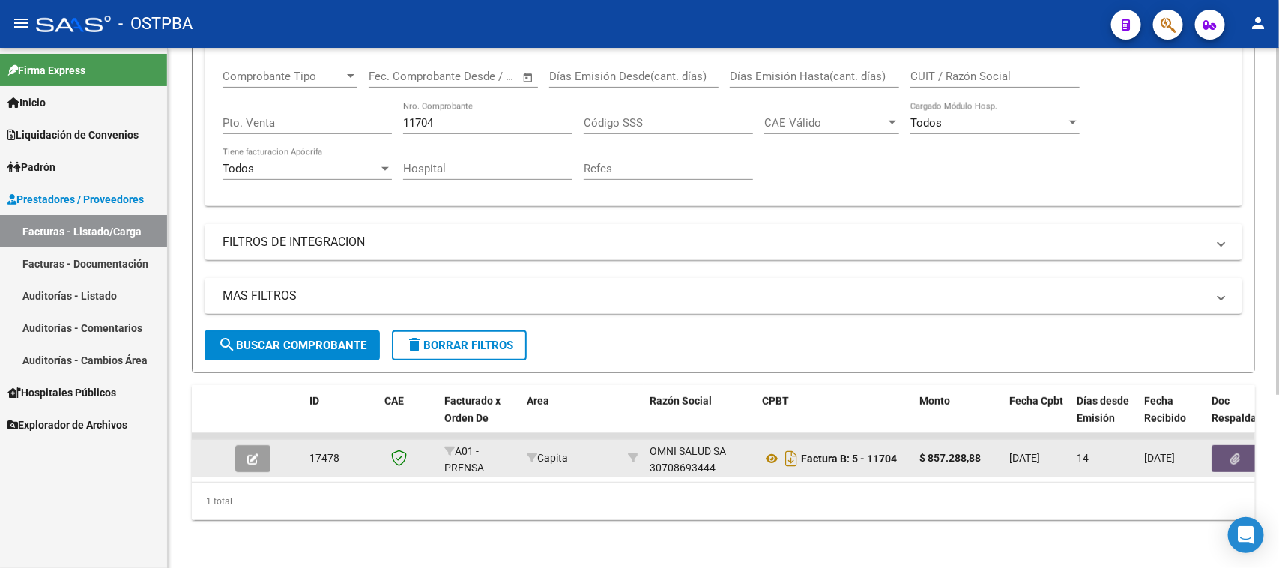
click at [1226, 445] on button "button" at bounding box center [1235, 458] width 48 height 27
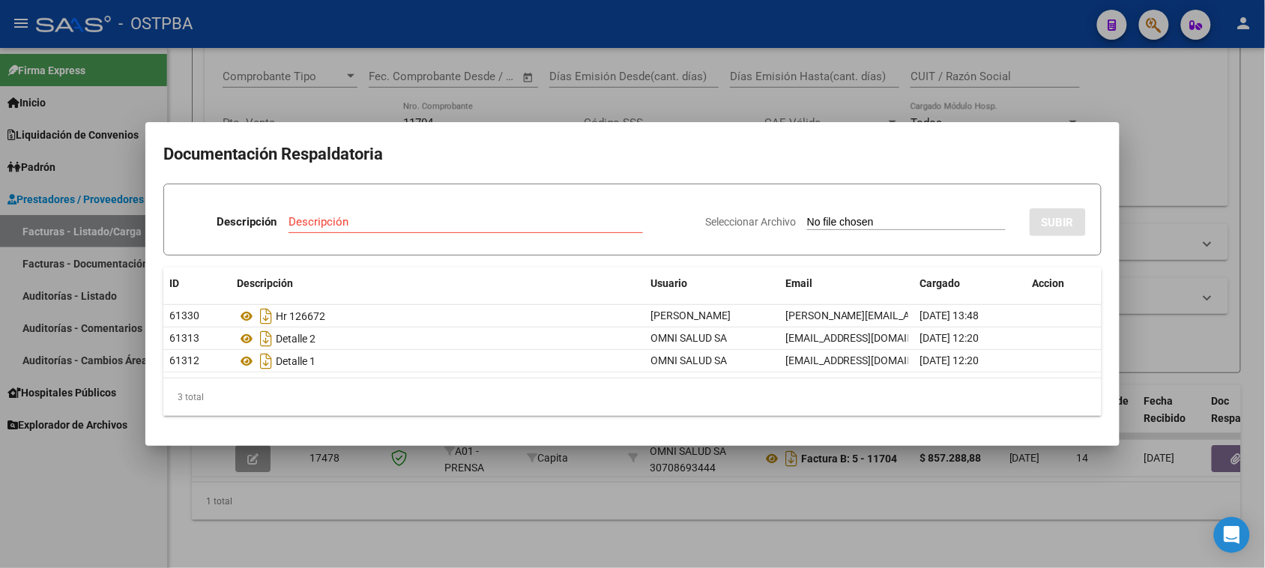
click at [87, 489] on div at bounding box center [632, 284] width 1265 height 568
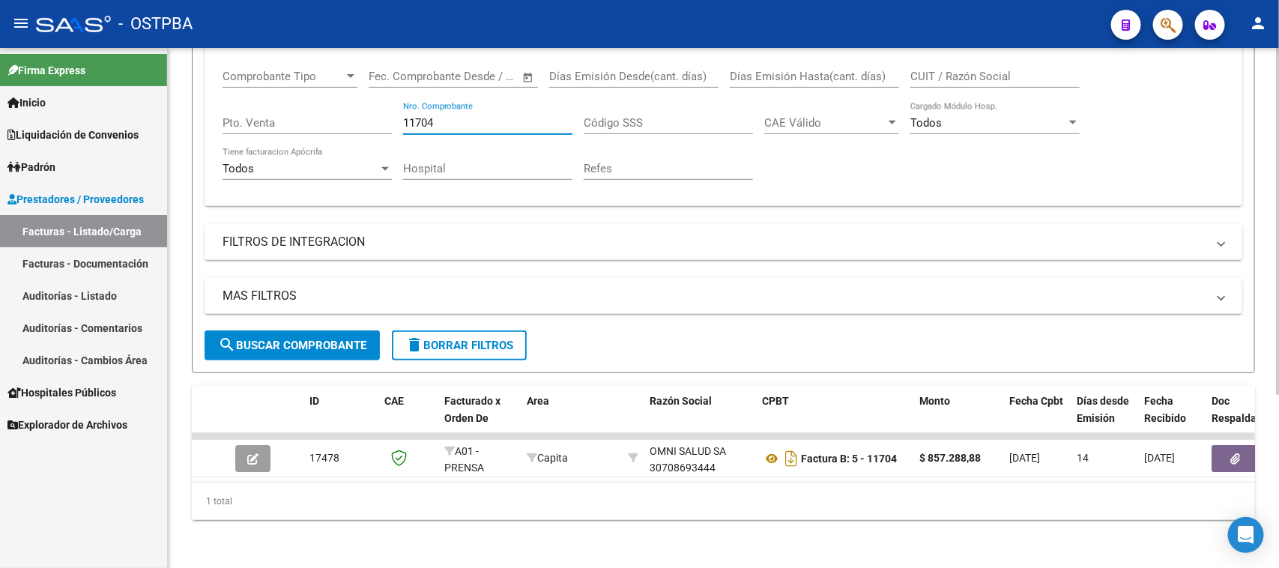
drag, startPoint x: 451, startPoint y: 106, endPoint x: 377, endPoint y: 110, distance: 74.3
click at [377, 110] on div "Comprobante Tipo Comprobante Tipo Fecha inicio – Fecha fin Fec. Comprobante Des…" at bounding box center [723, 124] width 1002 height 139
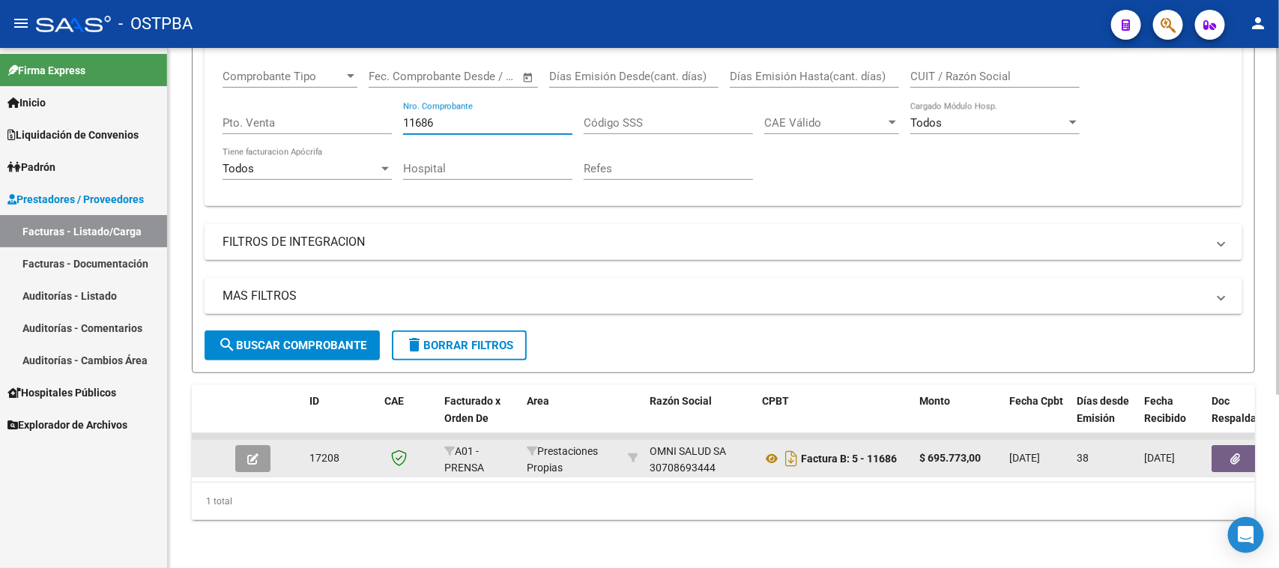
type input "11686"
click at [1244, 454] on button "button" at bounding box center [1235, 458] width 48 height 27
